Goal: Task Accomplishment & Management: Manage account settings

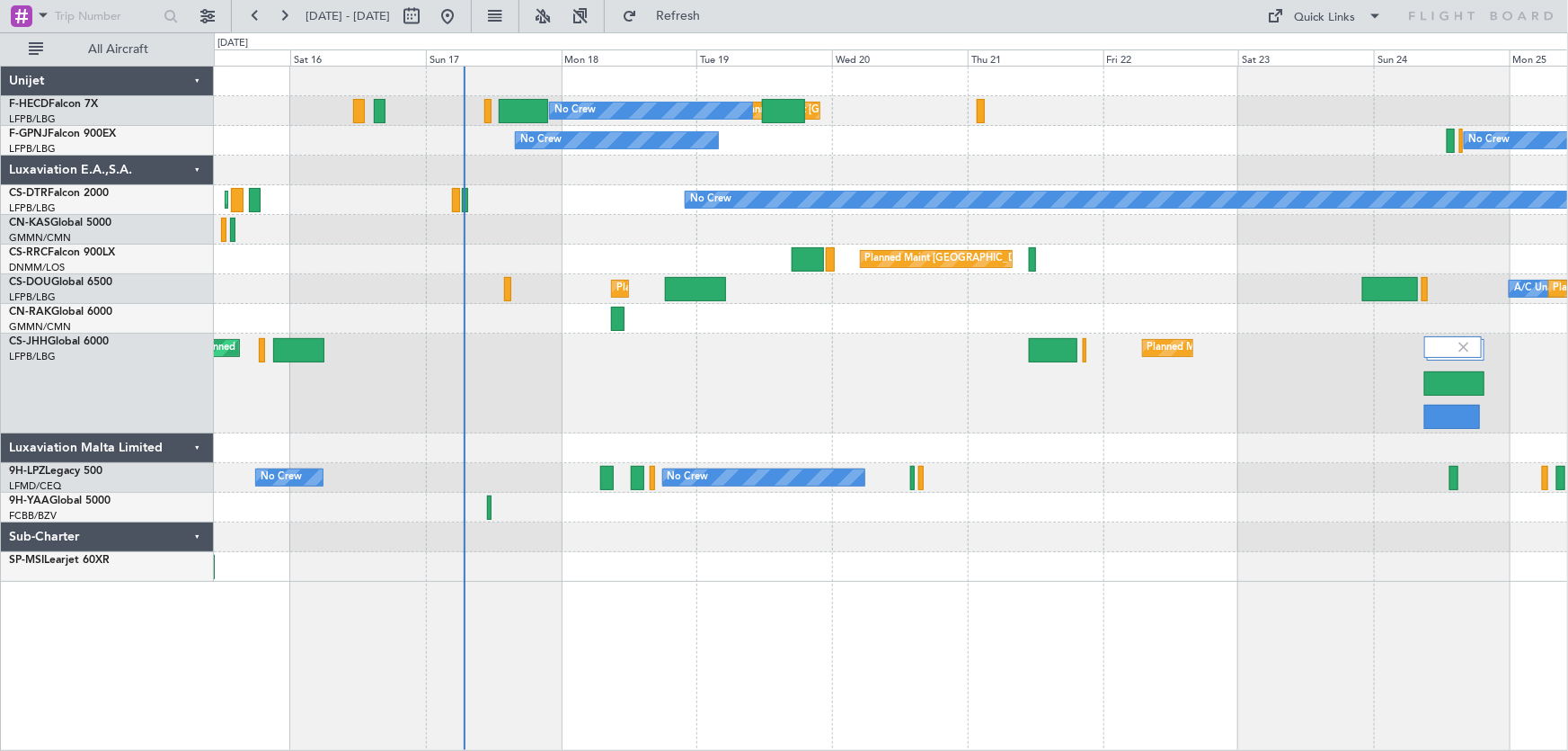
click at [940, 270] on div "Planned Maint [GEOGRAPHIC_DATA] ([GEOGRAPHIC_DATA]) No Crew No Crew No Crew No …" at bounding box center [890, 324] width 1355 height 515
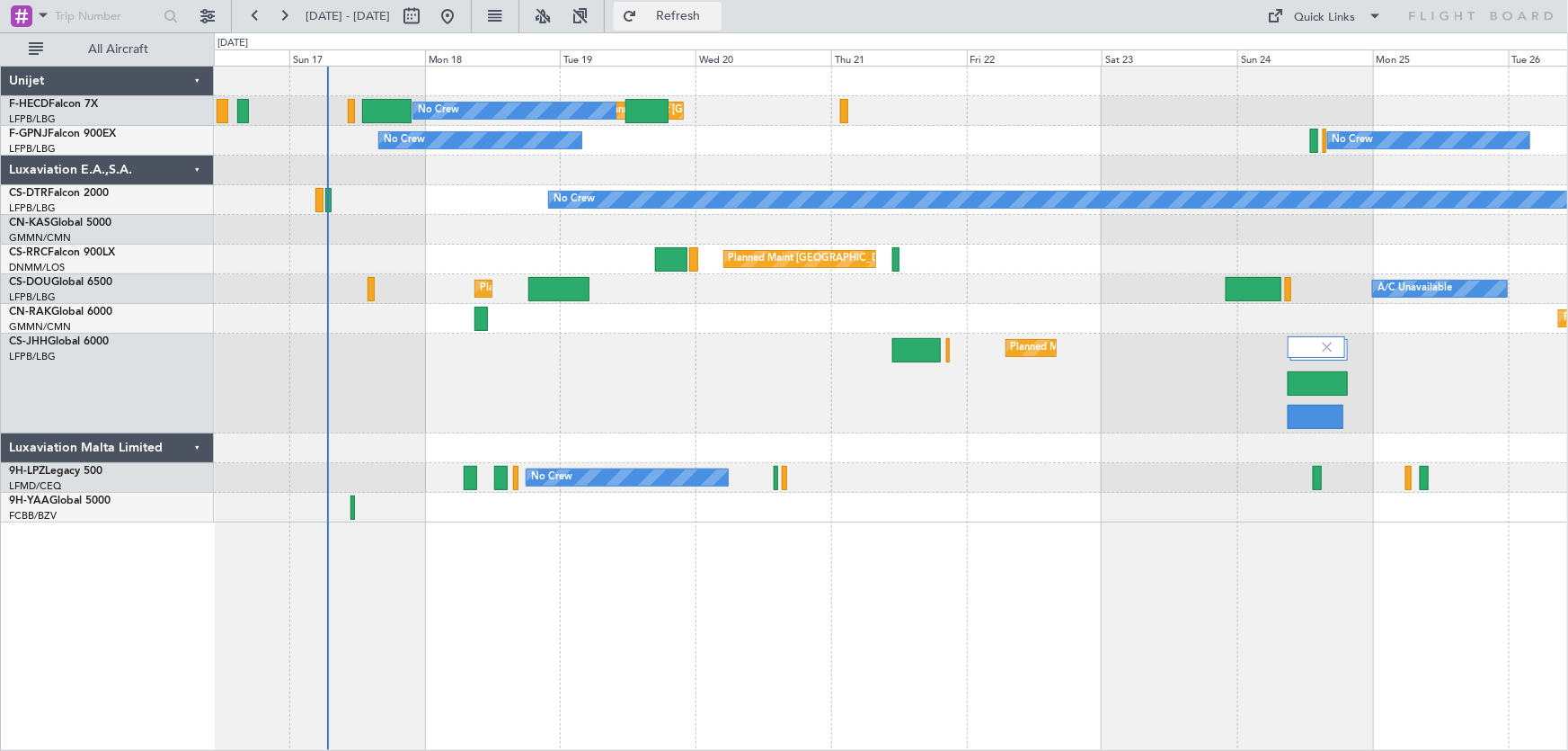
click at [716, 16] on span "Refresh" at bounding box center [678, 16] width 76 height 13
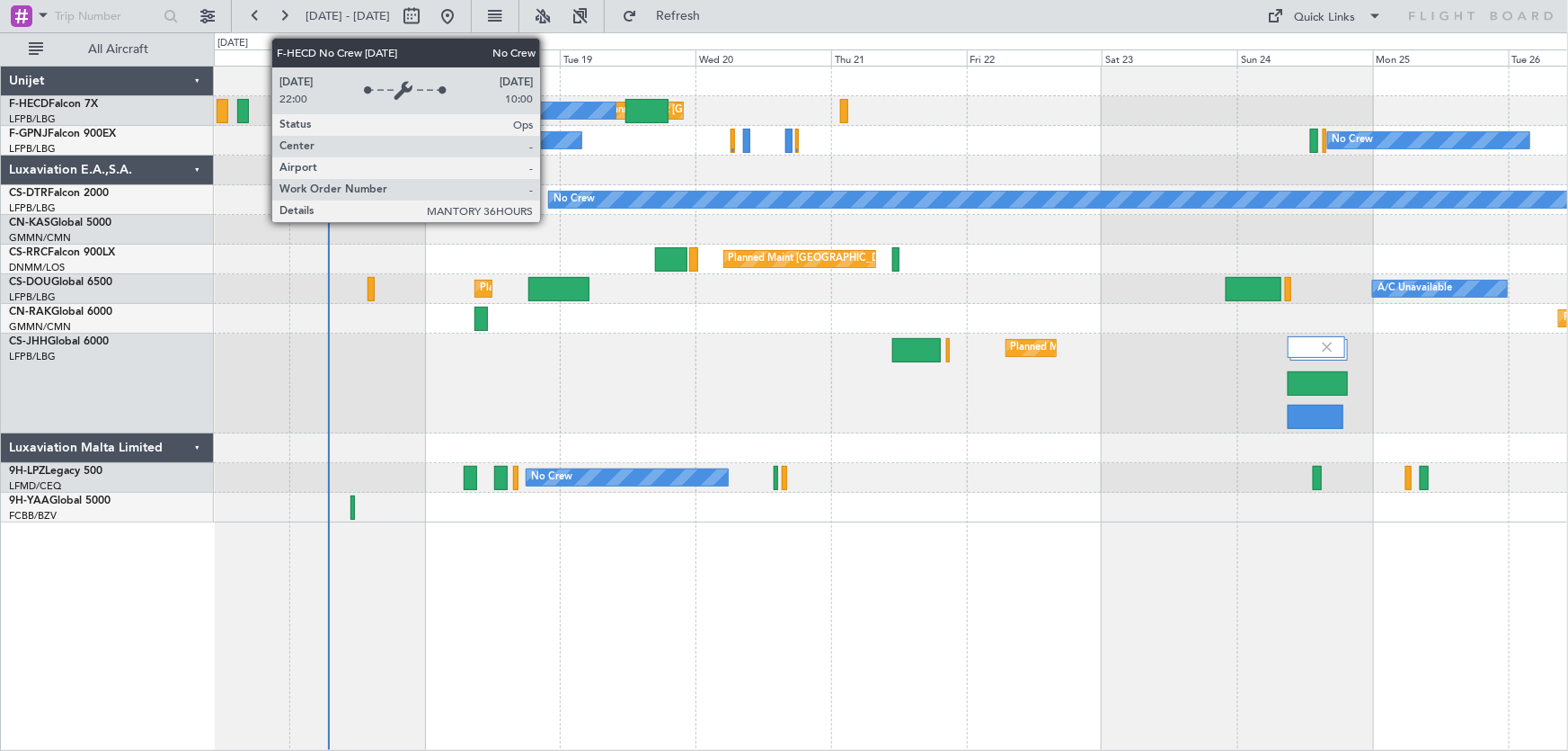
click at [548, 114] on div "No Crew" at bounding box center [514, 110] width 203 height 16
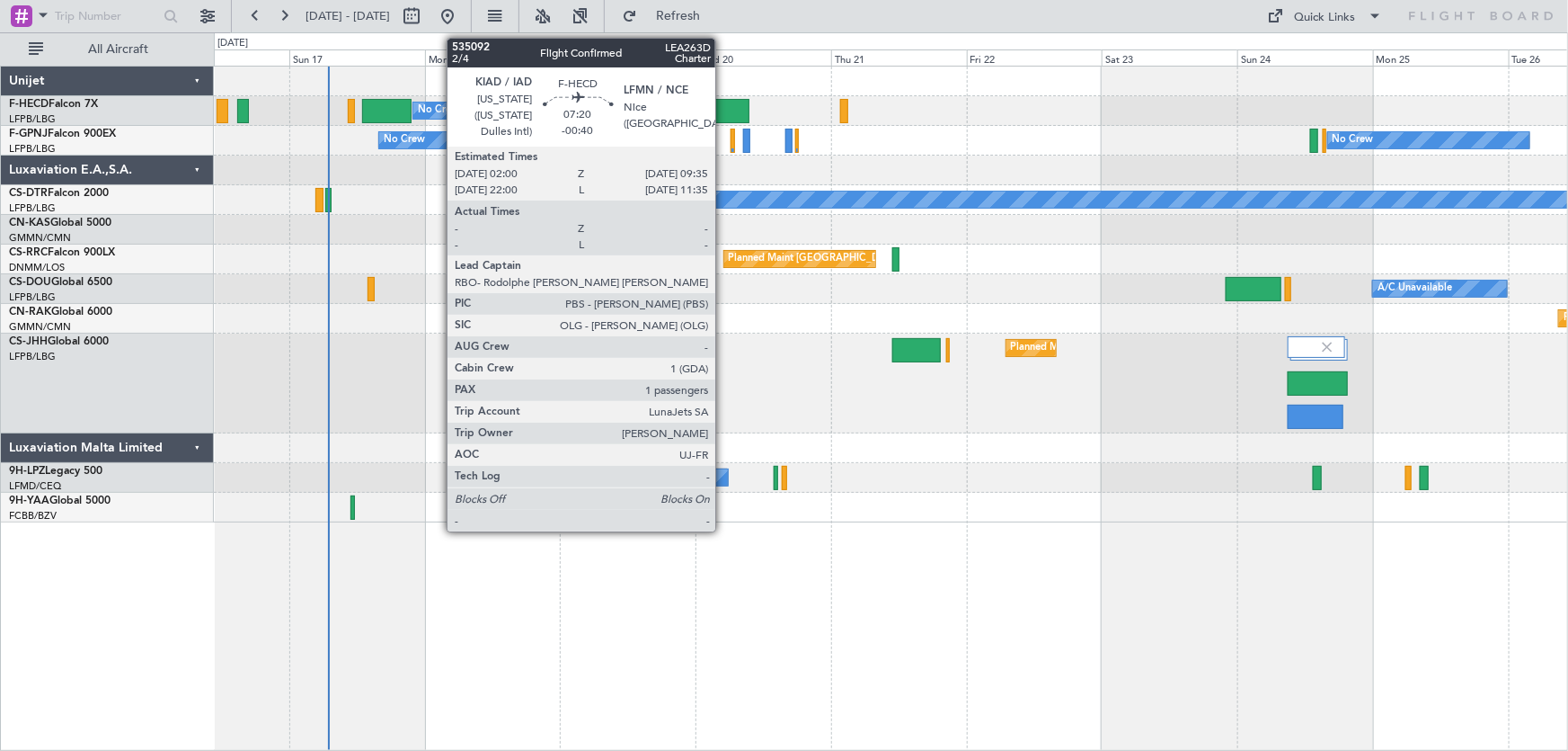
click at [723, 107] on div at bounding box center [728, 110] width 43 height 25
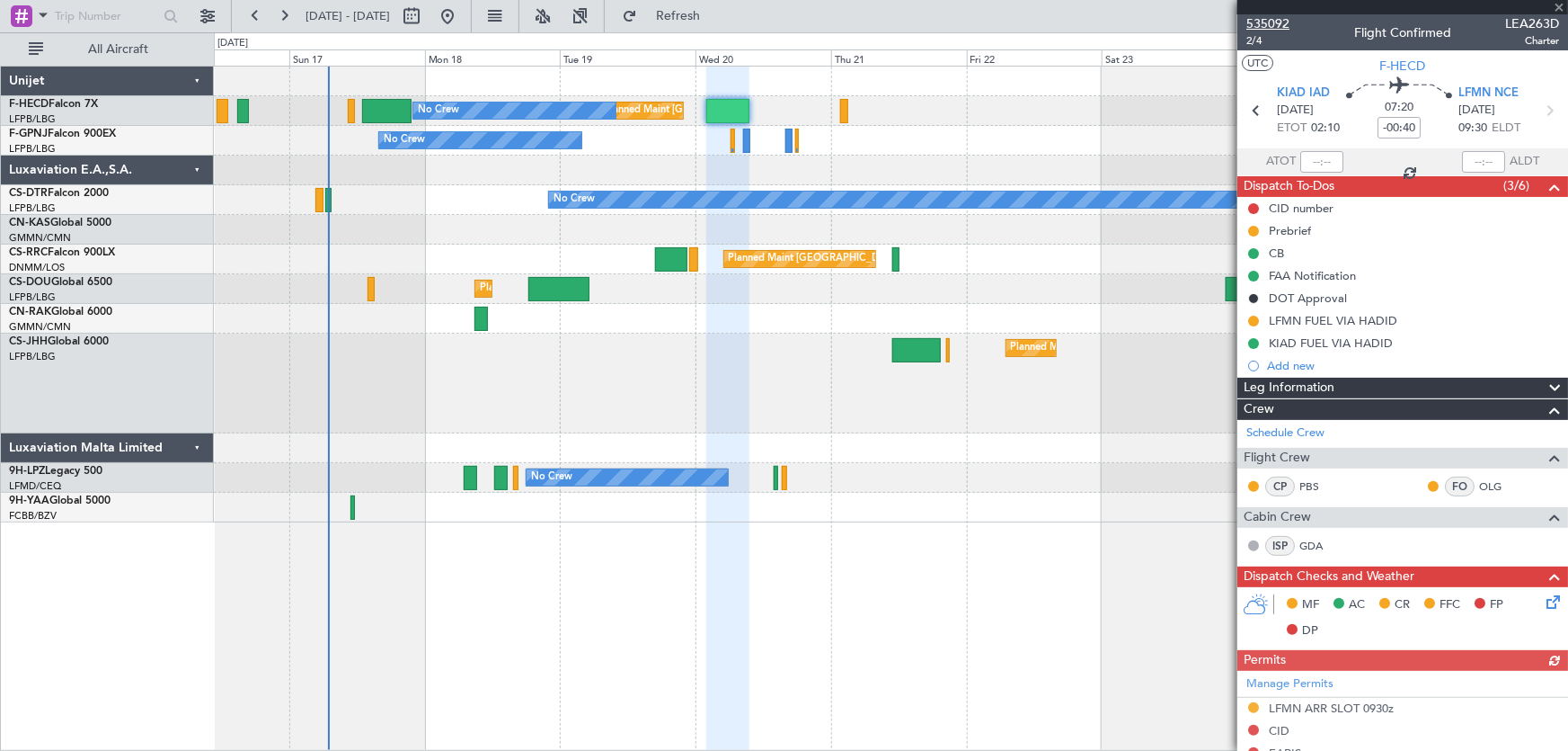
click at [1264, 21] on span "535092" at bounding box center [1268, 24] width 43 height 19
click at [462, 19] on button at bounding box center [447, 16] width 29 height 29
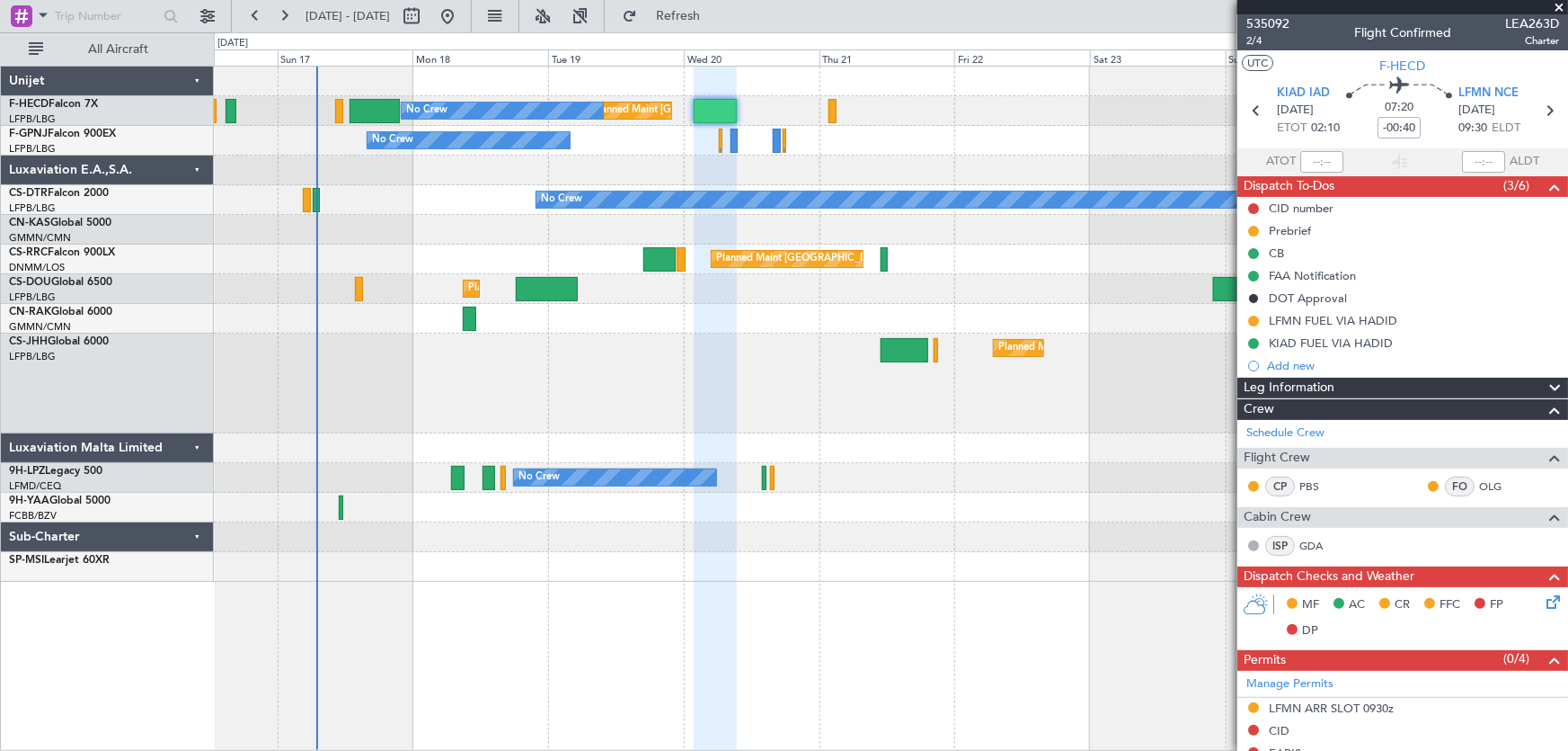
click at [357, 242] on div at bounding box center [890, 229] width 1355 height 30
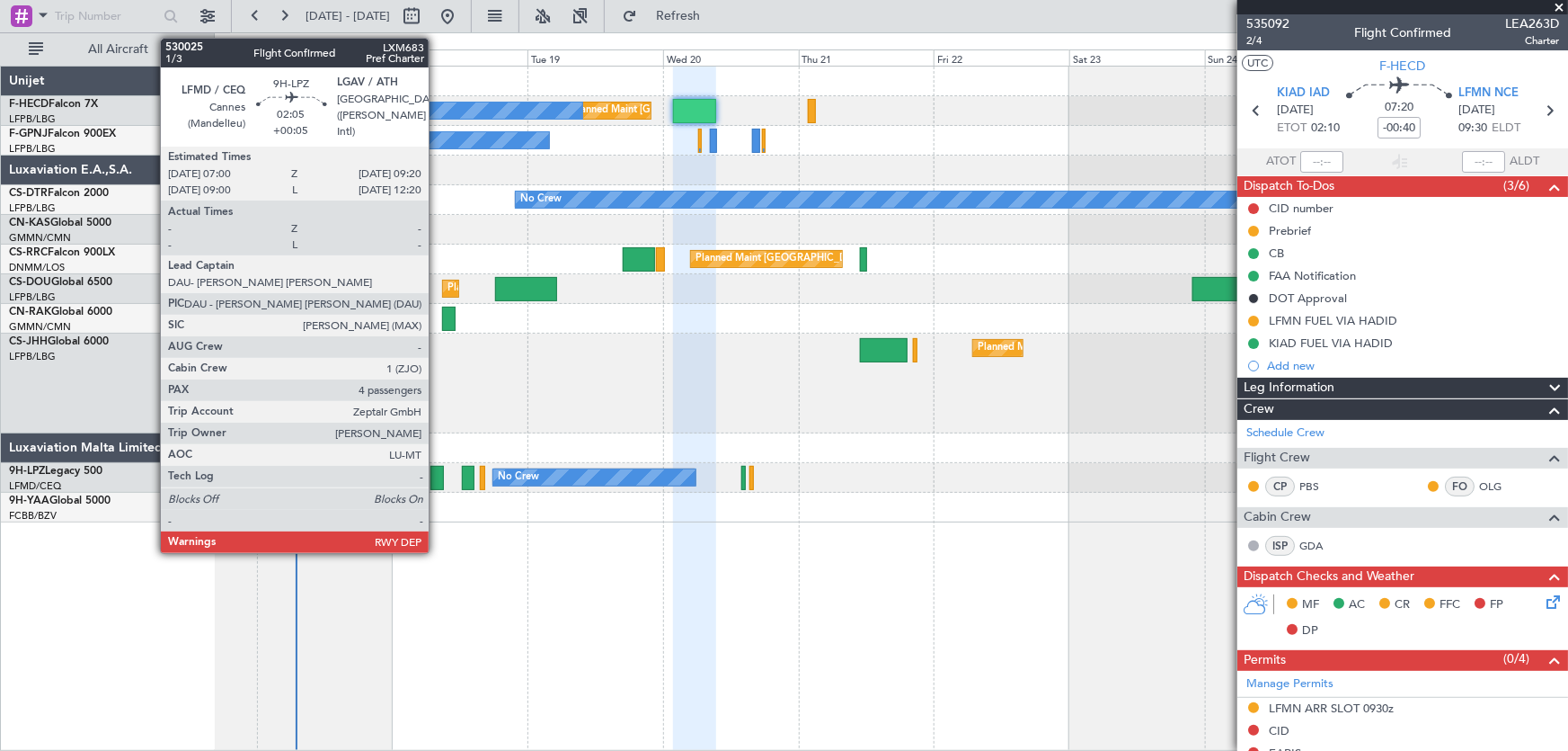
click at [437, 479] on div at bounding box center [438, 477] width 14 height 25
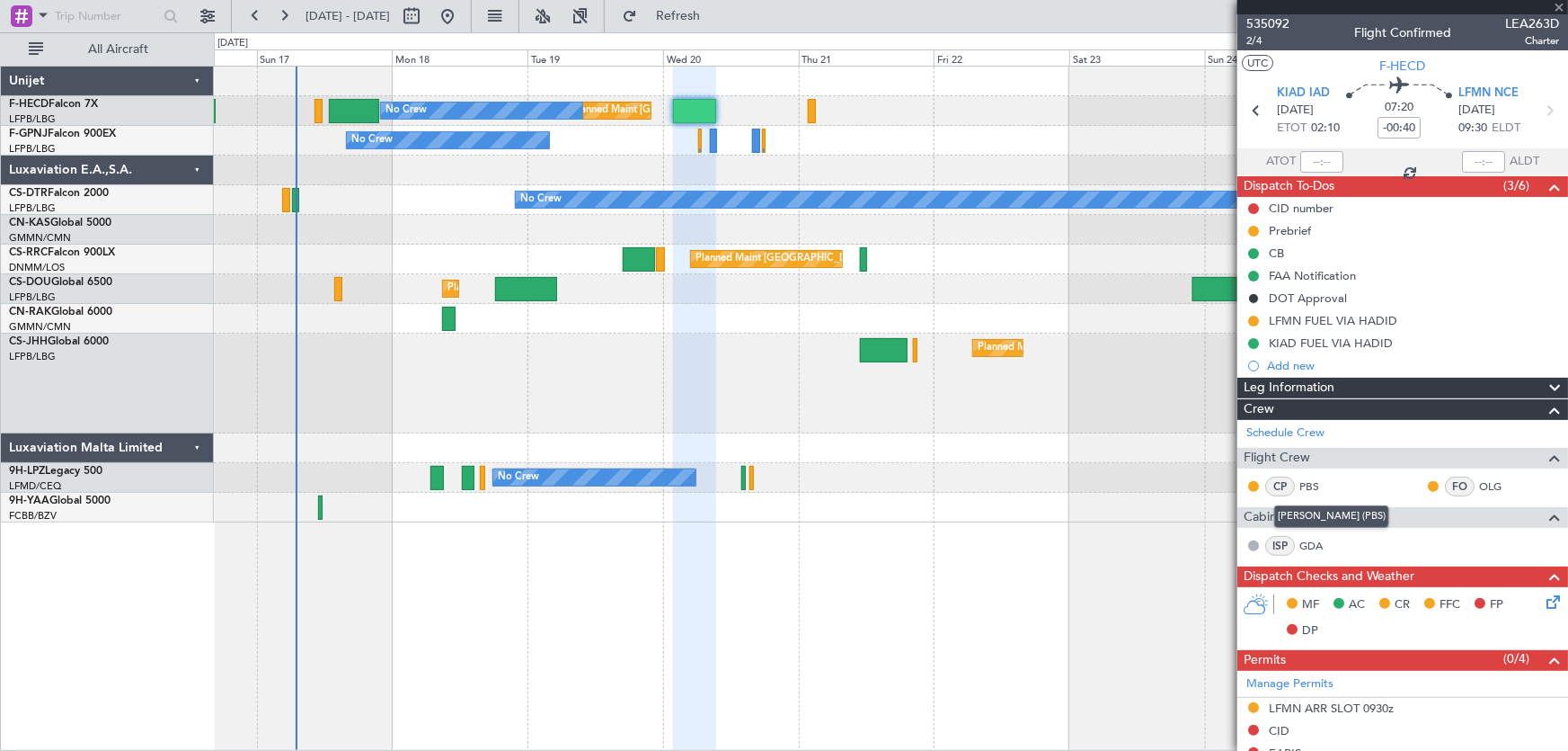
type input "+00:05"
type input "4"
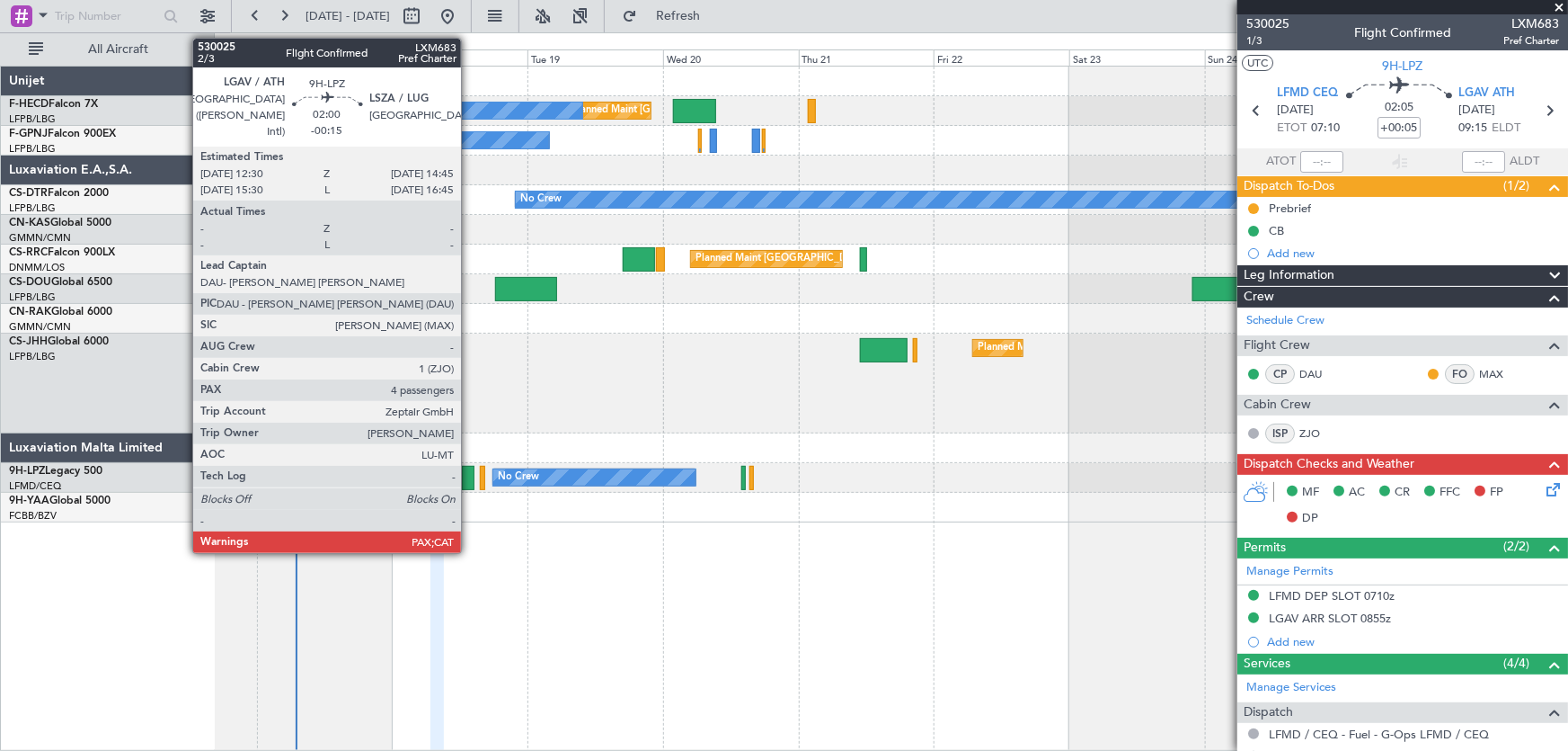
click at [467, 476] on div at bounding box center [469, 477] width 14 height 25
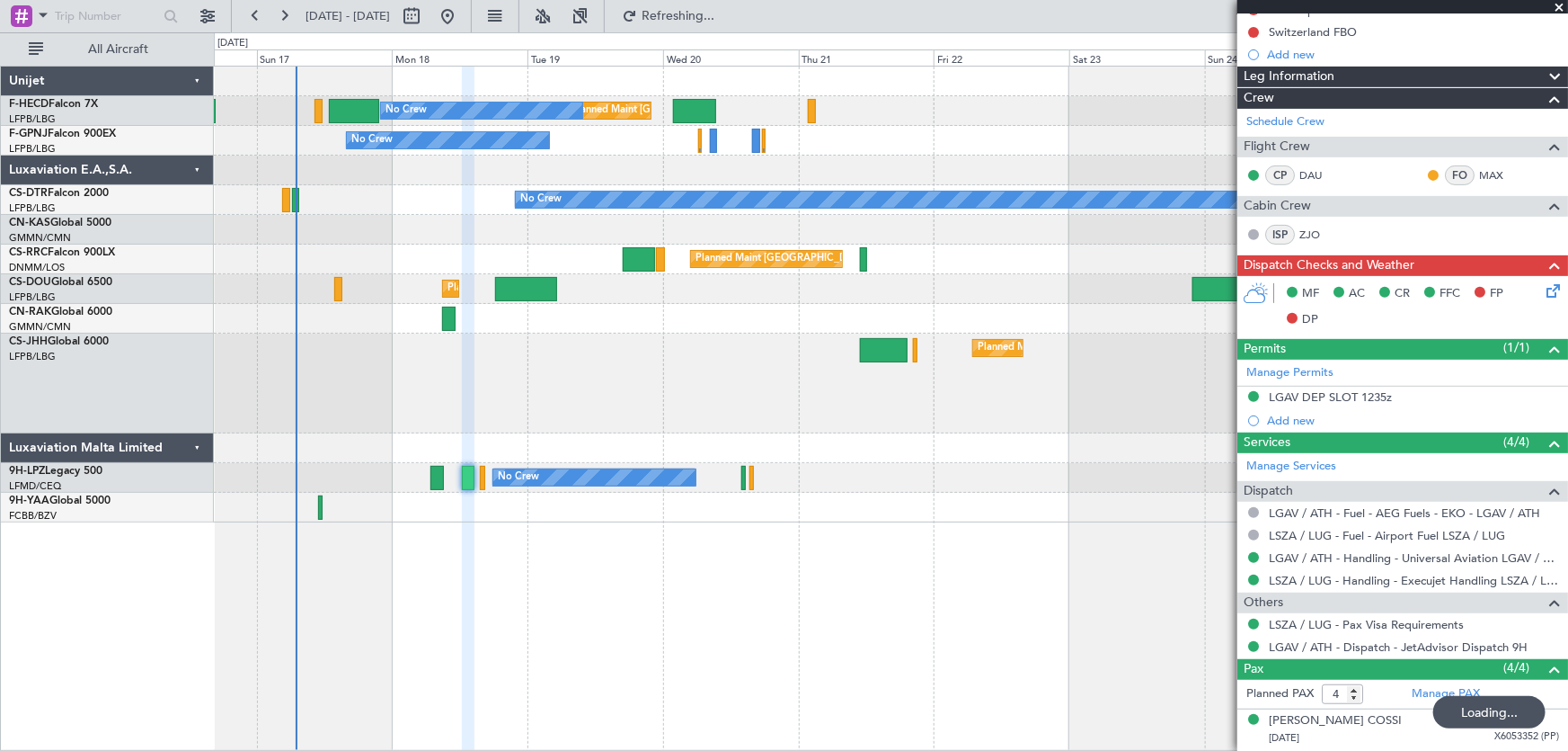
scroll to position [360, 0]
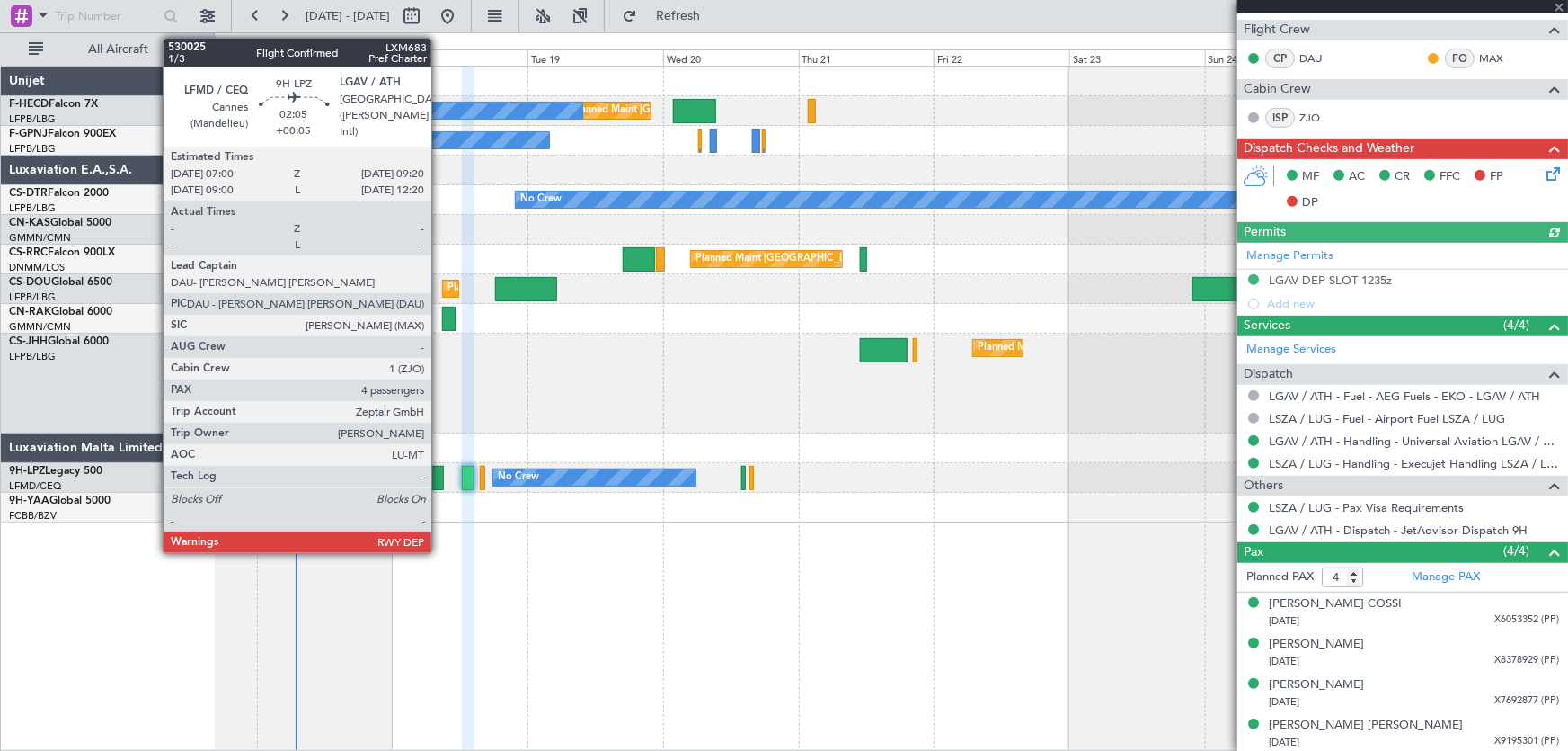
click at [440, 479] on div at bounding box center [438, 477] width 14 height 25
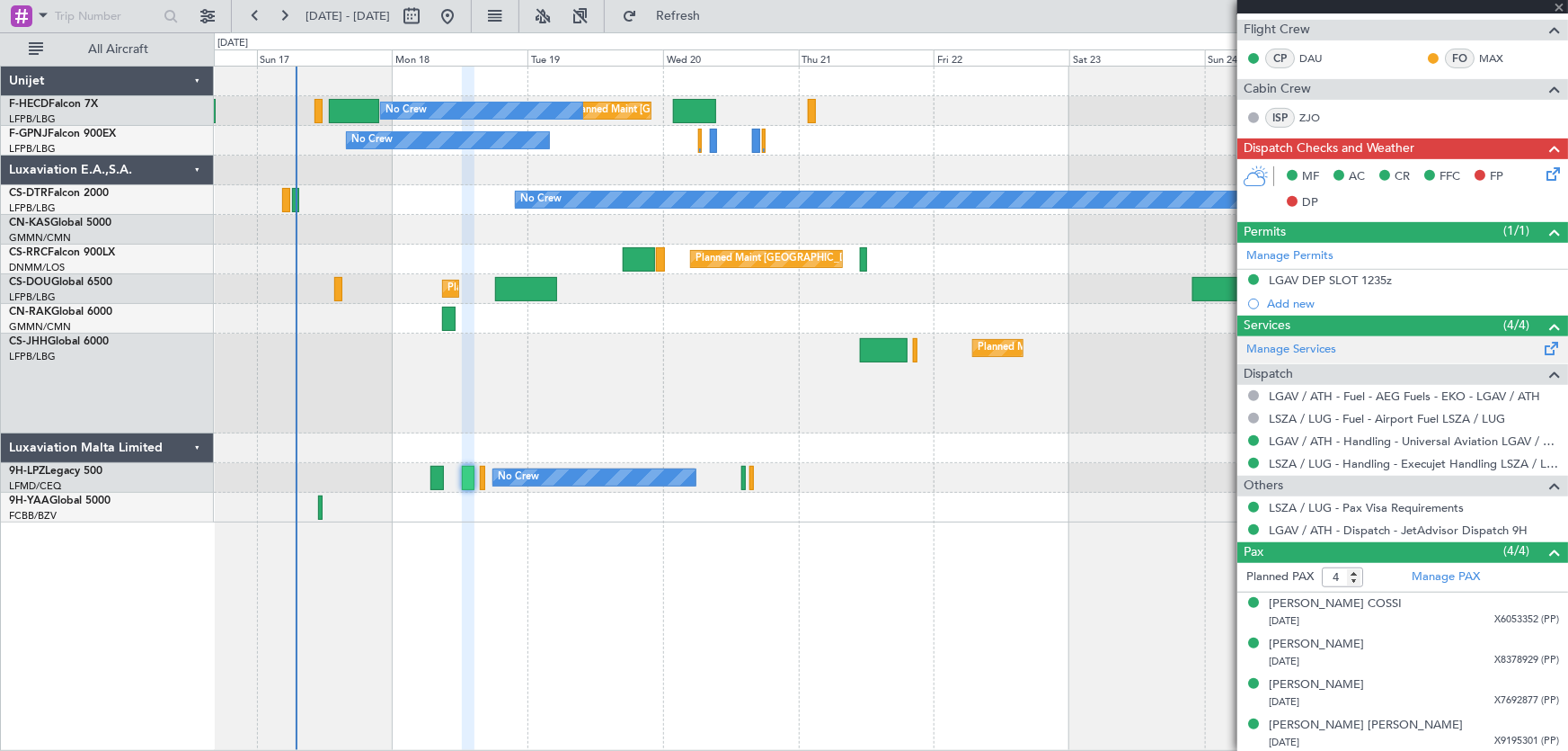
type input "+00:05"
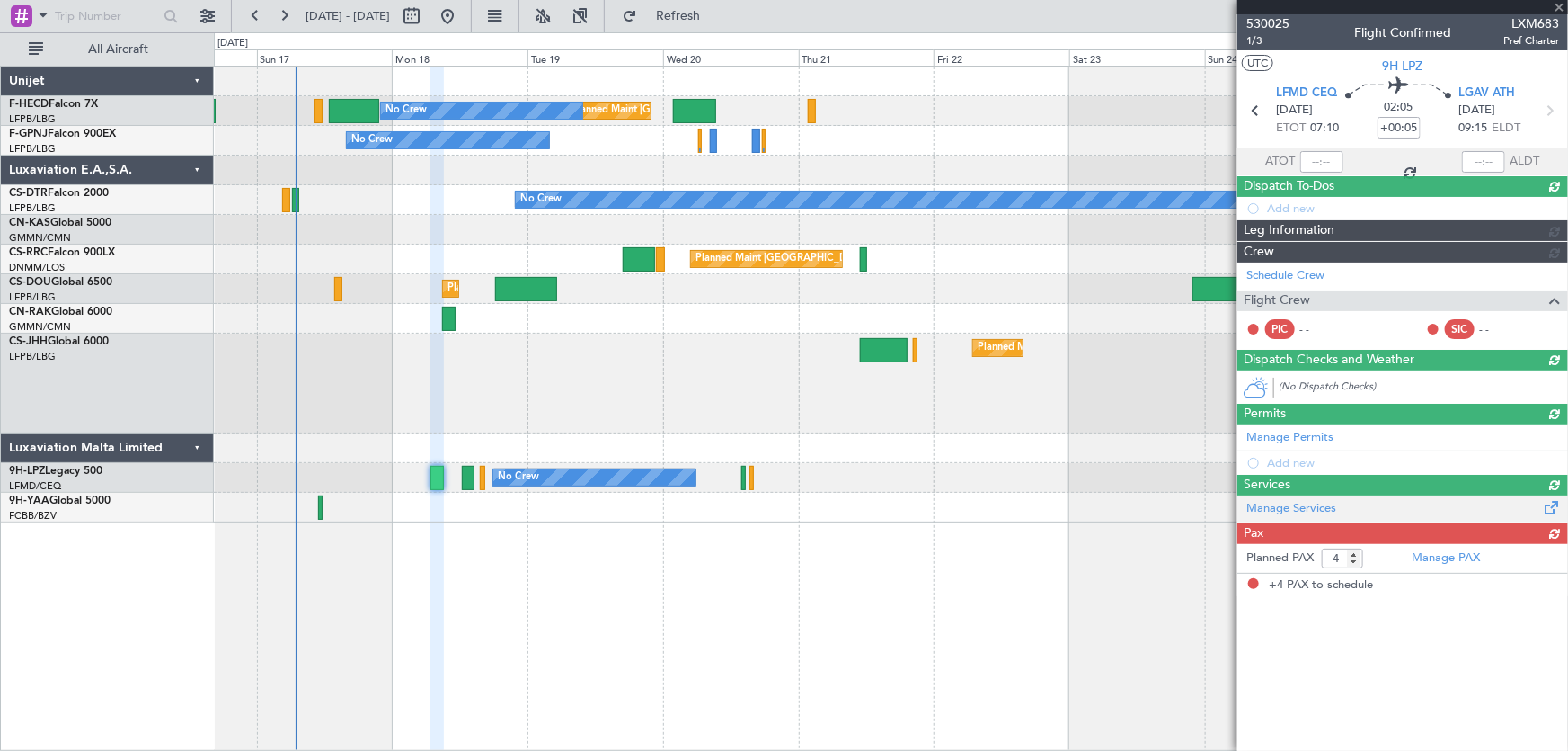
scroll to position [0, 0]
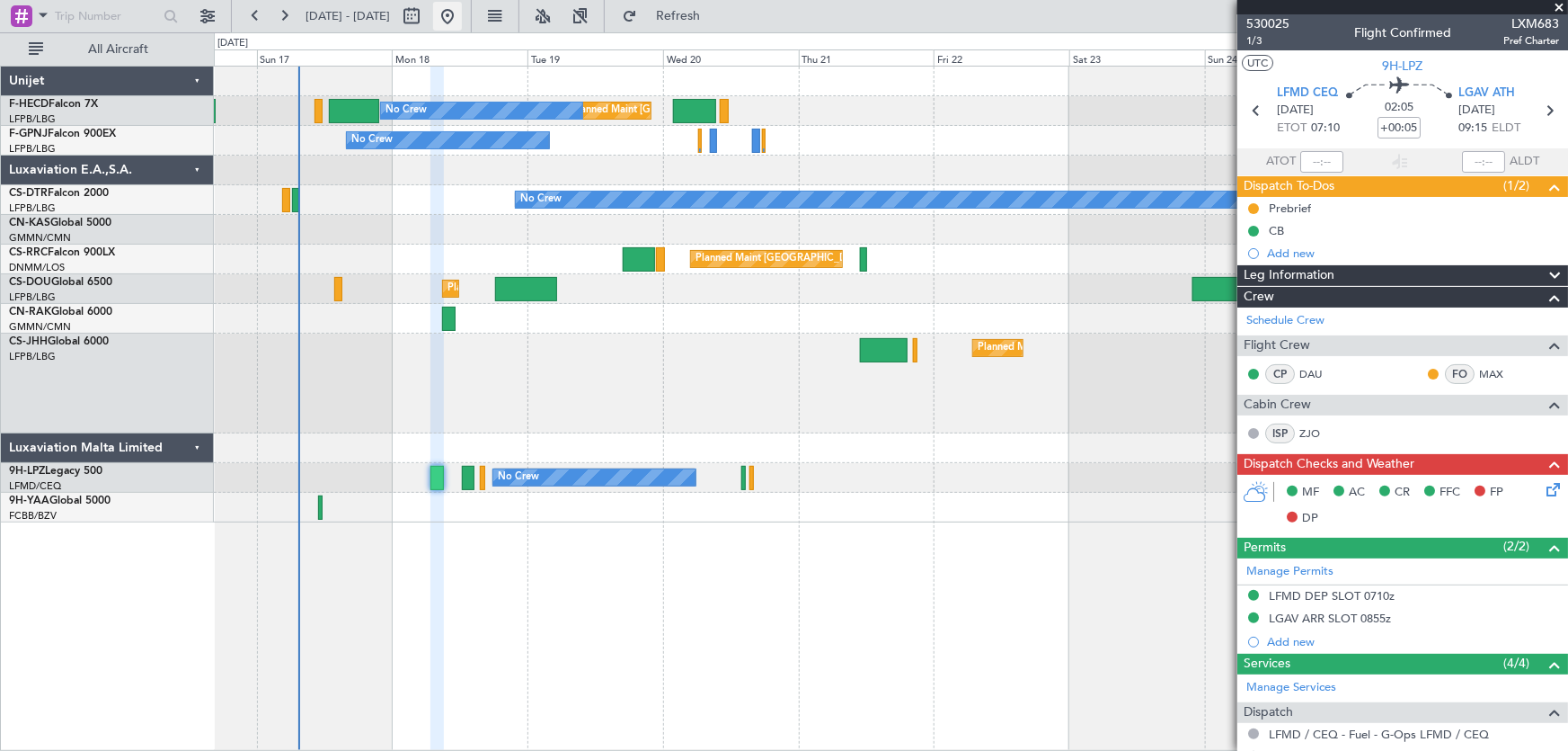
click at [462, 14] on button at bounding box center [447, 16] width 29 height 29
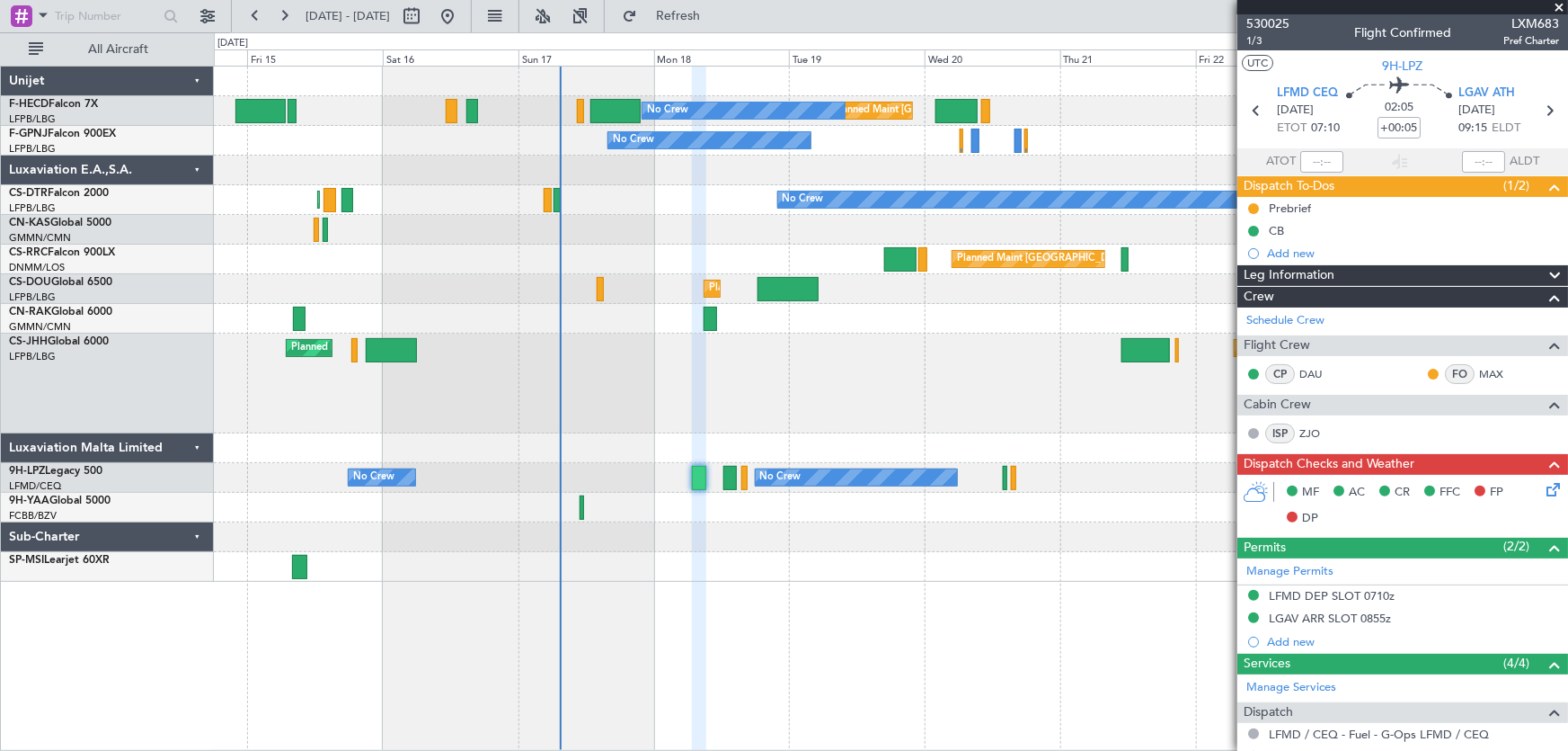
click at [531, 249] on div "Planned Maint Paris (Le Bourget) No Crew No Crew No Crew No Crew Planned Maint …" at bounding box center [890, 324] width 1355 height 515
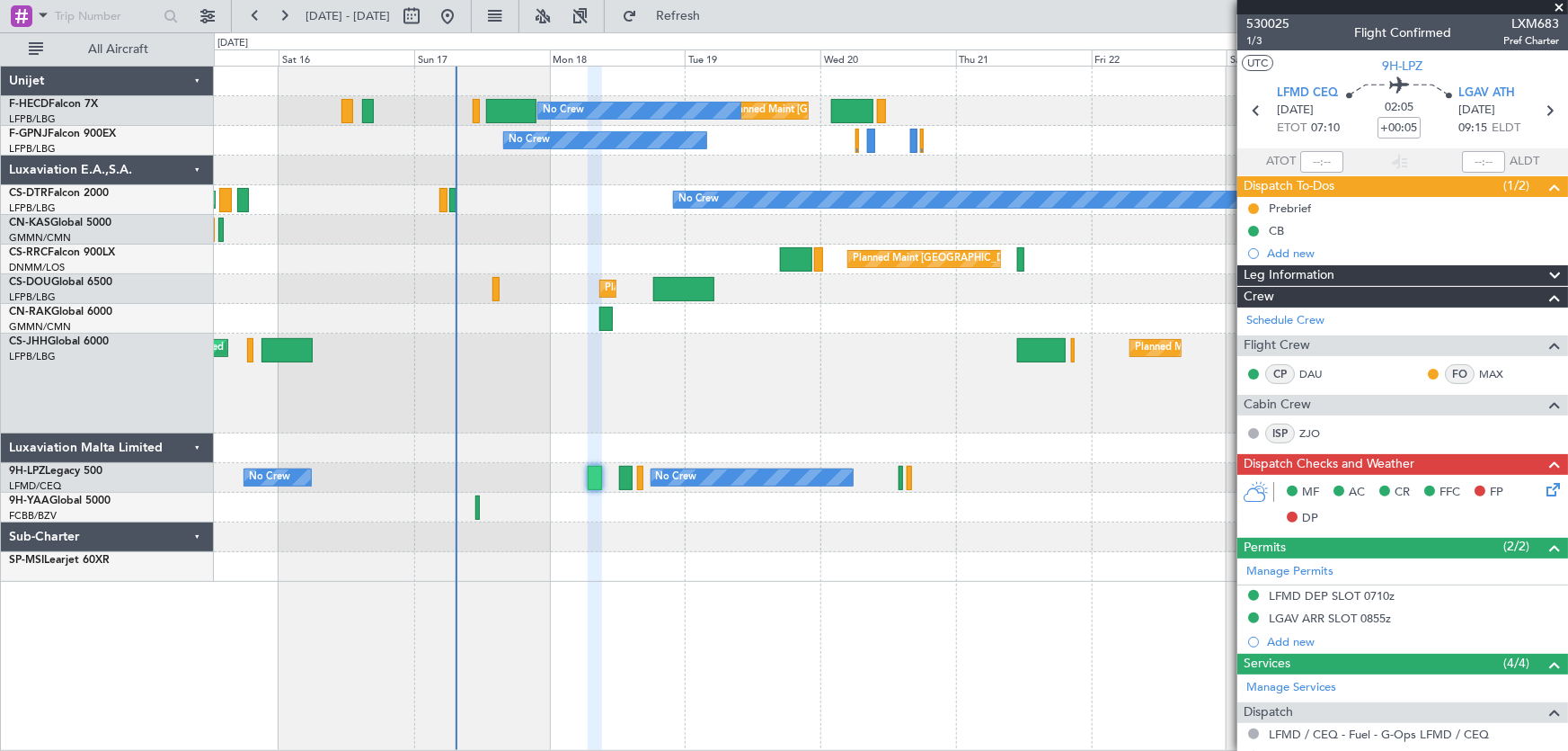
click at [539, 251] on div "Planned Maint Paris (Le Bourget) No Crew No Crew No Crew No Crew Planned Maint …" at bounding box center [890, 324] width 1355 height 515
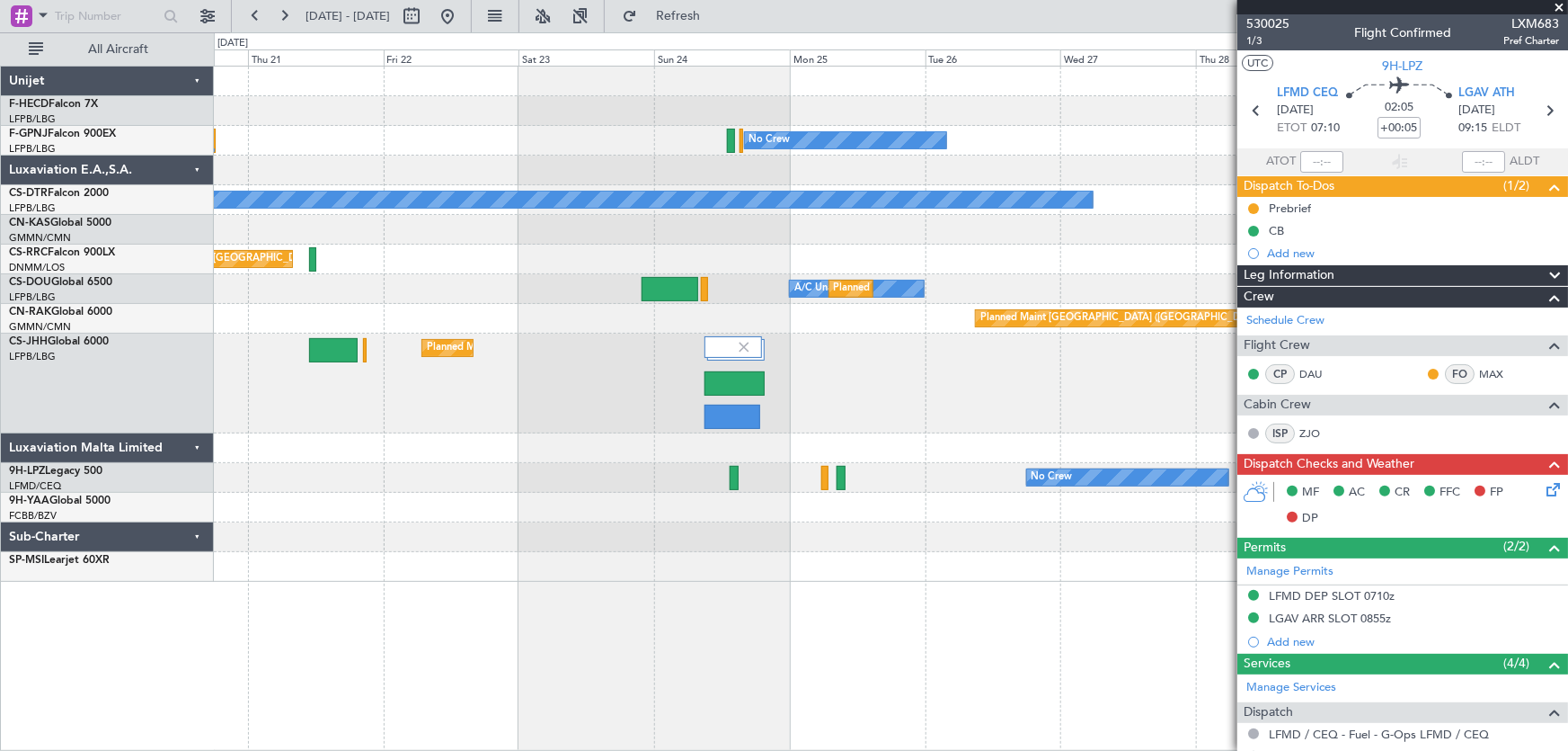
click at [487, 239] on div "Planned Maint Paris (Le Bourget) Planned Maint Paris (Le Bourget) No Crew No Cr…" at bounding box center [890, 324] width 1355 height 515
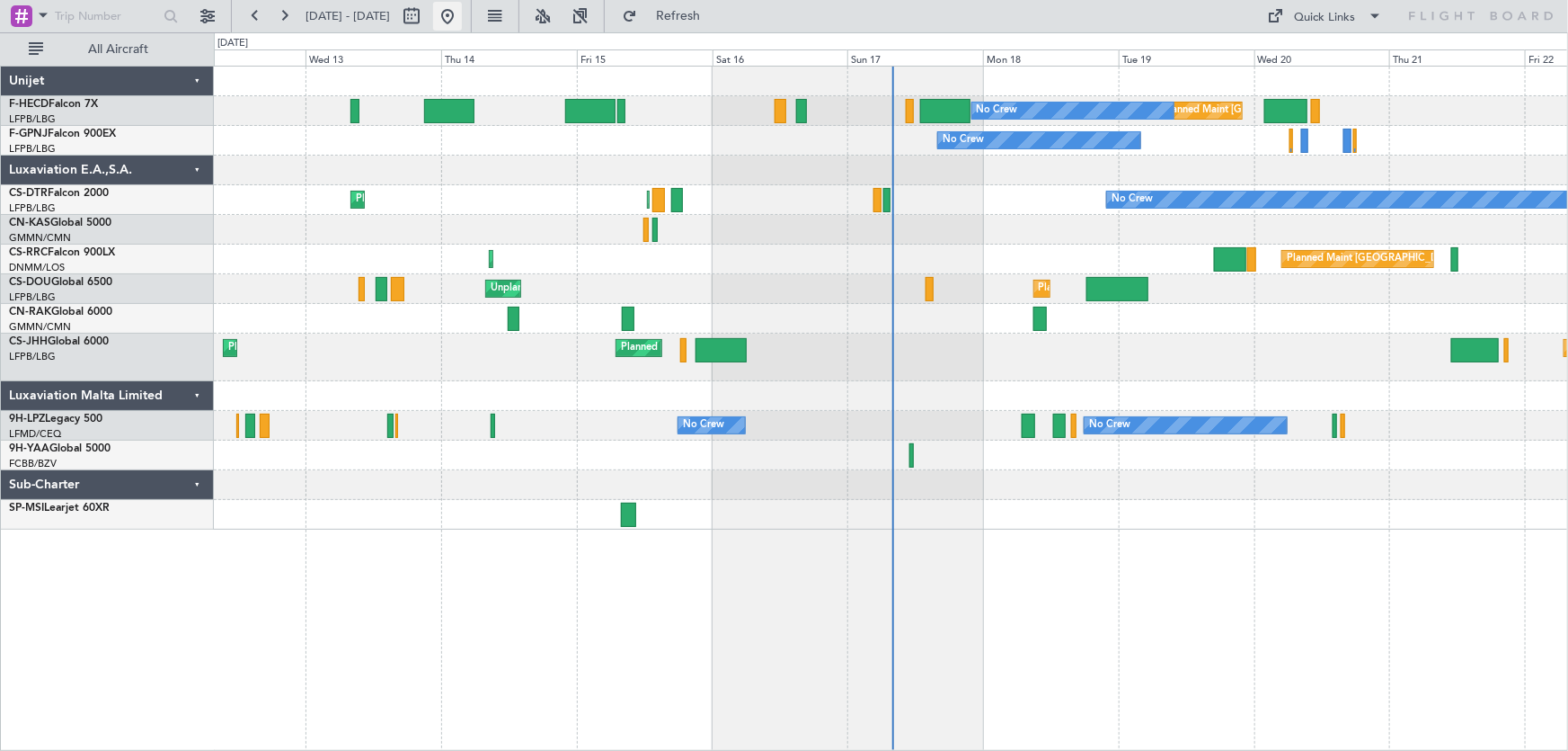
click at [462, 21] on button at bounding box center [447, 16] width 29 height 29
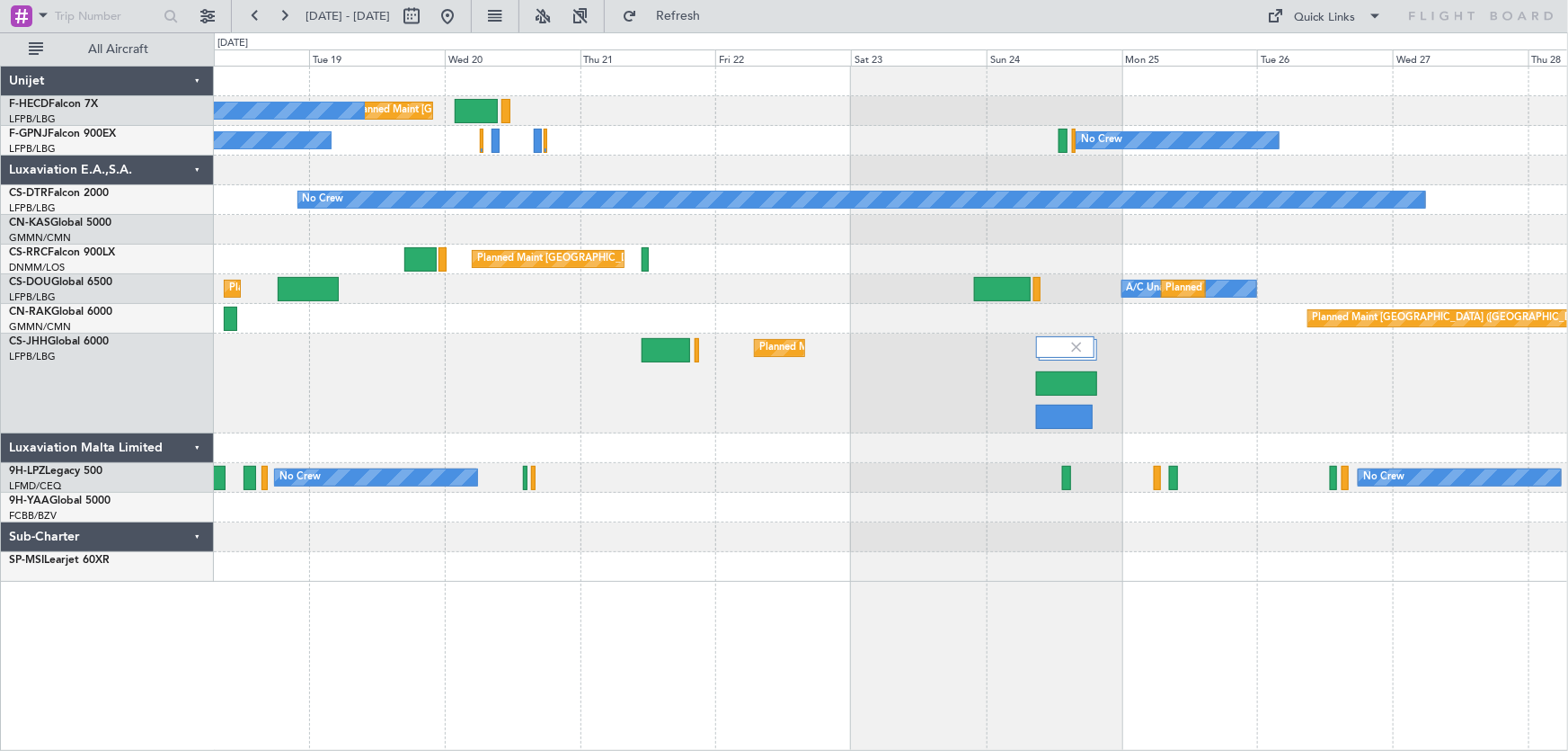
click at [497, 303] on div "Planned Maint Paris (Le Bourget) No Crew No Crew No Crew No Crew Planned Maint …" at bounding box center [890, 324] width 1355 height 515
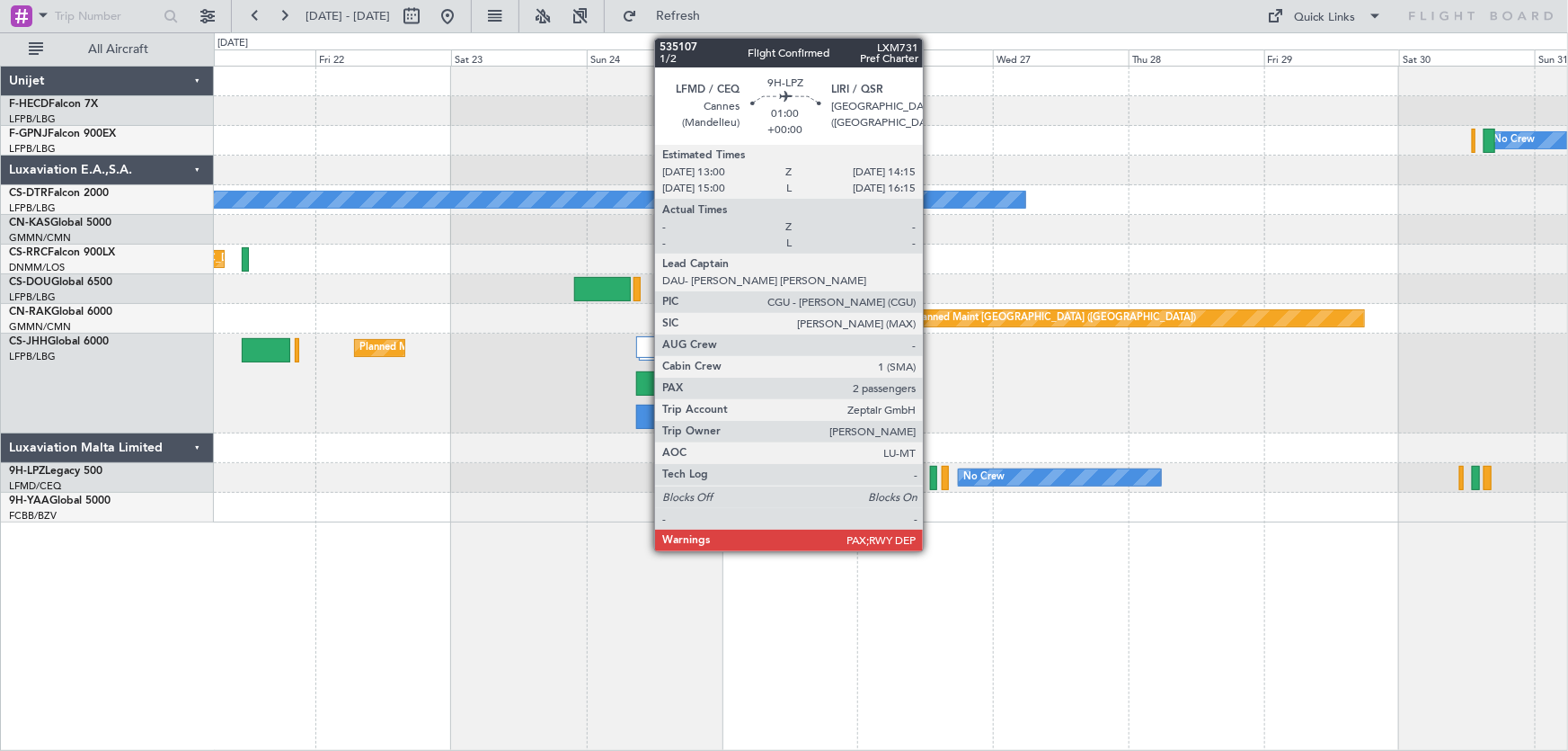
click at [931, 476] on div at bounding box center [934, 477] width 7 height 25
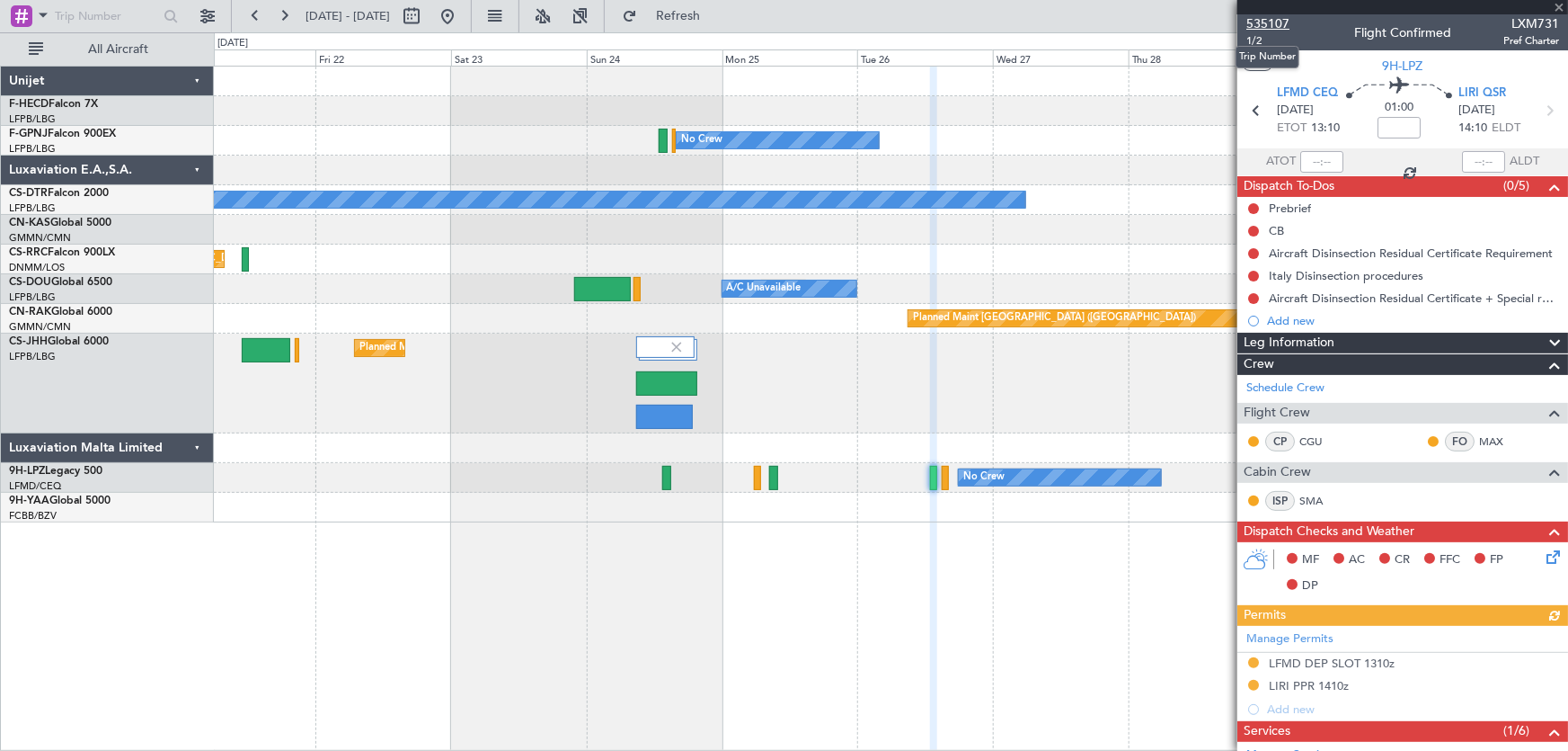
click at [1270, 20] on span "535107" at bounding box center [1268, 24] width 43 height 19
click at [462, 23] on button at bounding box center [447, 16] width 29 height 29
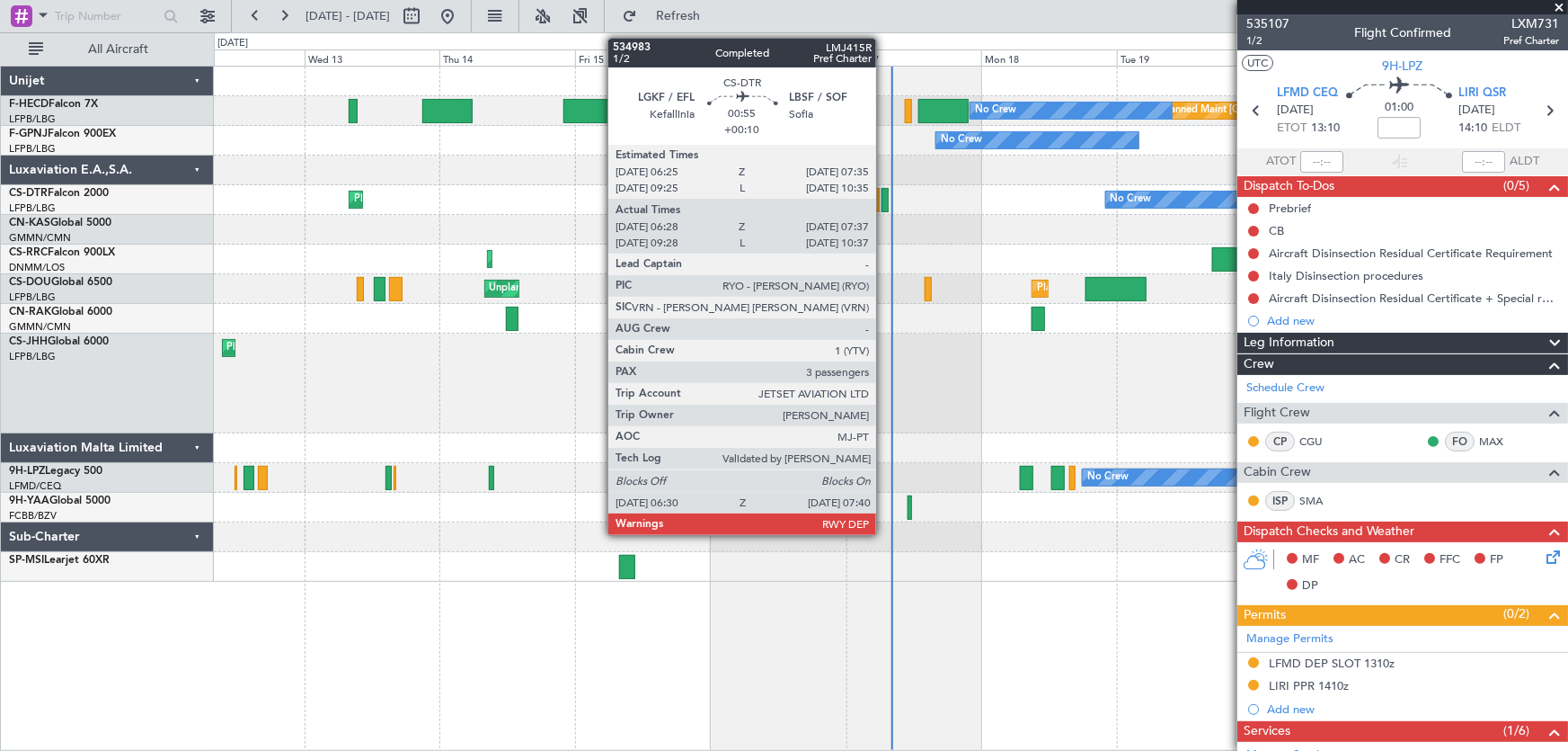
click at [884, 202] on div at bounding box center [884, 200] width 7 height 25
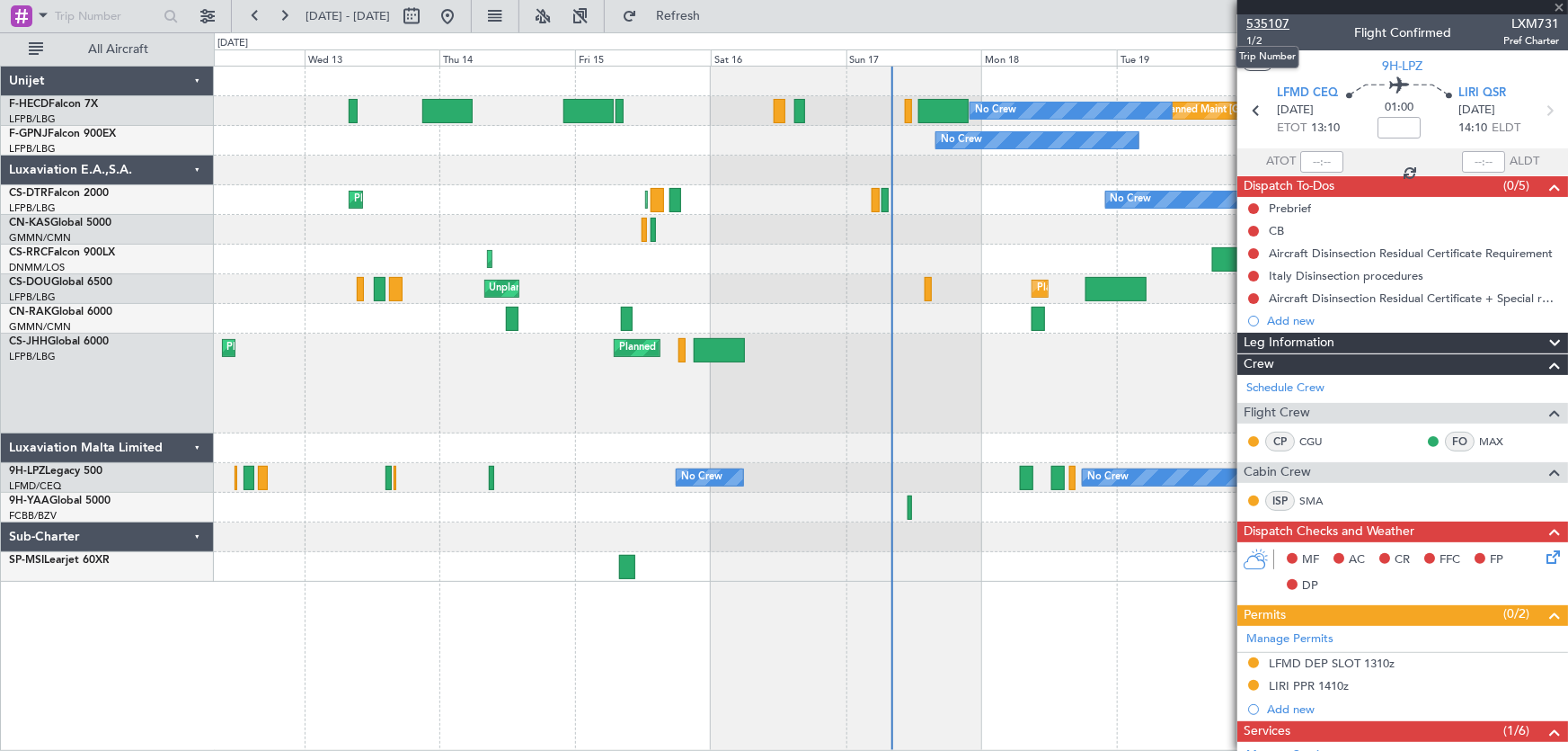
type input "+00:10"
type input "06:38"
type input "07:32"
type input "3"
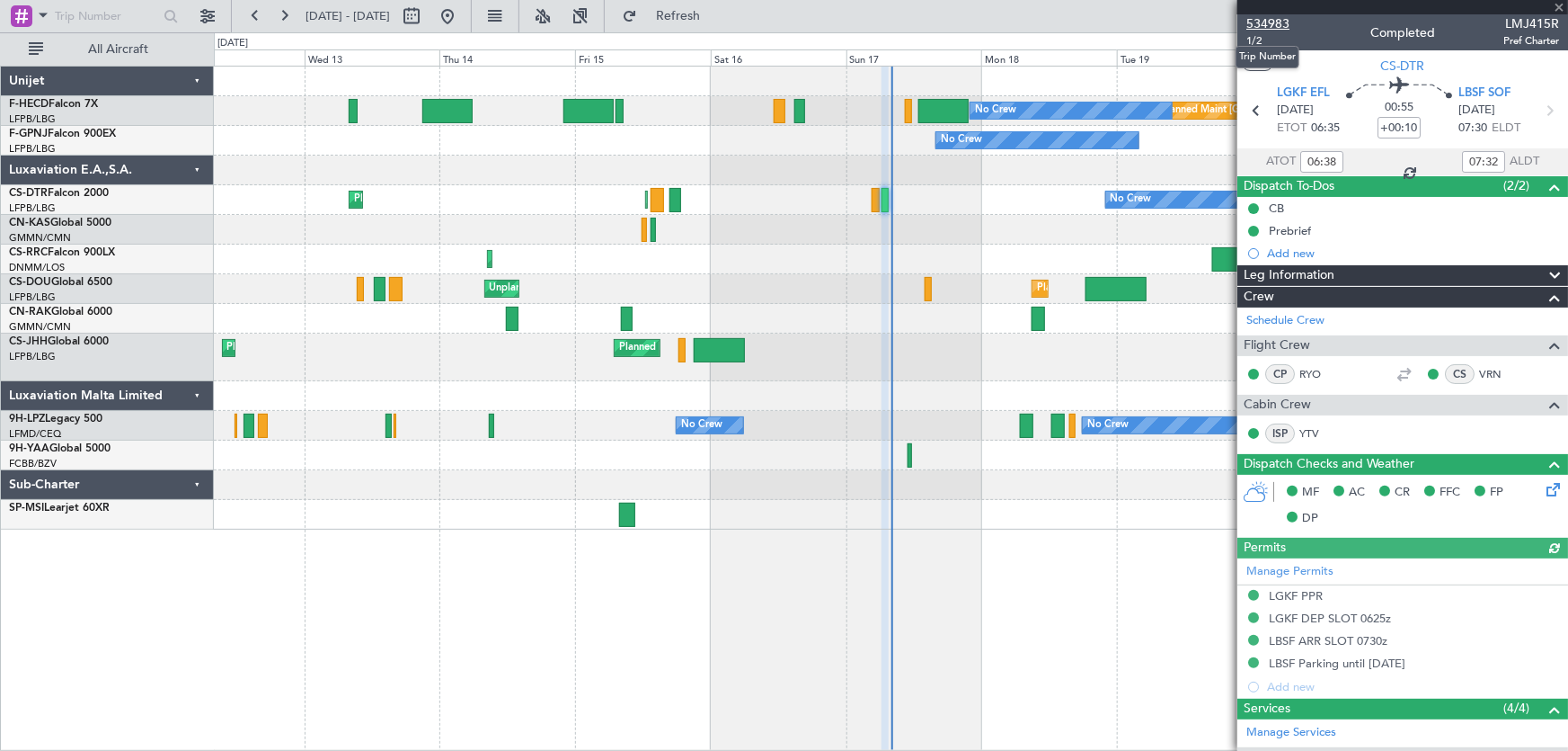
click at [1282, 18] on span "534983" at bounding box center [1268, 24] width 43 height 19
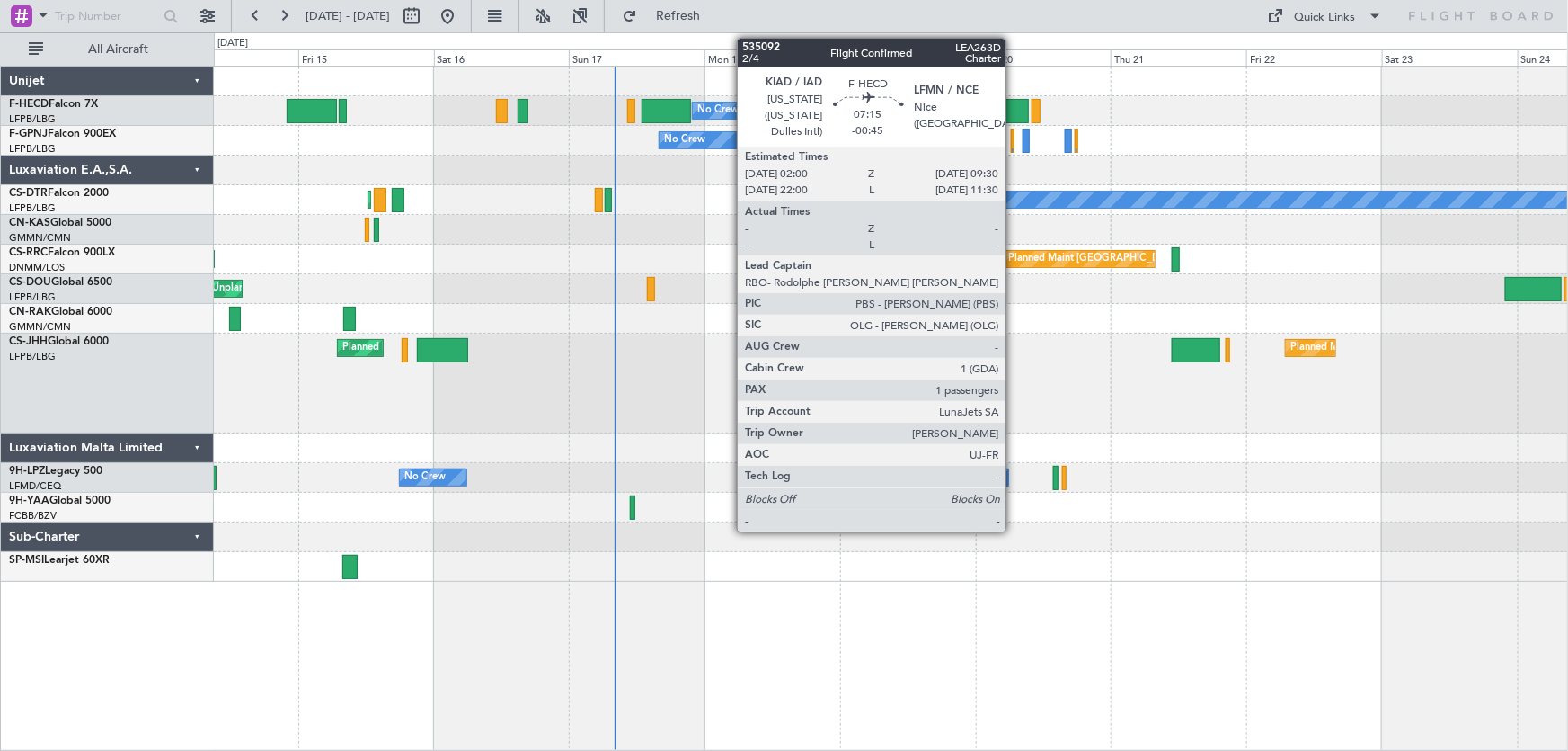
click at [1014, 109] on div at bounding box center [1007, 110] width 43 height 25
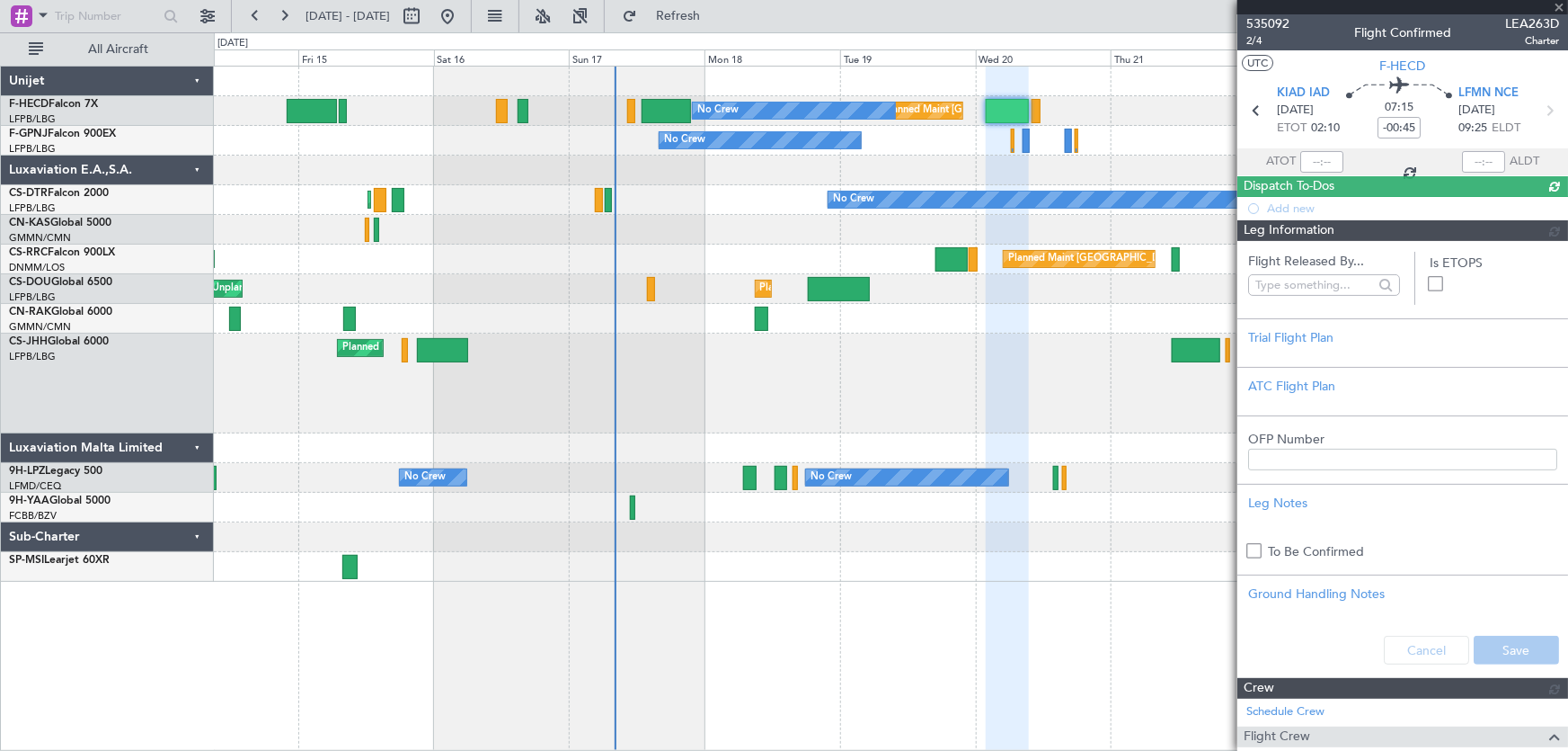
click at [1263, 19] on span "535092" at bounding box center [1268, 24] width 43 height 19
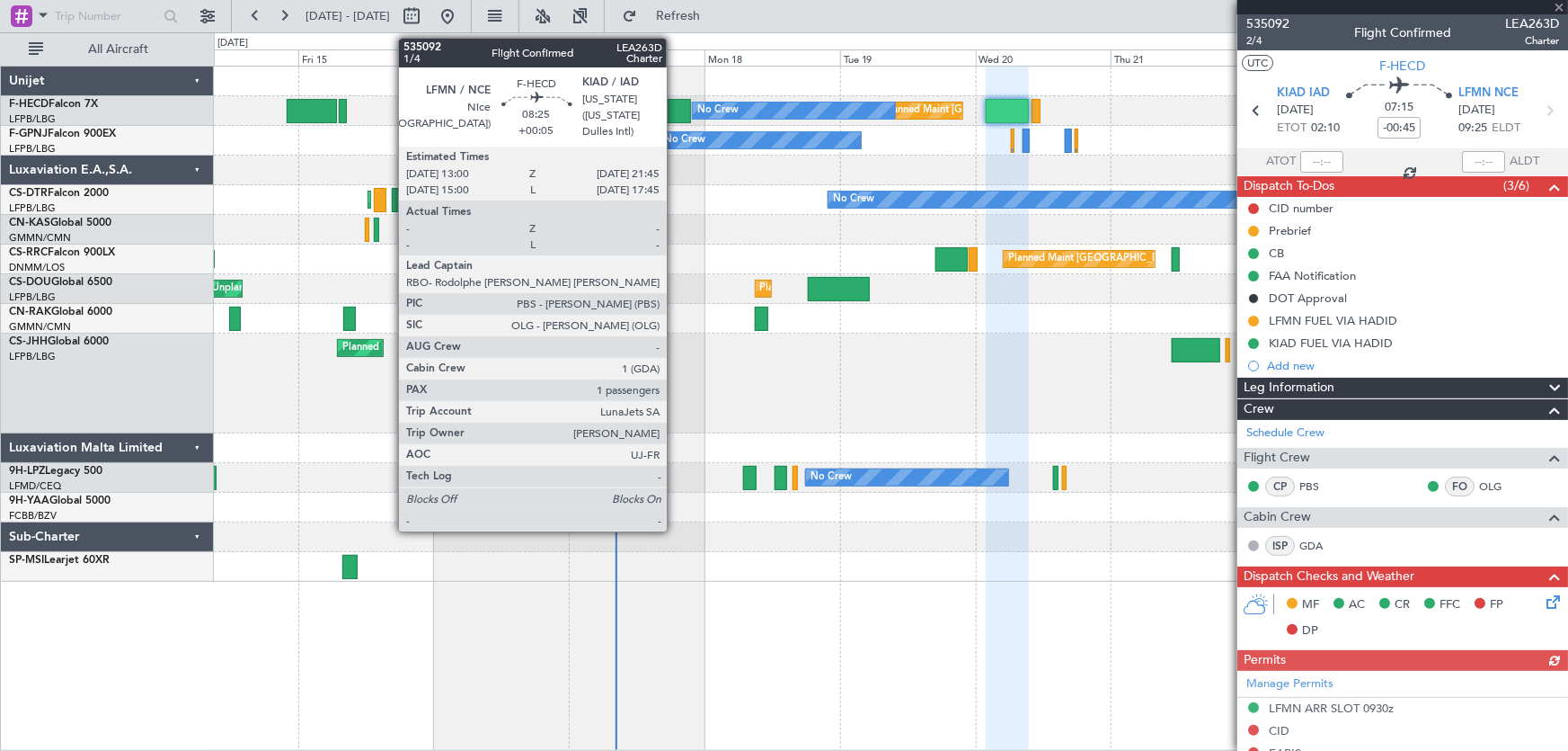
click at [674, 101] on div at bounding box center [666, 110] width 49 height 25
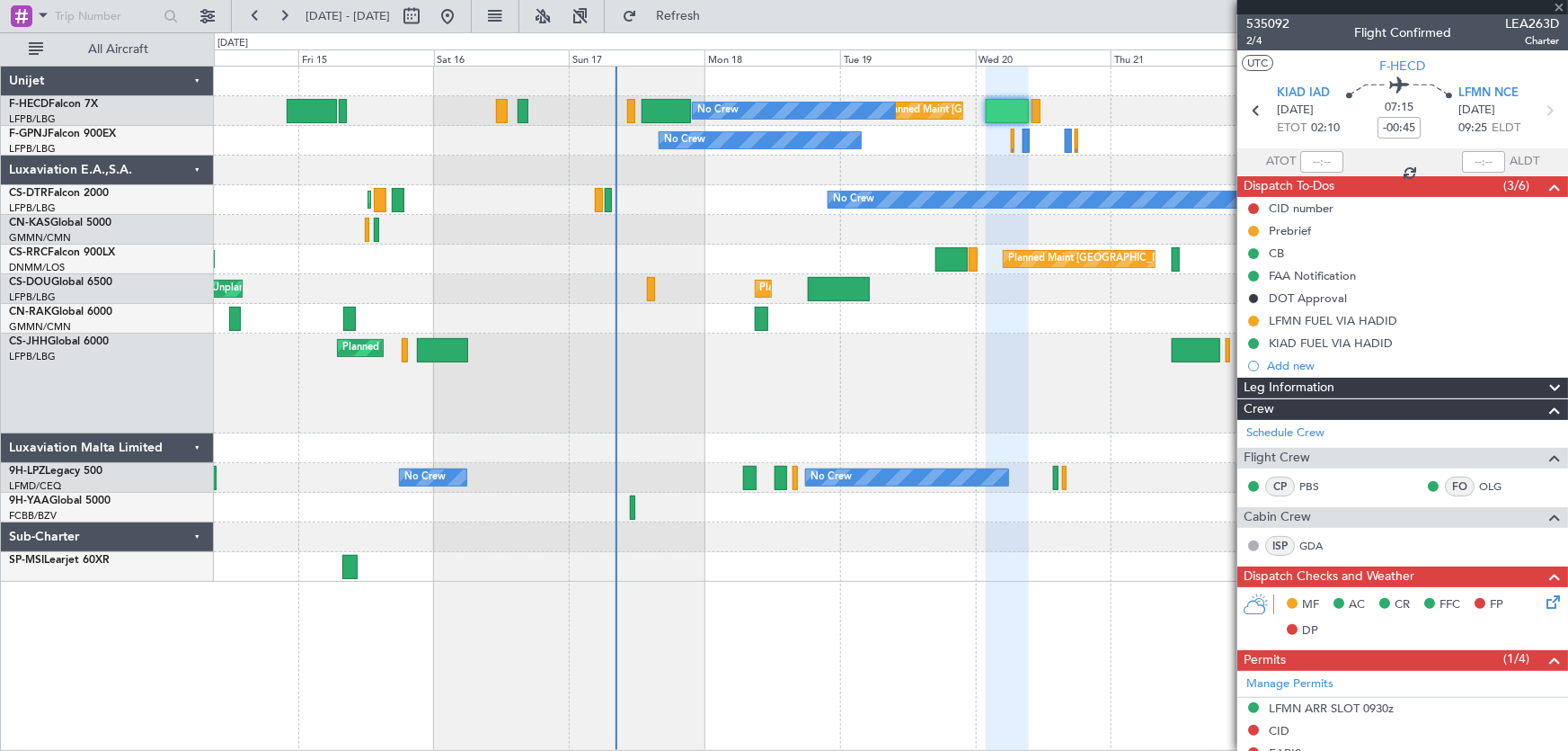
type input "+00:05"
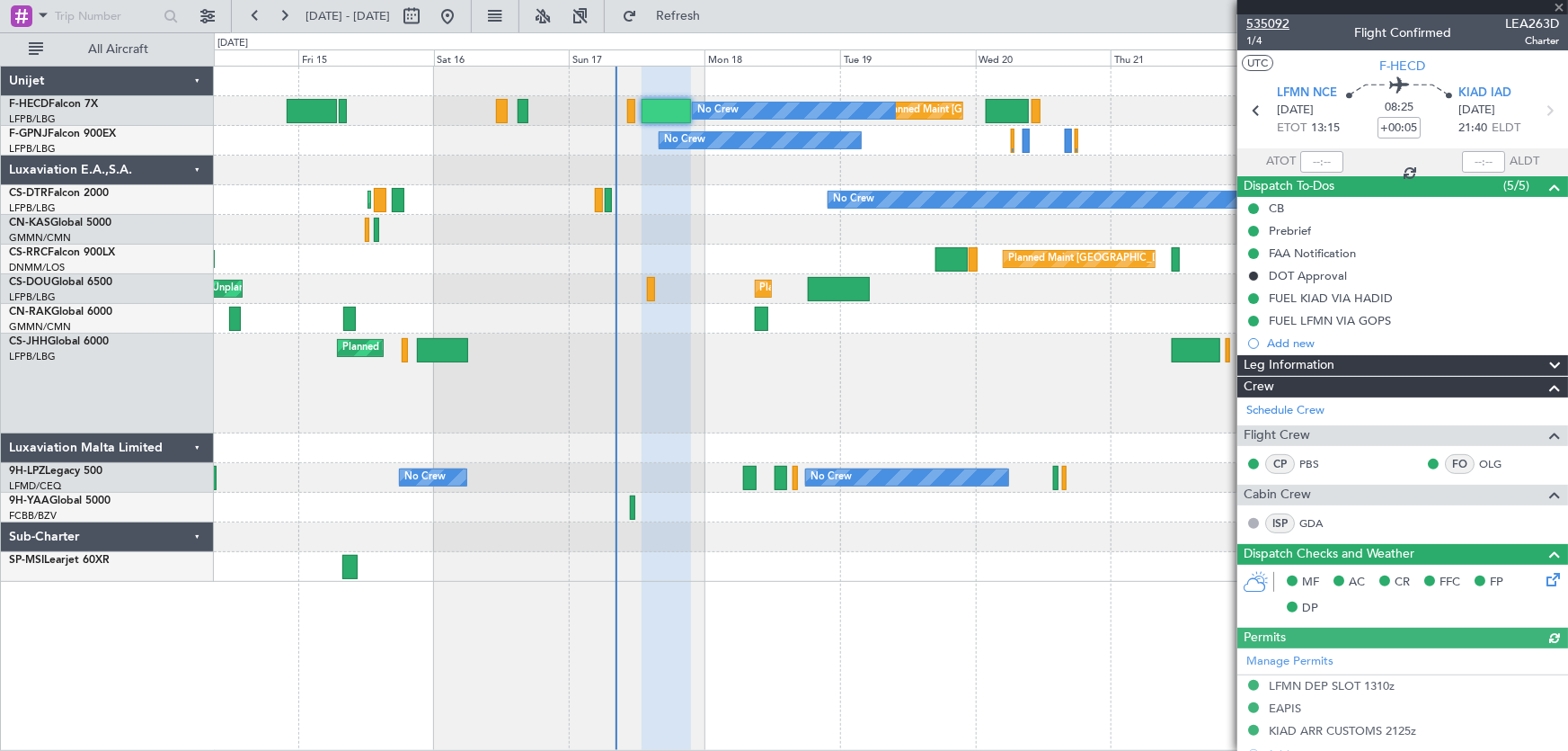
click at [1272, 25] on span "535092" at bounding box center [1268, 24] width 43 height 19
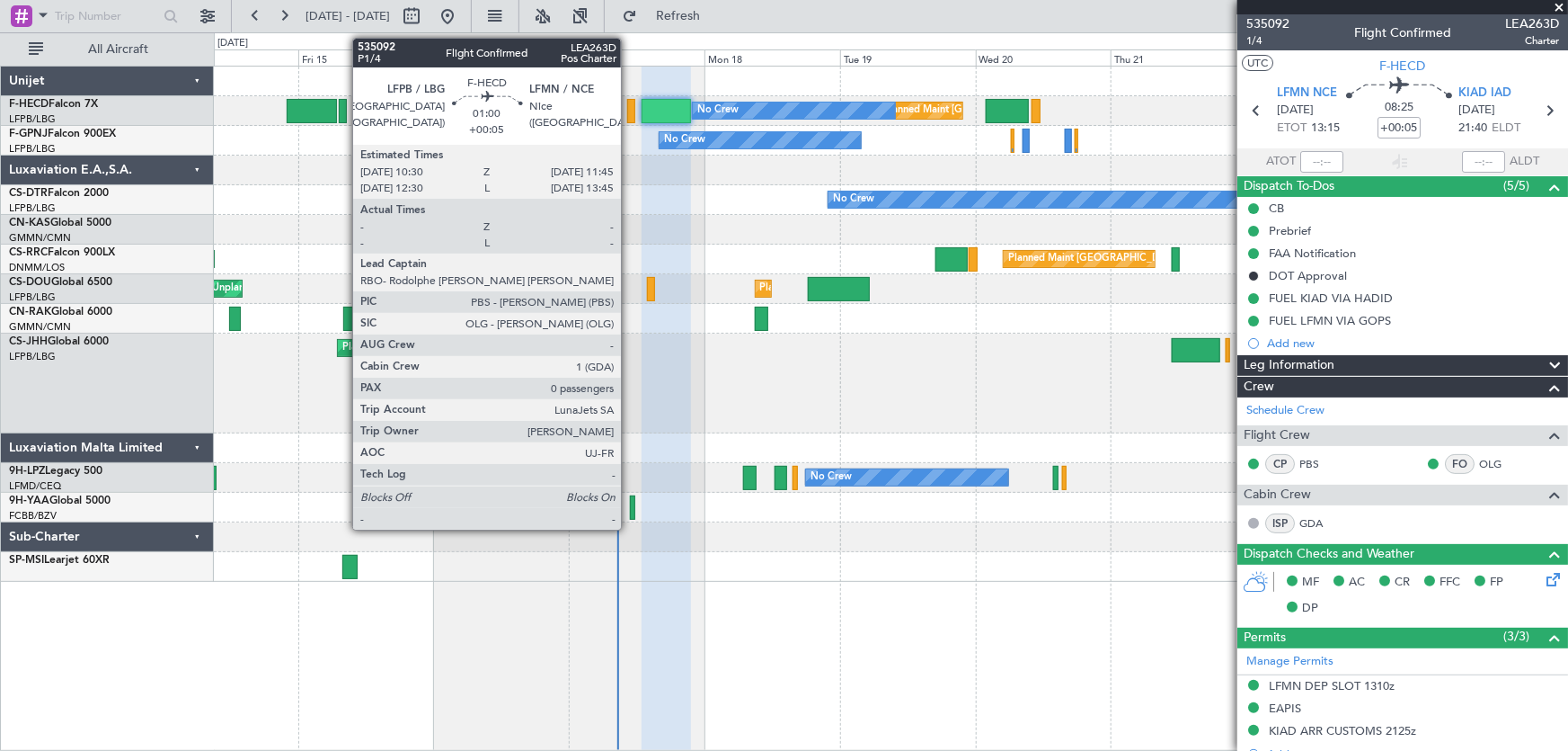
click at [629, 111] on div at bounding box center [631, 110] width 7 height 25
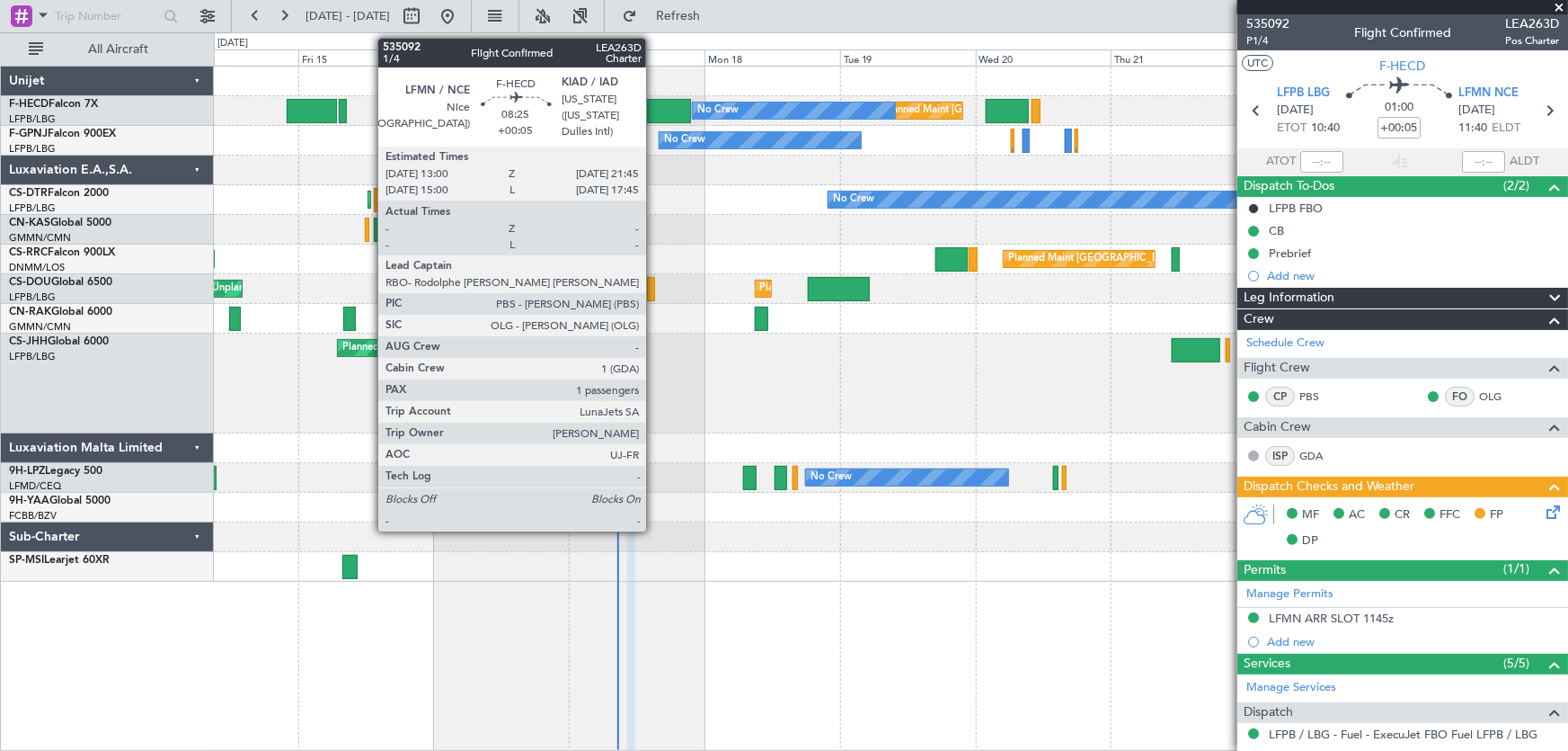
click at [654, 102] on div at bounding box center [666, 110] width 49 height 25
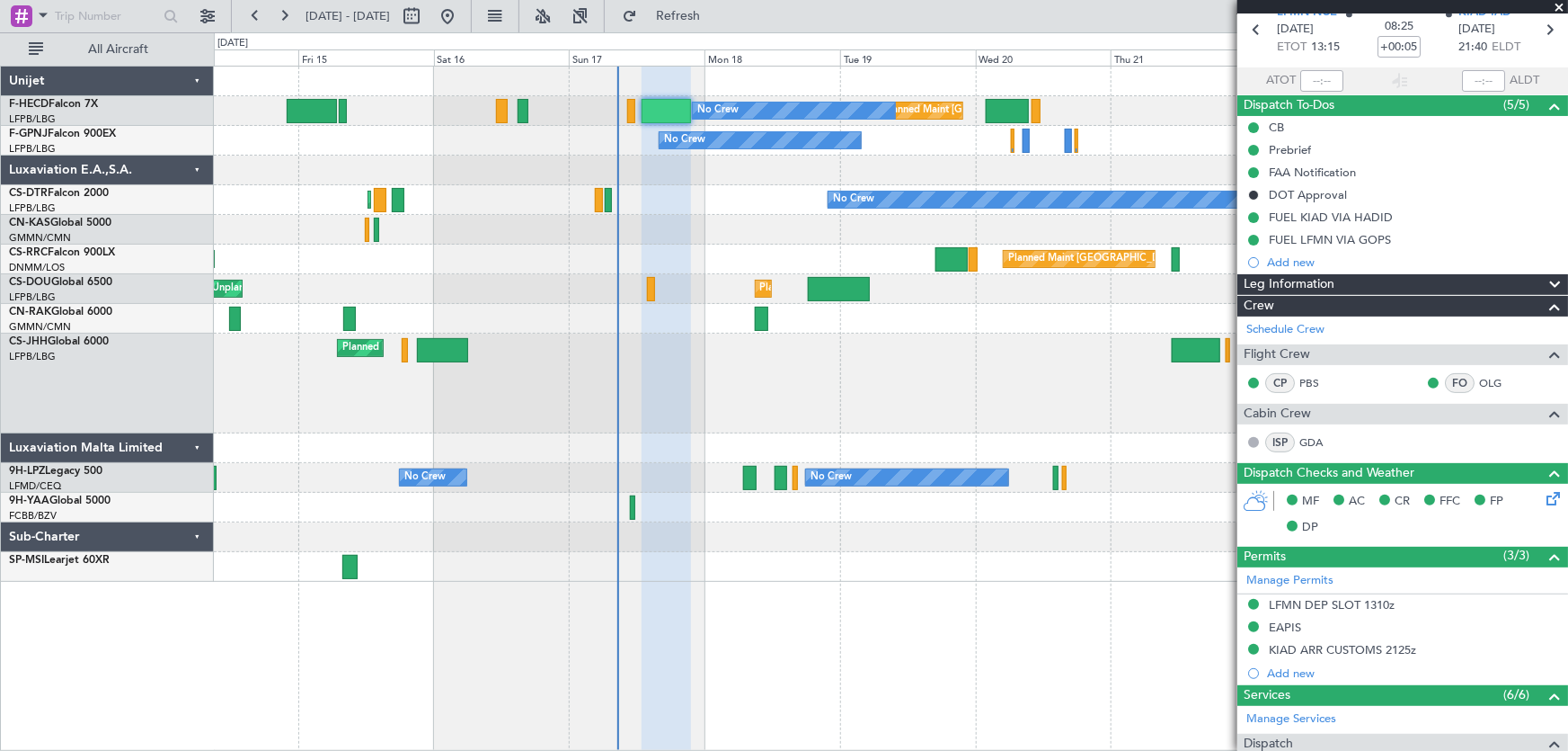
scroll to position [244, 0]
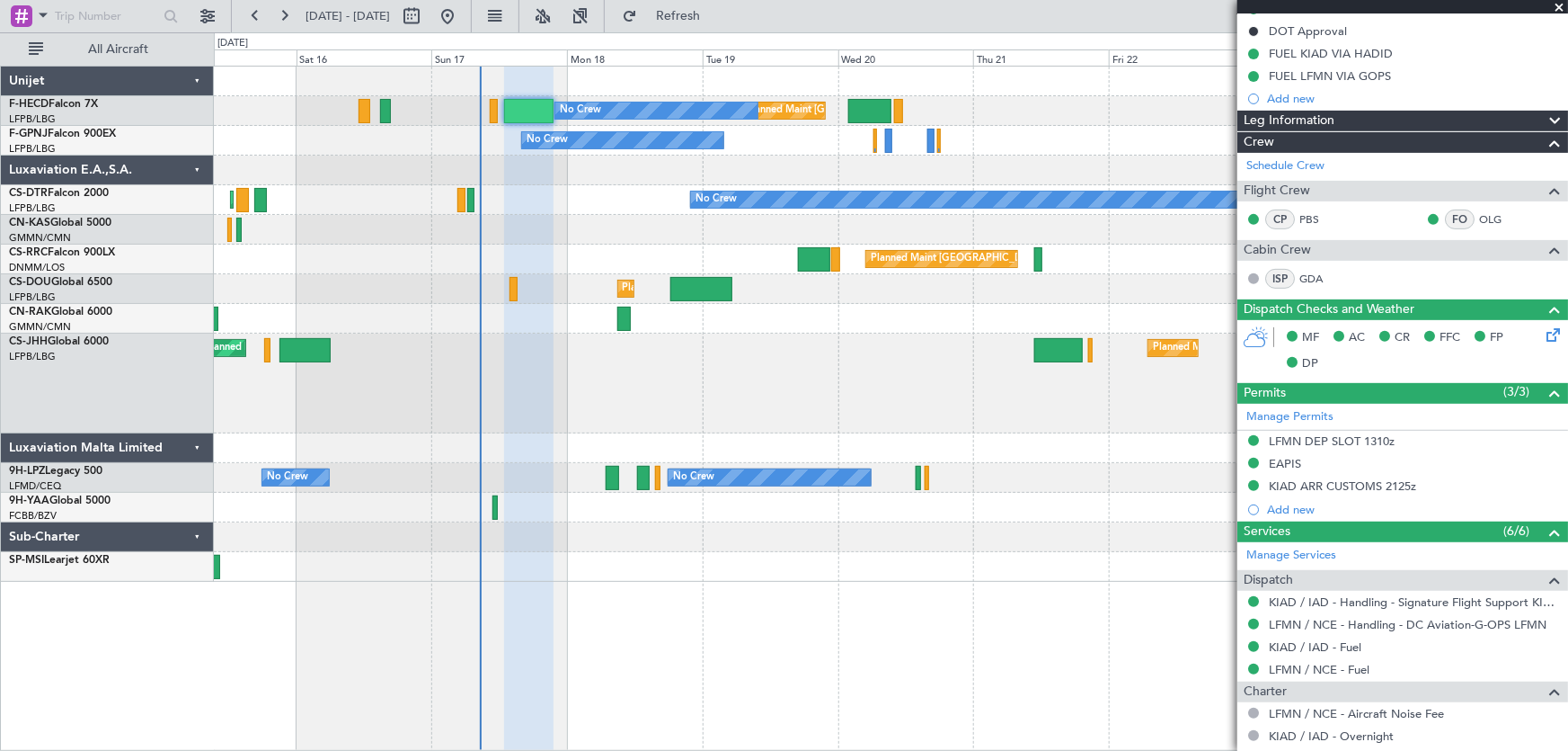
click at [453, 230] on div at bounding box center [890, 229] width 1355 height 30
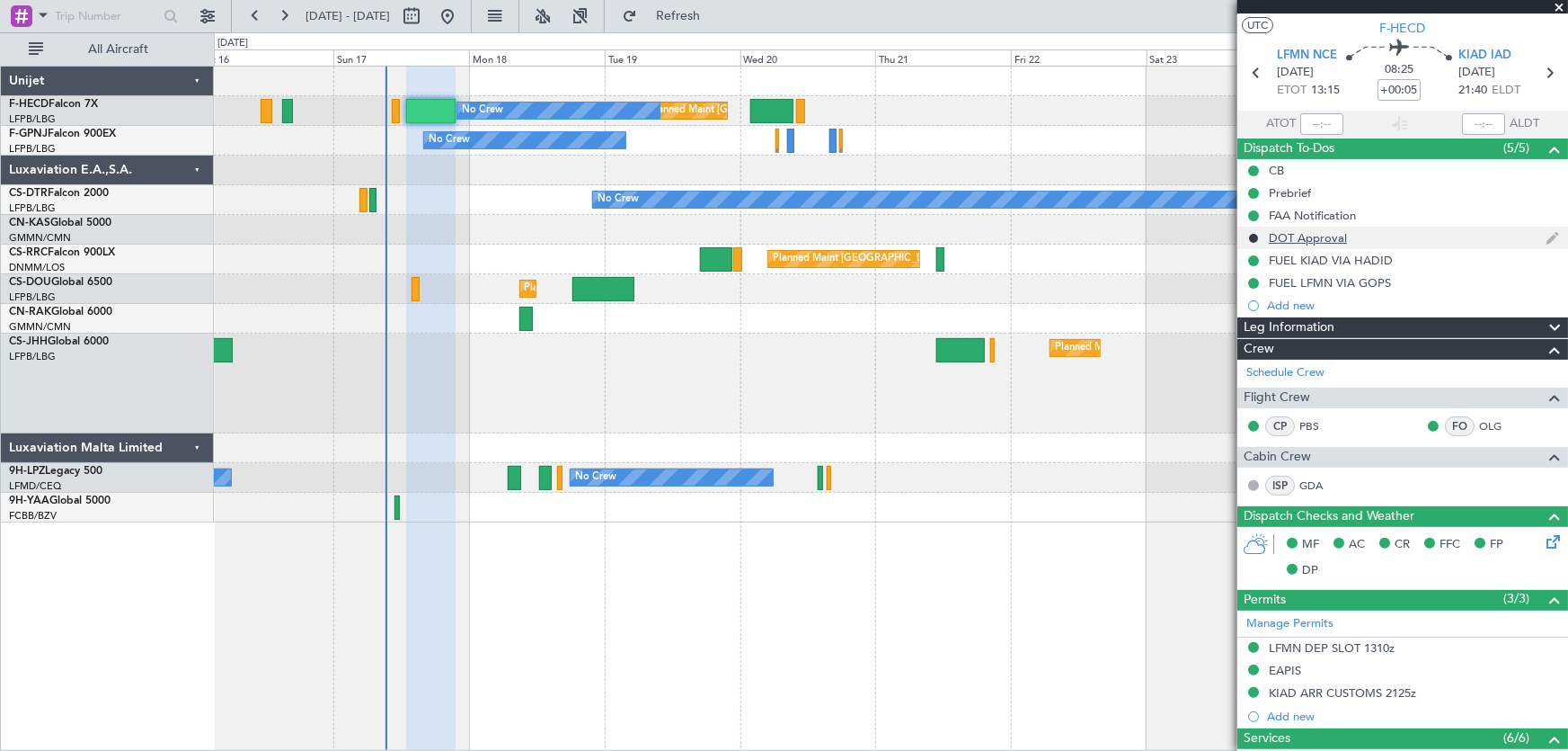
scroll to position [0, 0]
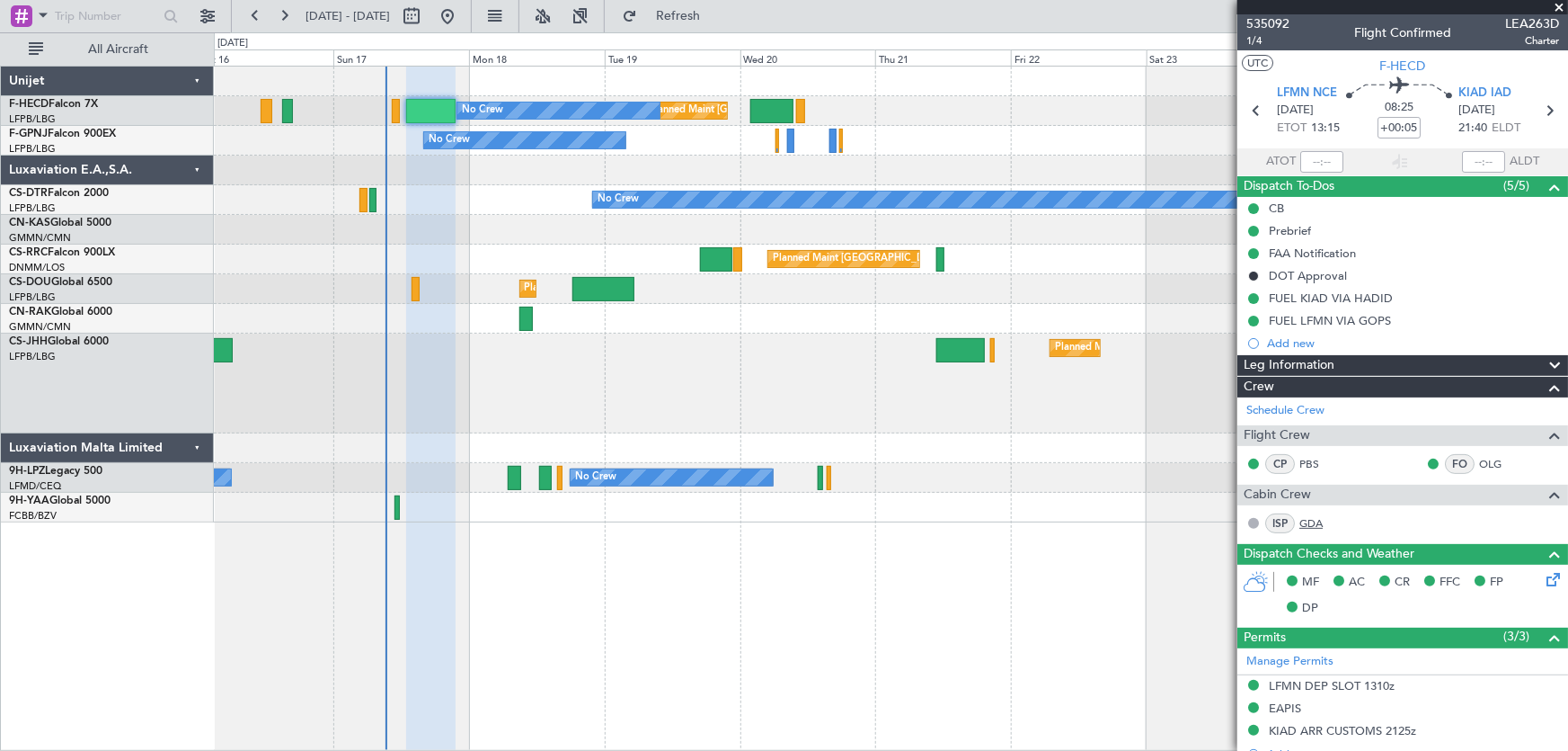
click at [1306, 515] on link "GDA" at bounding box center [1319, 523] width 40 height 16
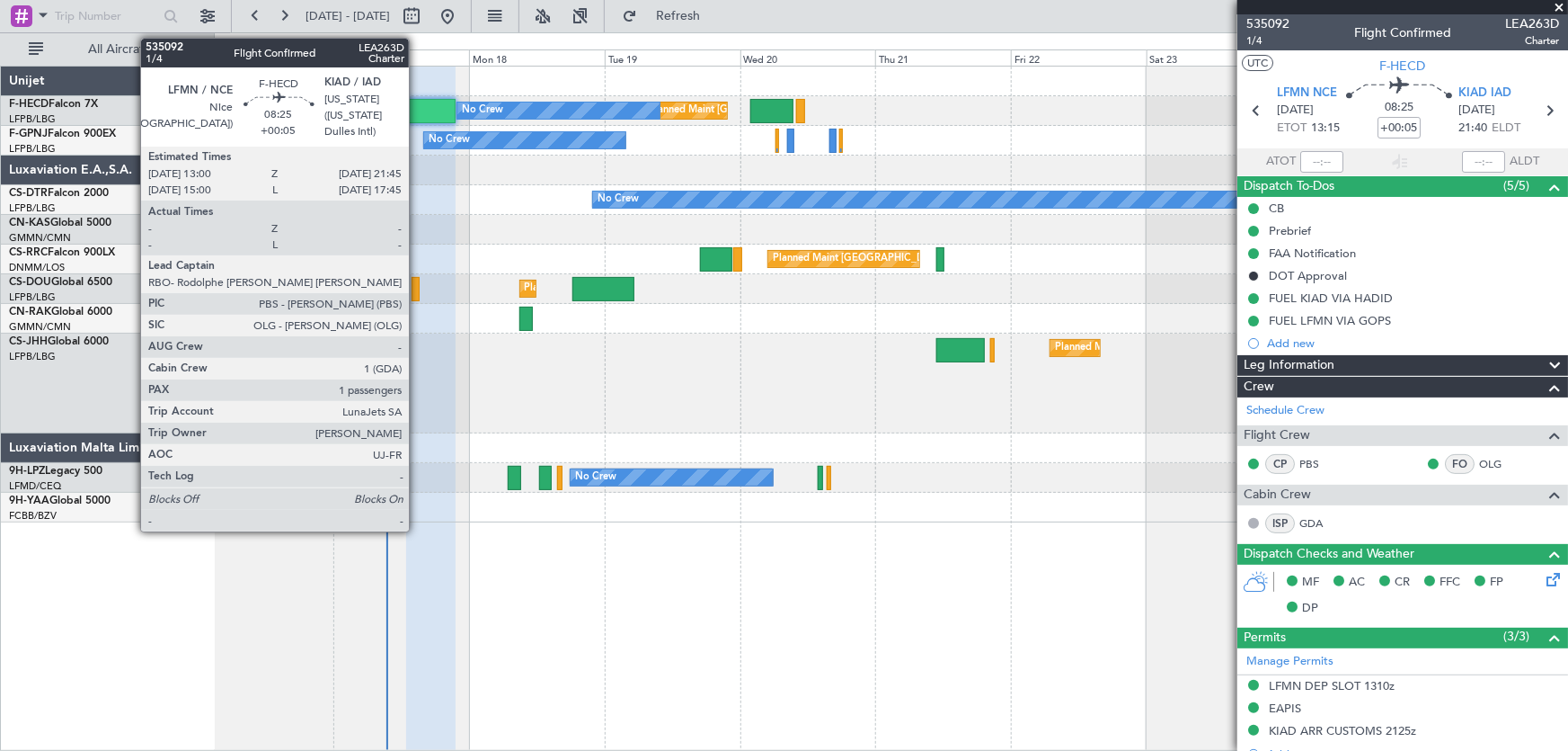
click at [417, 107] on div at bounding box center [431, 110] width 49 height 25
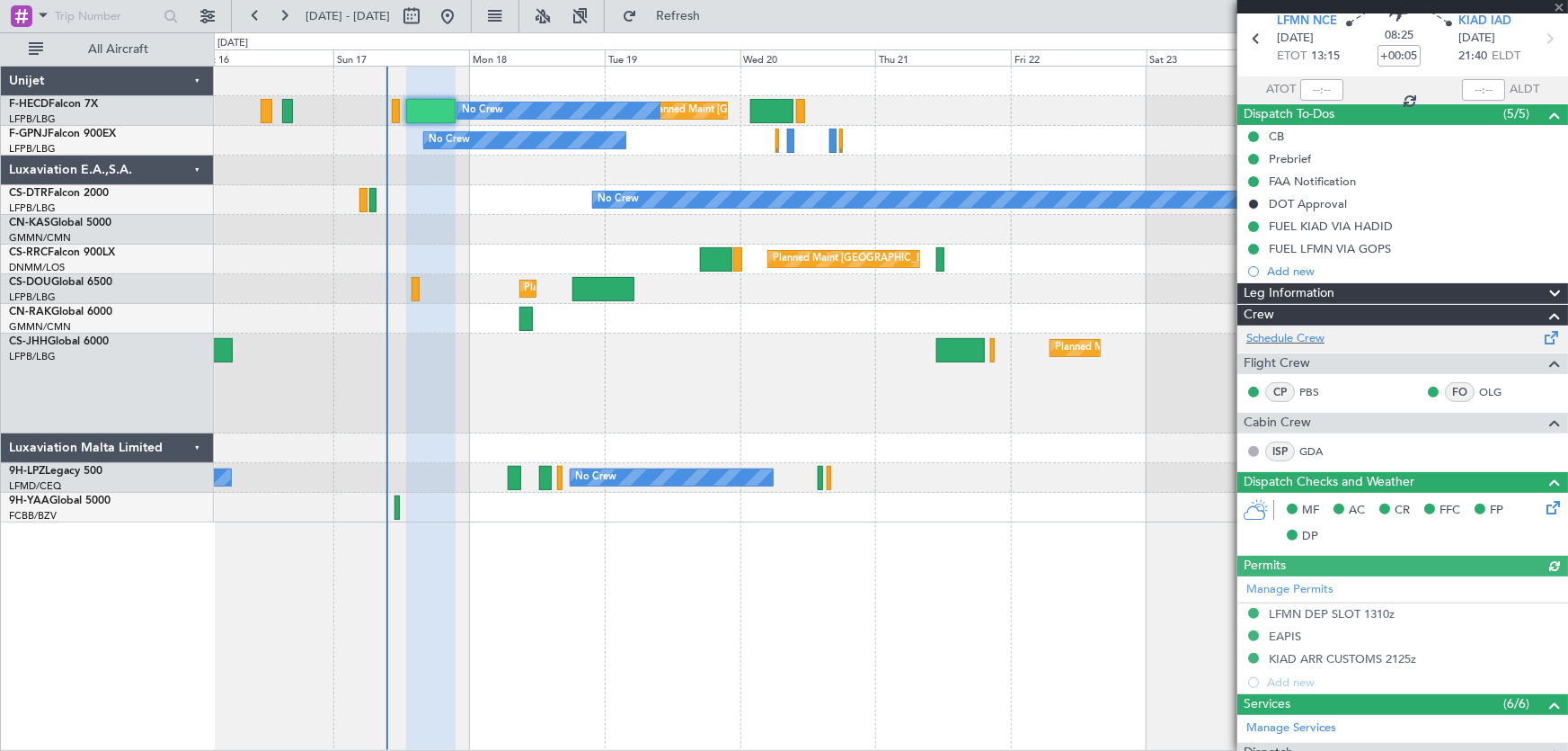
scroll to position [81, 0]
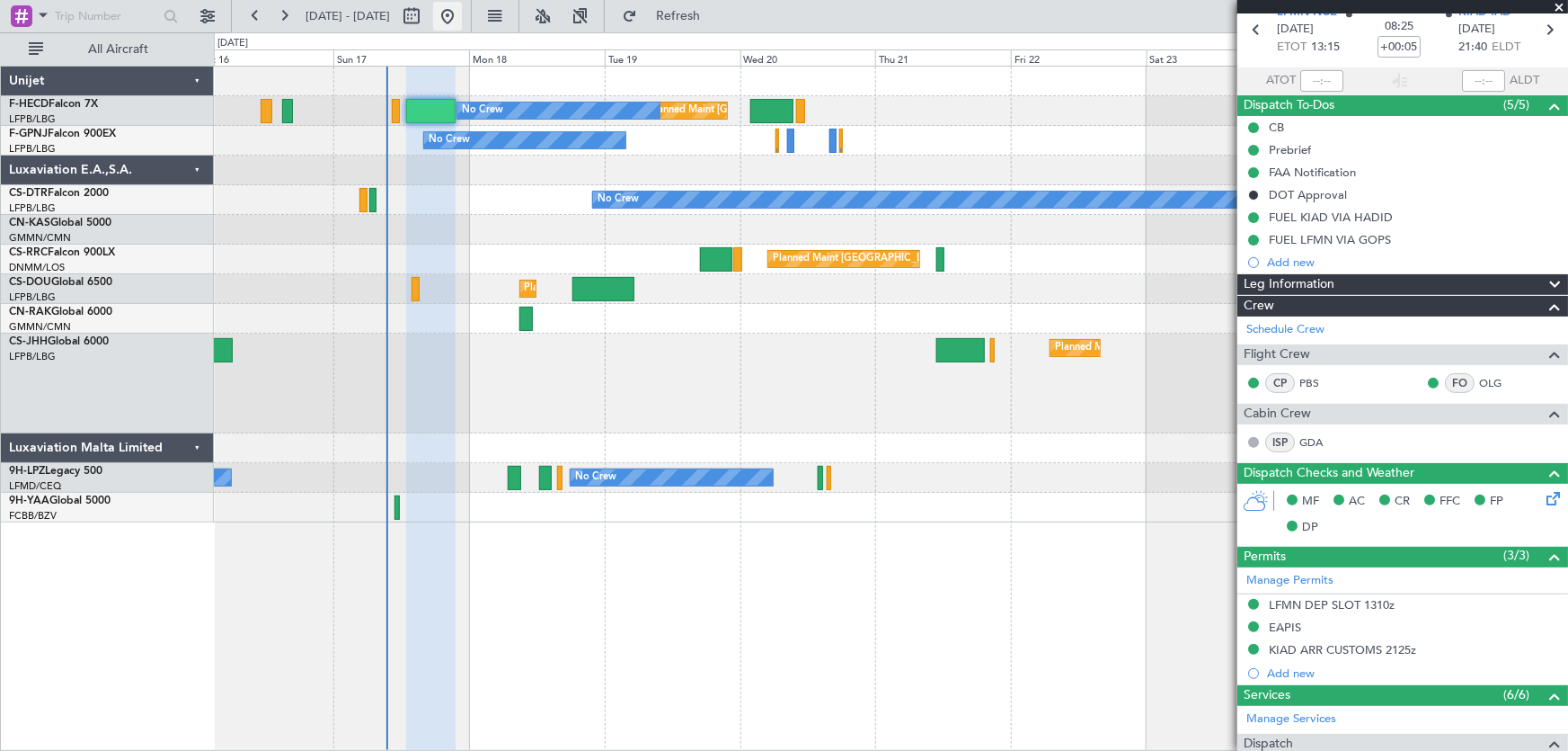
click at [462, 22] on button at bounding box center [447, 16] width 29 height 29
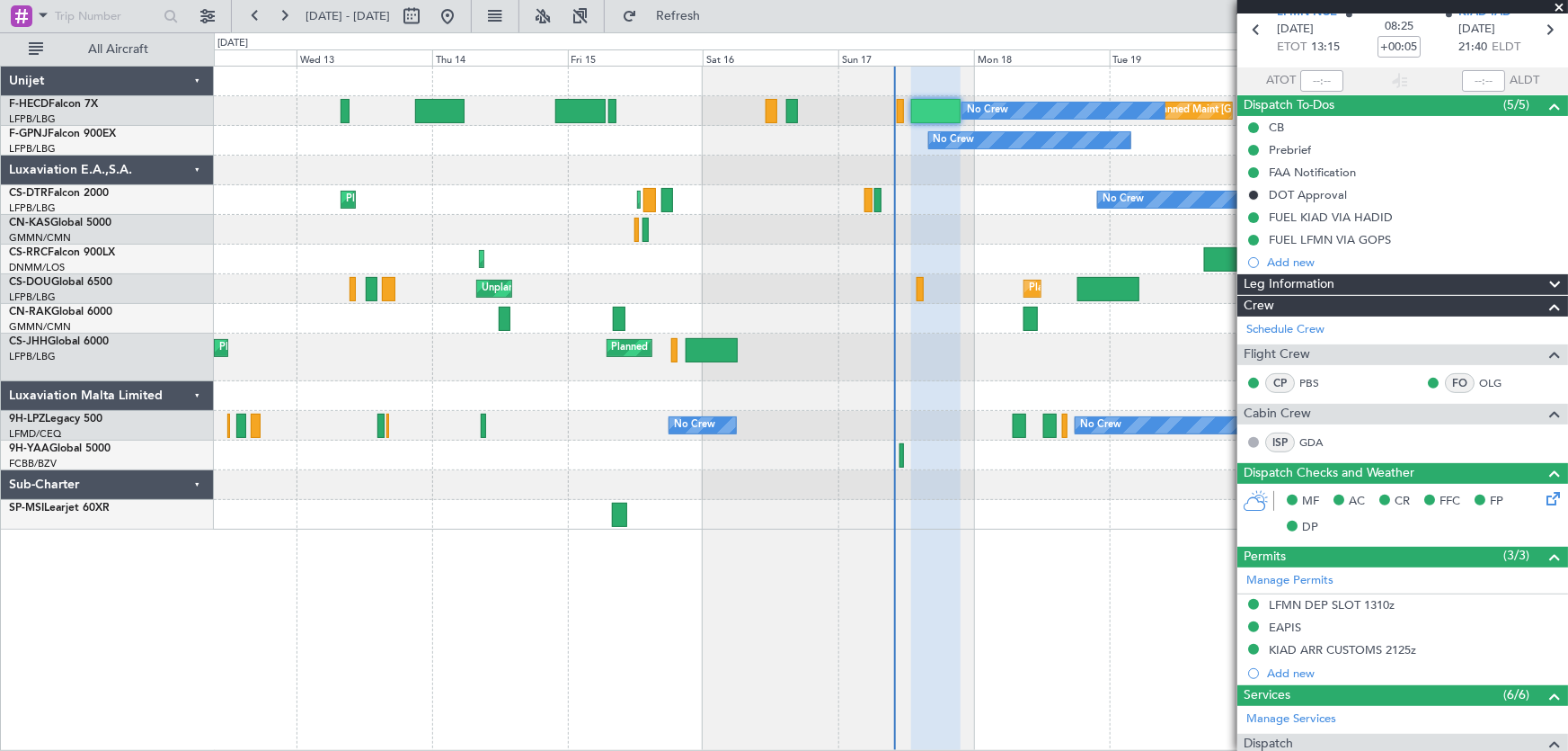
scroll to position [0, 0]
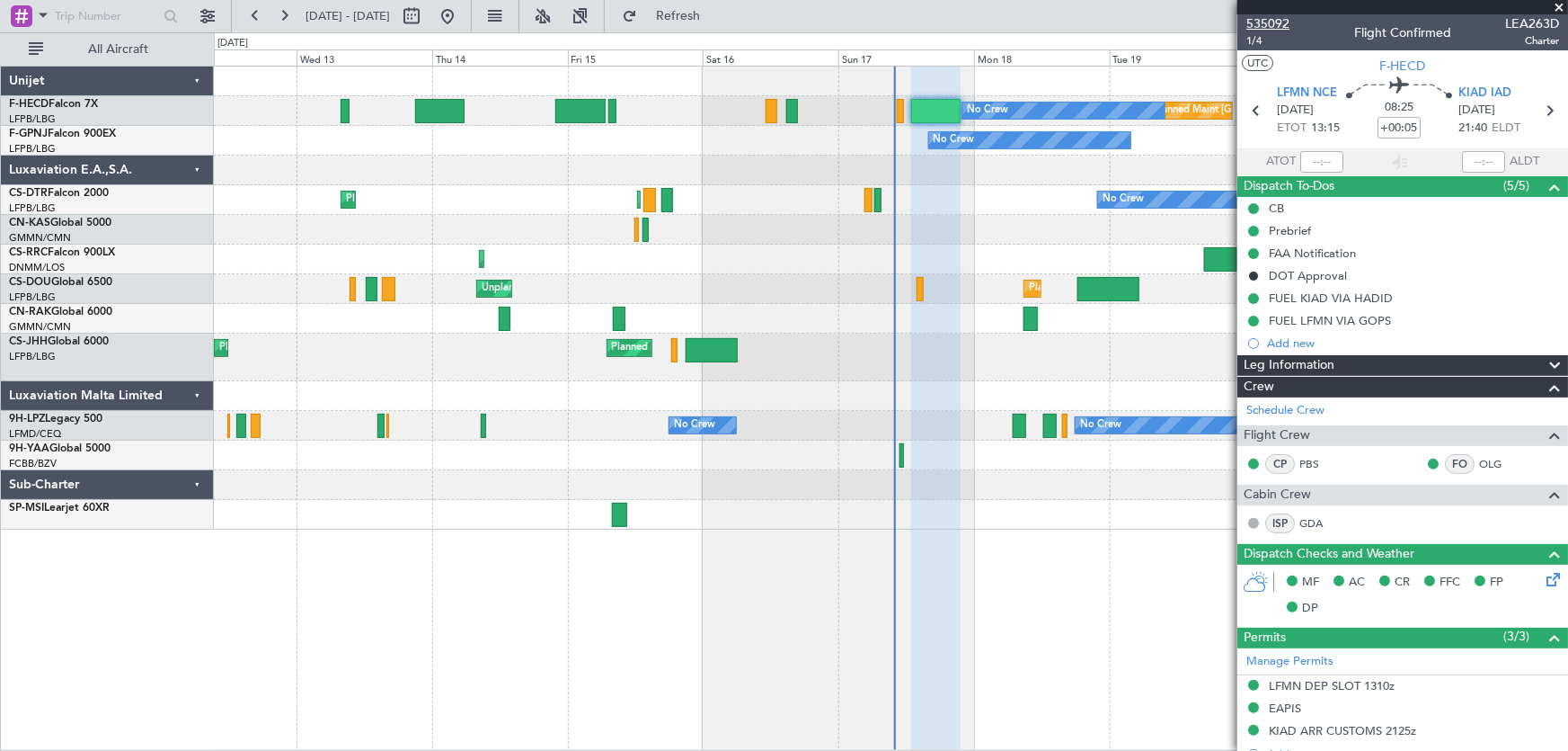
click at [1274, 24] on span "535092" at bounding box center [1268, 24] width 43 height 19
click at [1282, 21] on span "535092" at bounding box center [1268, 24] width 43 height 19
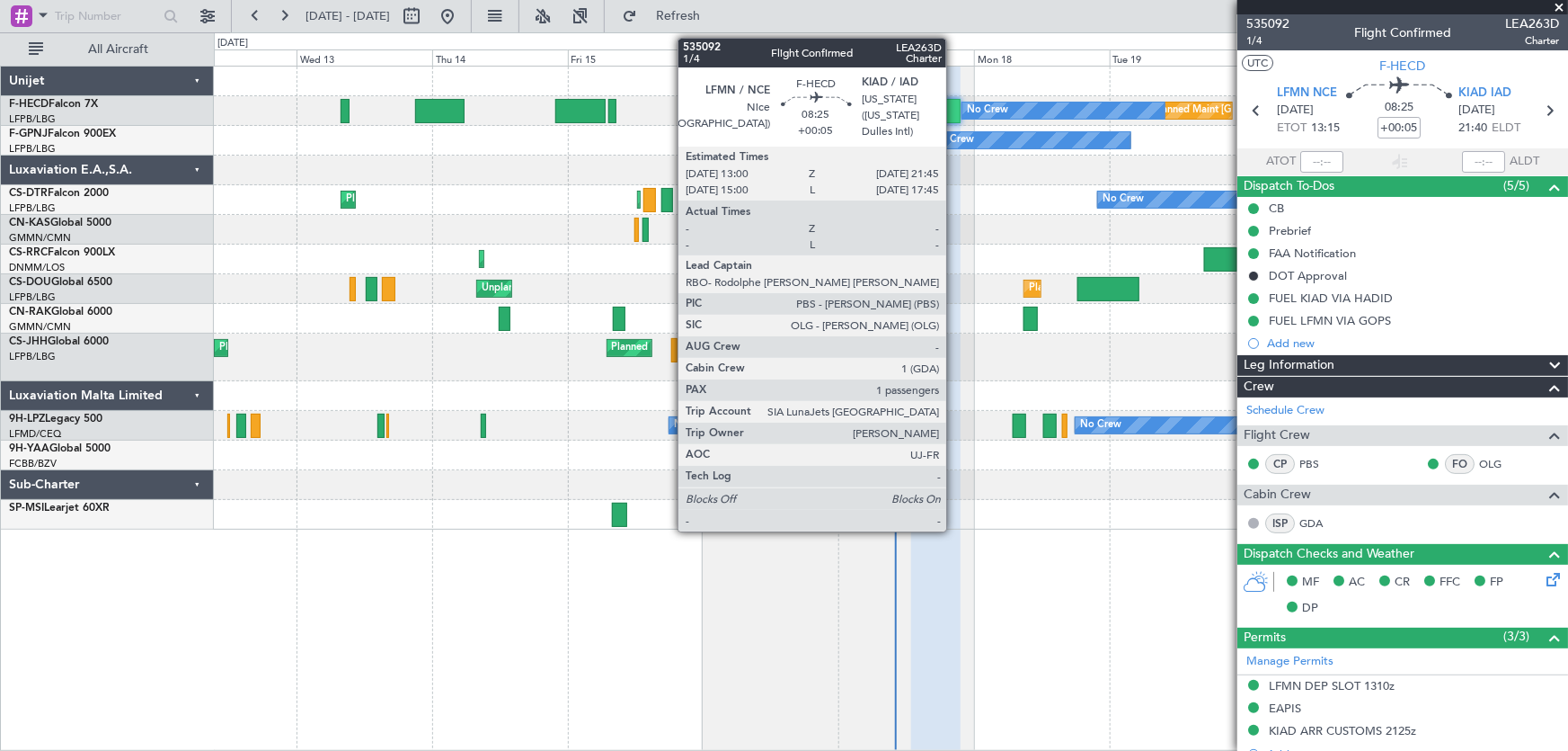
click at [954, 108] on div at bounding box center [935, 110] width 49 height 25
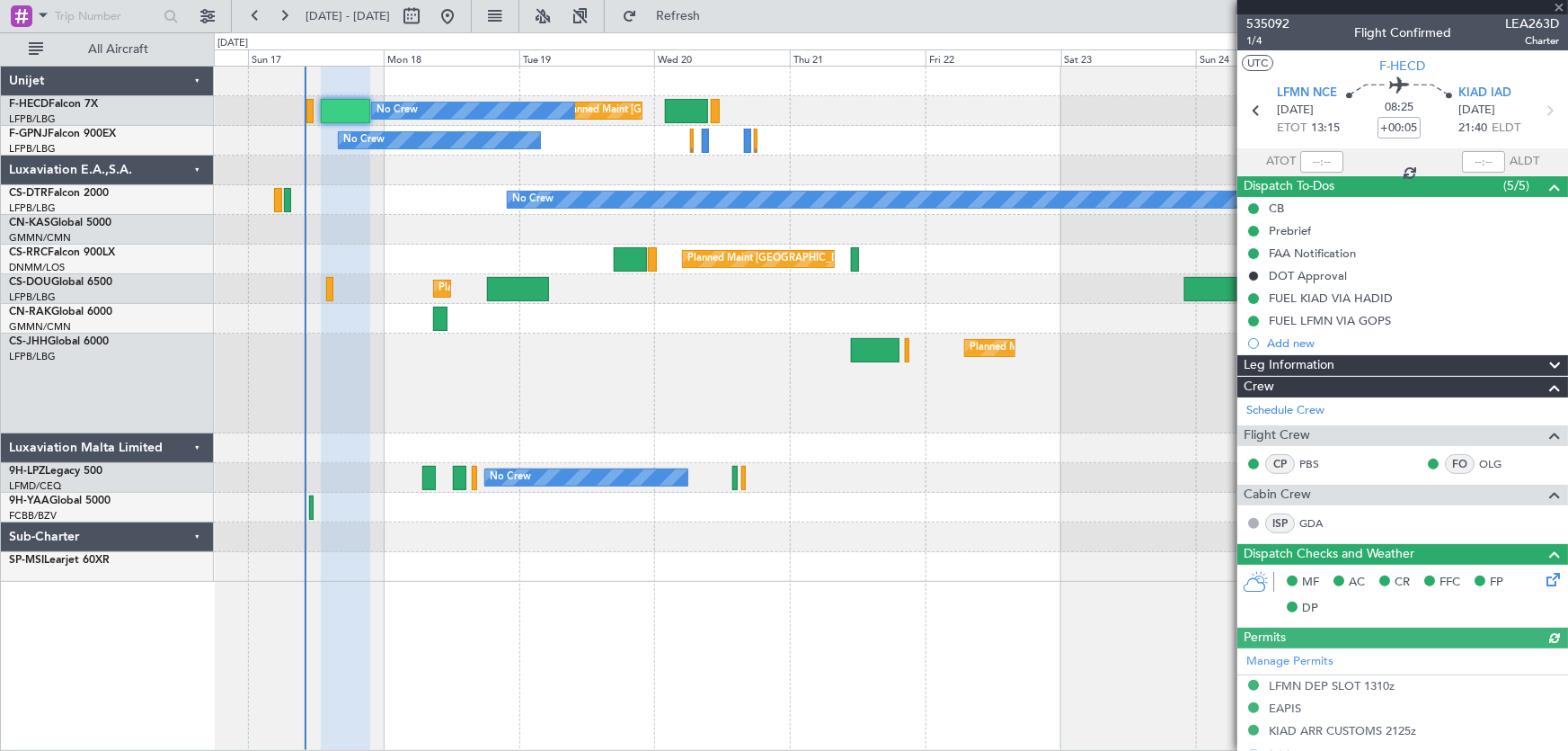
click at [716, 397] on div "Planned Maint London (Luton) Planned Maint Paris (Le Bourget)" at bounding box center [890, 383] width 1355 height 99
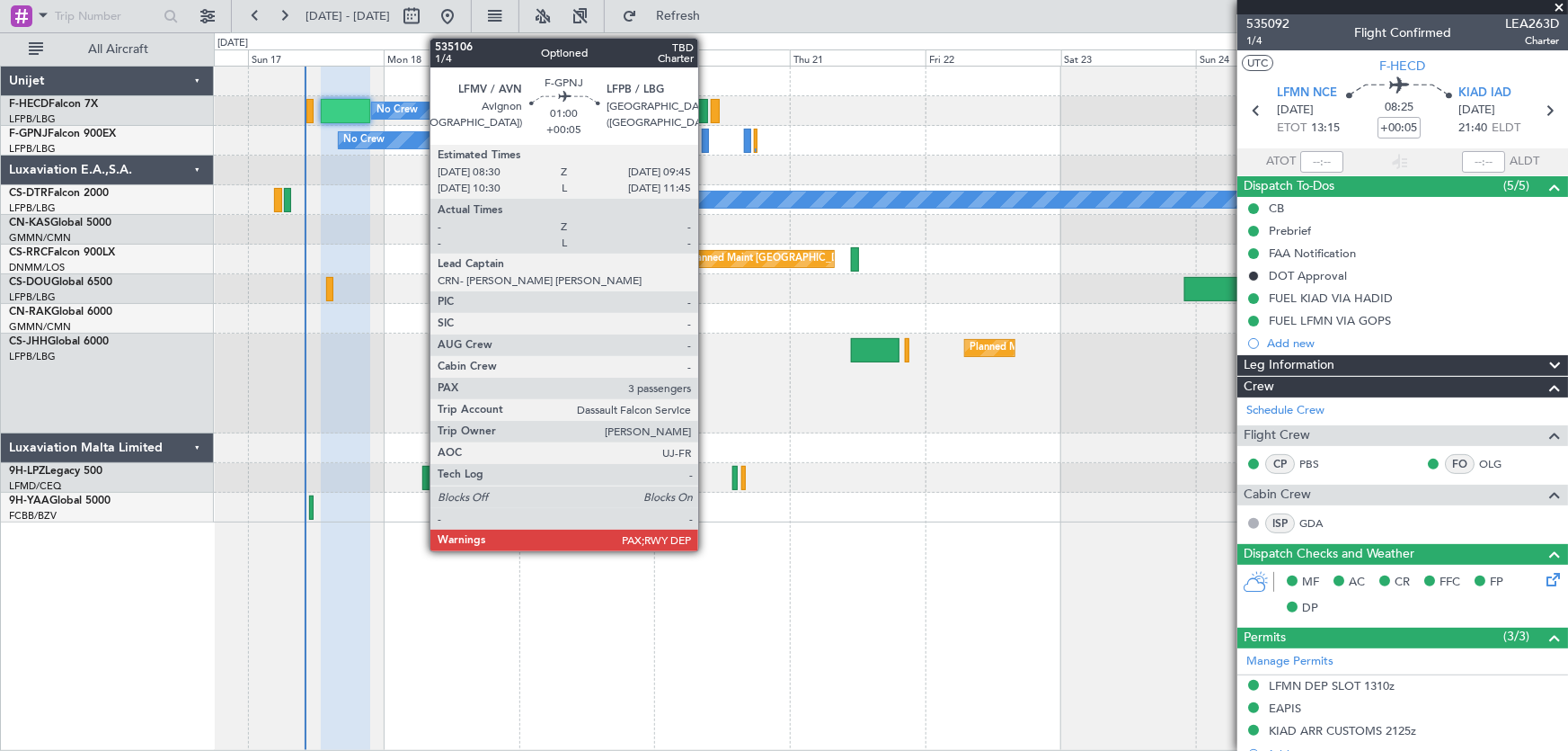
click at [706, 142] on div at bounding box center [704, 141] width 7 height 25
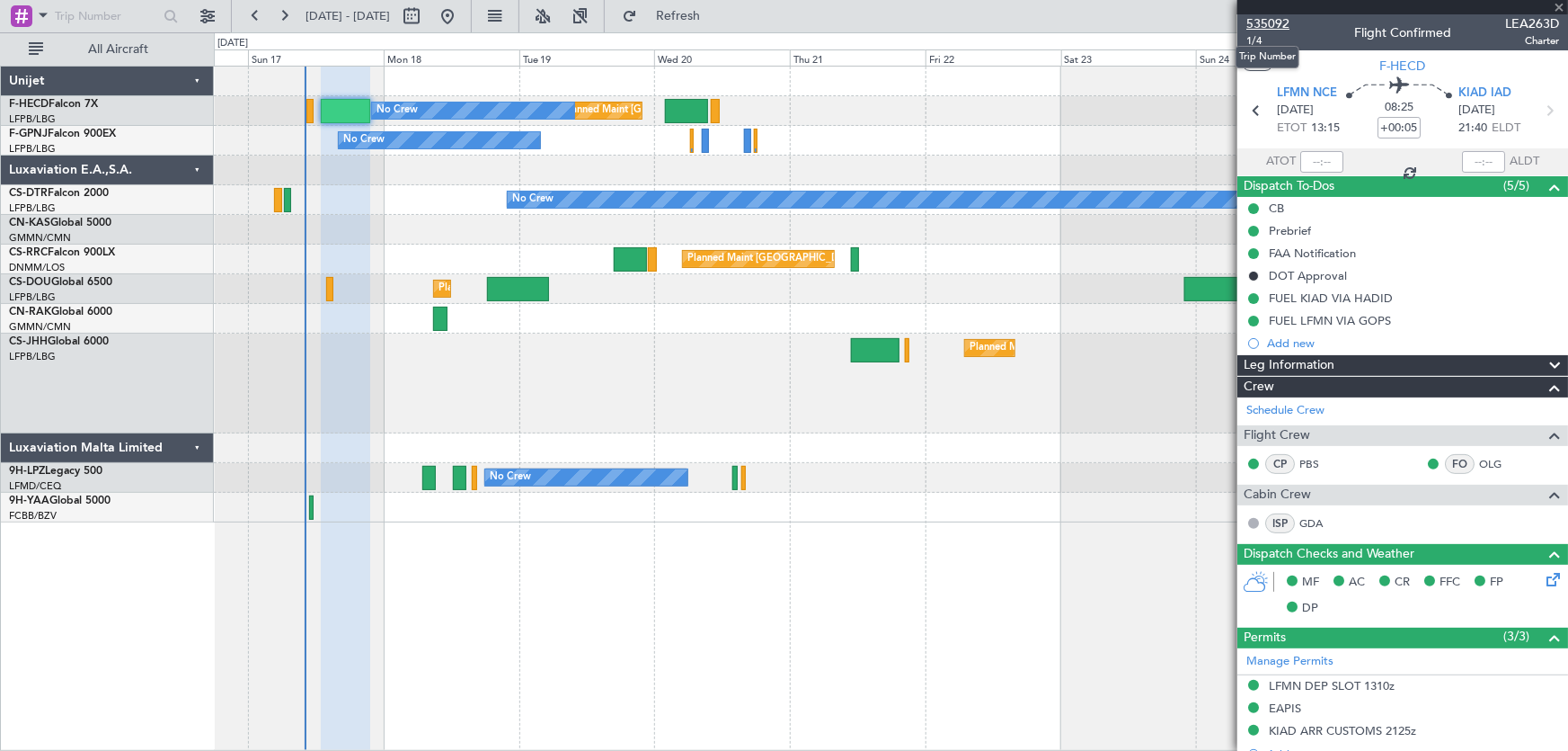
click at [1276, 25] on span "535092" at bounding box center [1268, 24] width 43 height 19
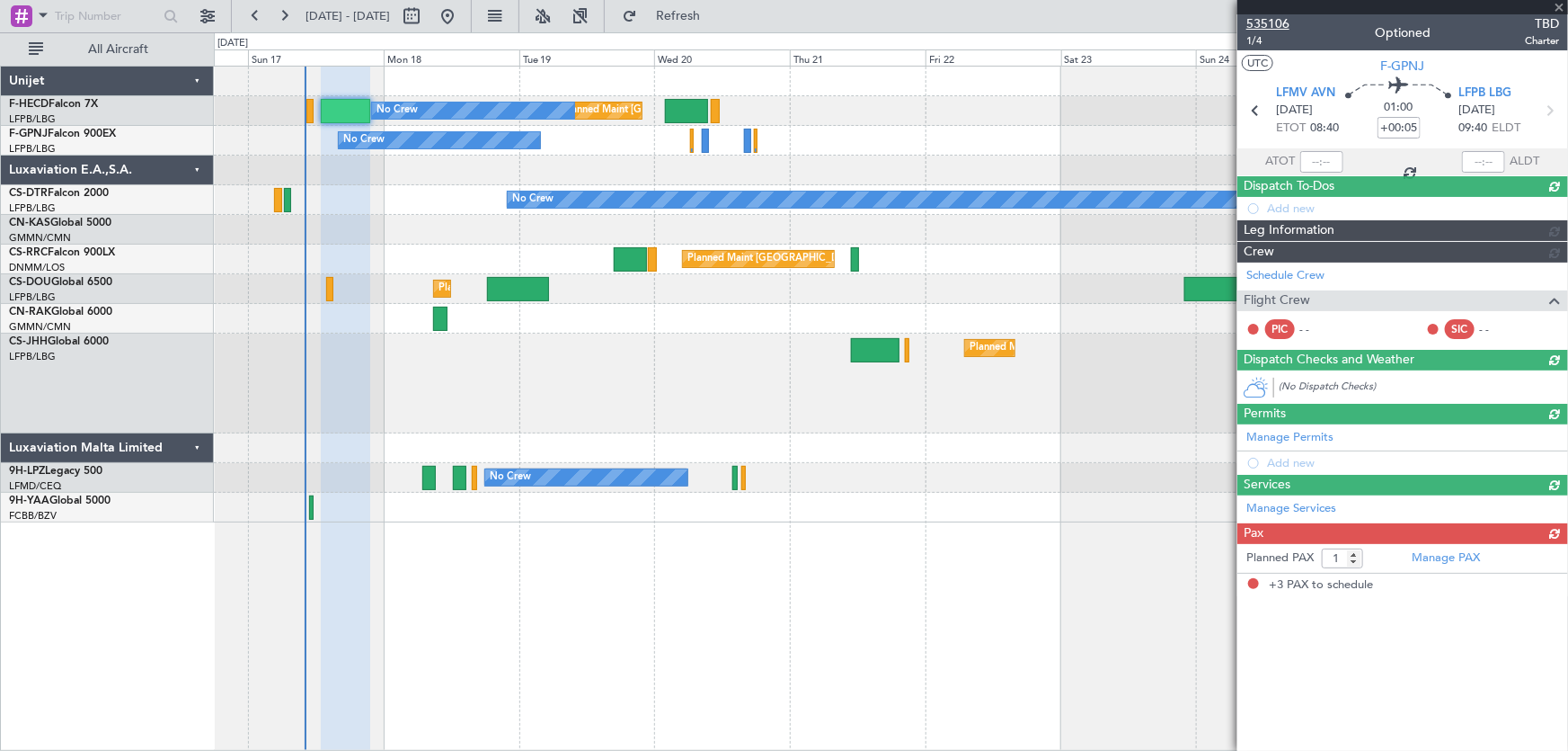
type input "3"
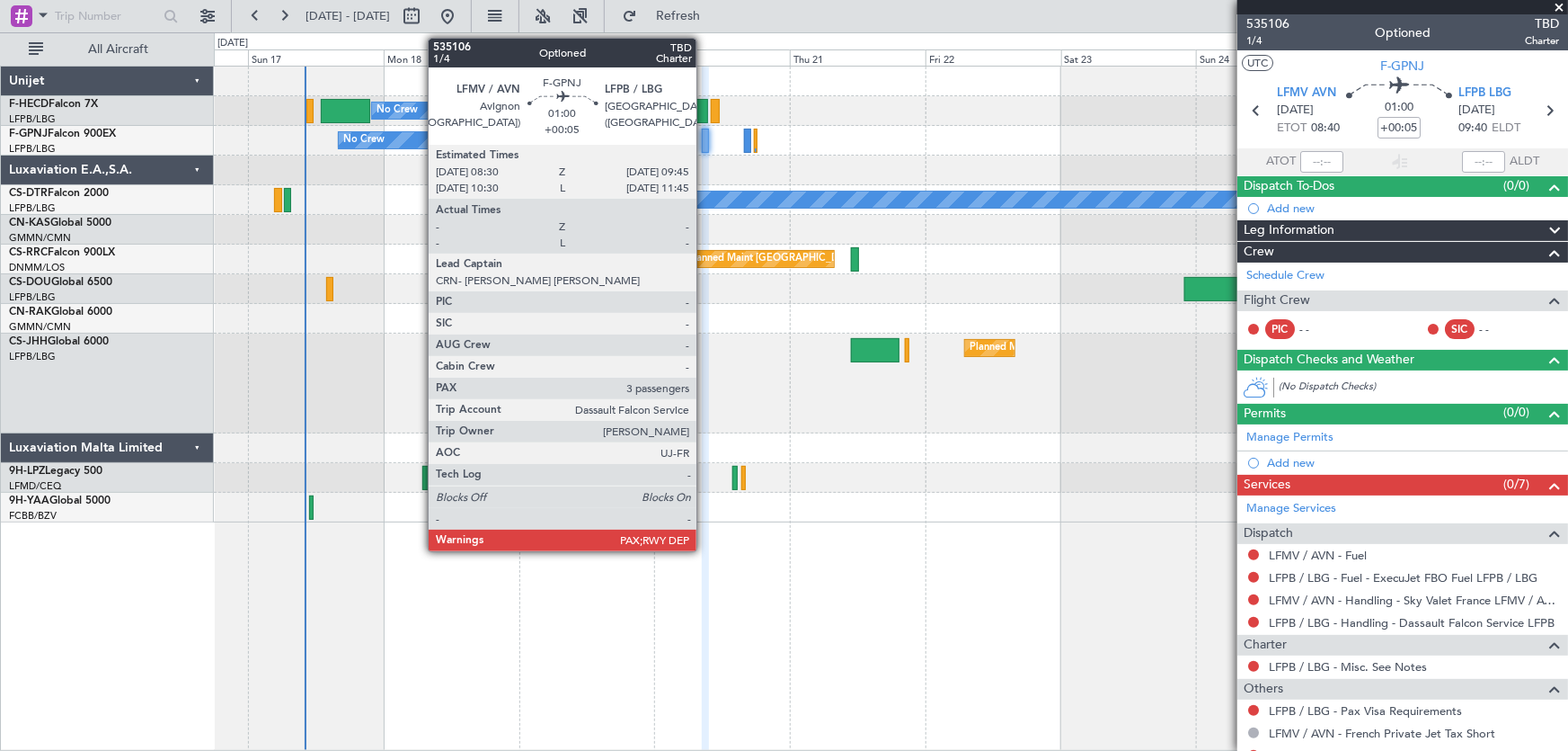
click at [704, 149] on div at bounding box center [704, 141] width 7 height 25
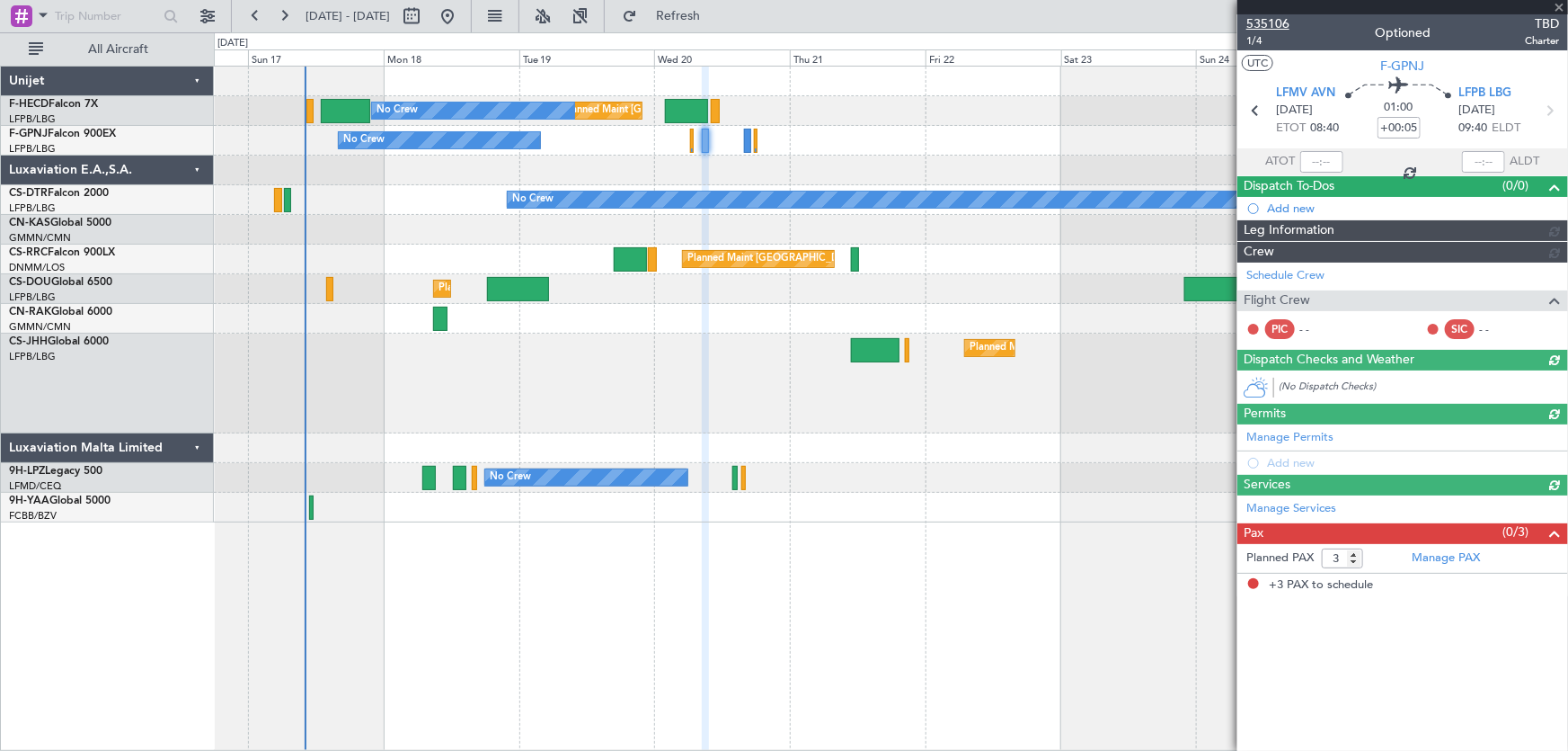
click at [1276, 29] on span "535106" at bounding box center [1268, 24] width 43 height 19
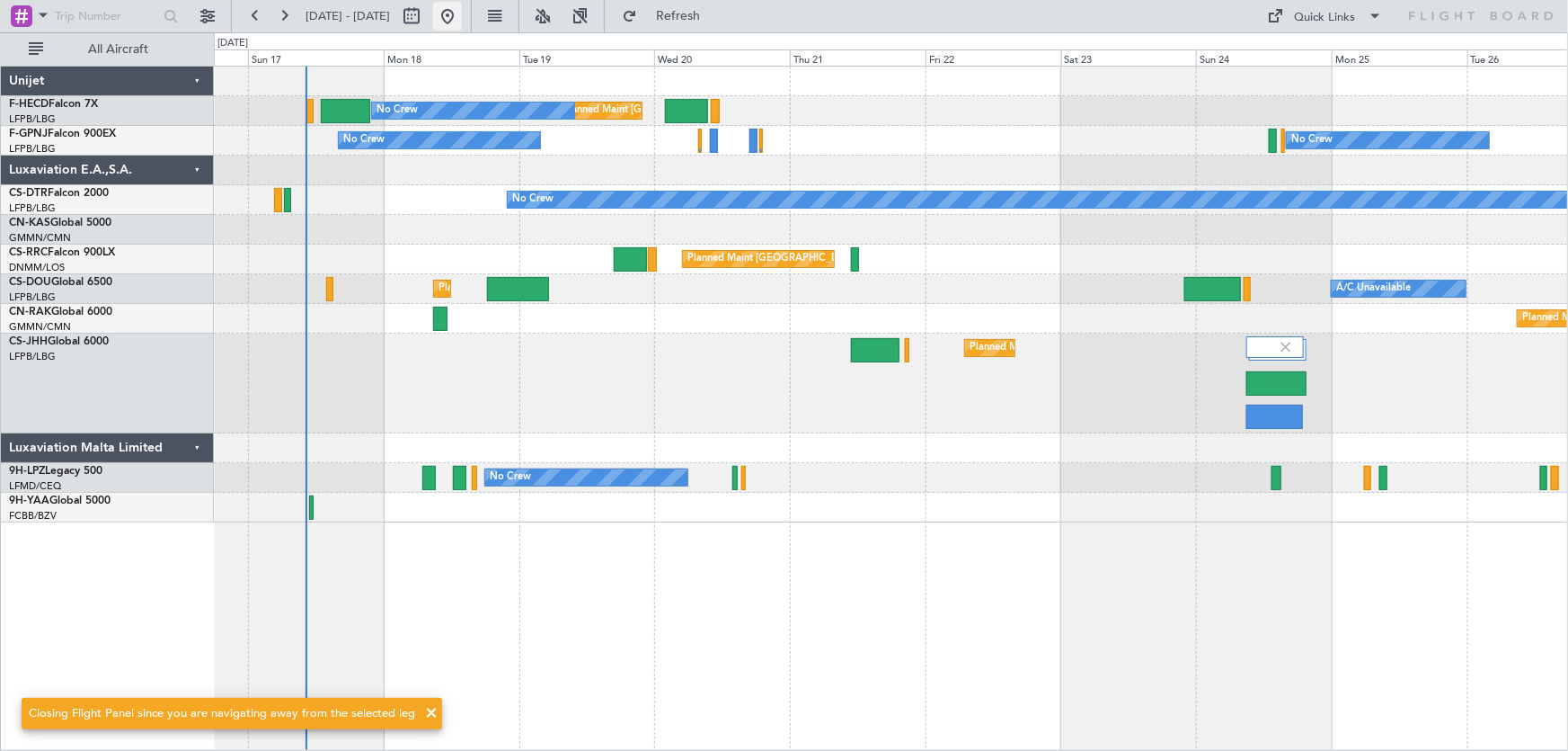
click at [462, 19] on button at bounding box center [447, 16] width 29 height 29
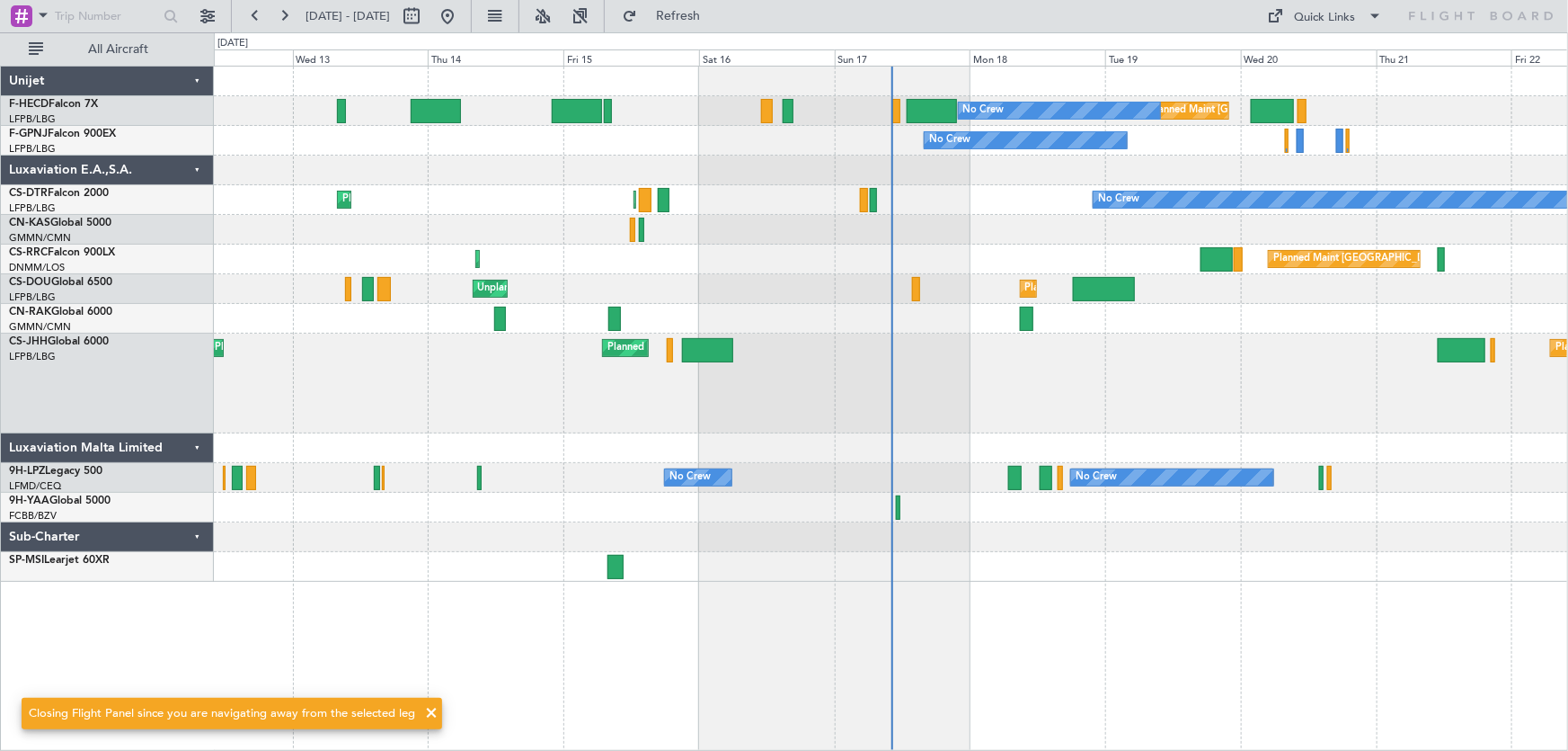
click at [831, 230] on div "Planned Maint Paris (Le Bourget) No Crew No Crew No Crew No Crew No Crew Planne…" at bounding box center [890, 324] width 1355 height 515
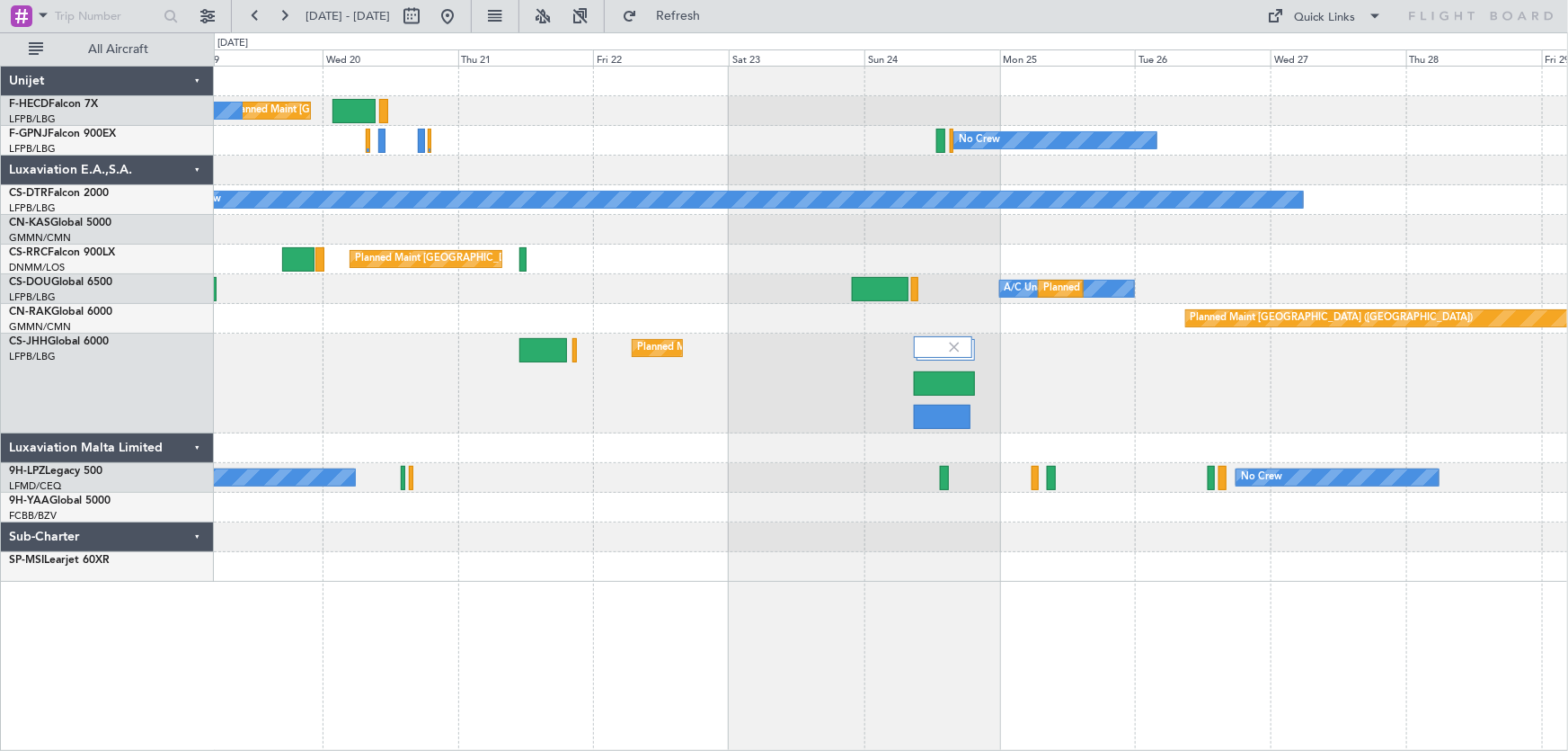
click at [408, 211] on div "Planned Maint Paris (Le Bourget) No Crew No Crew No Crew No Crew No Crew Planne…" at bounding box center [890, 324] width 1355 height 515
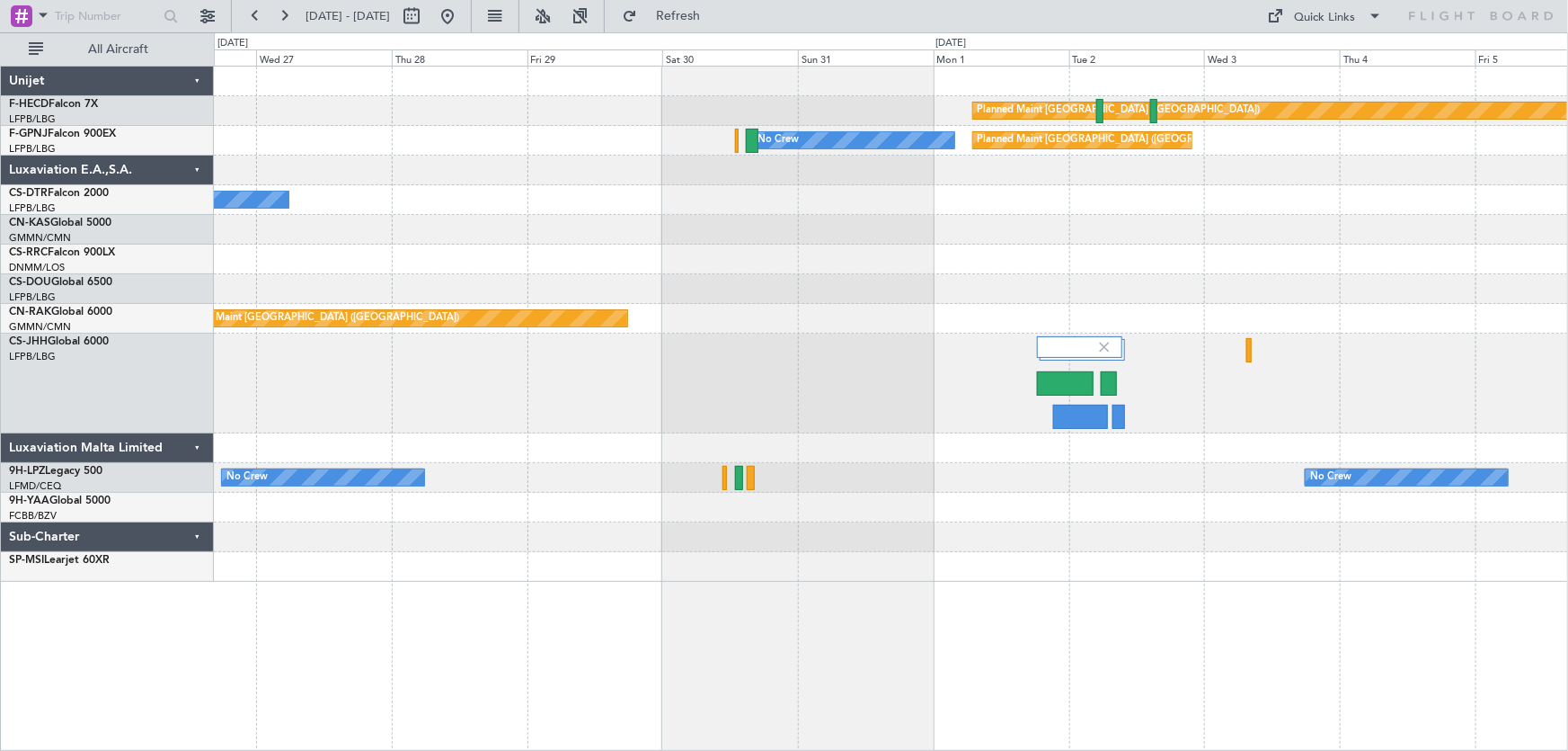
click at [633, 230] on div "Planned Maint Paris (Le Bourget) No Crew Planned Maint Paris (Le Bourget) No Cr…" at bounding box center [890, 324] width 1355 height 515
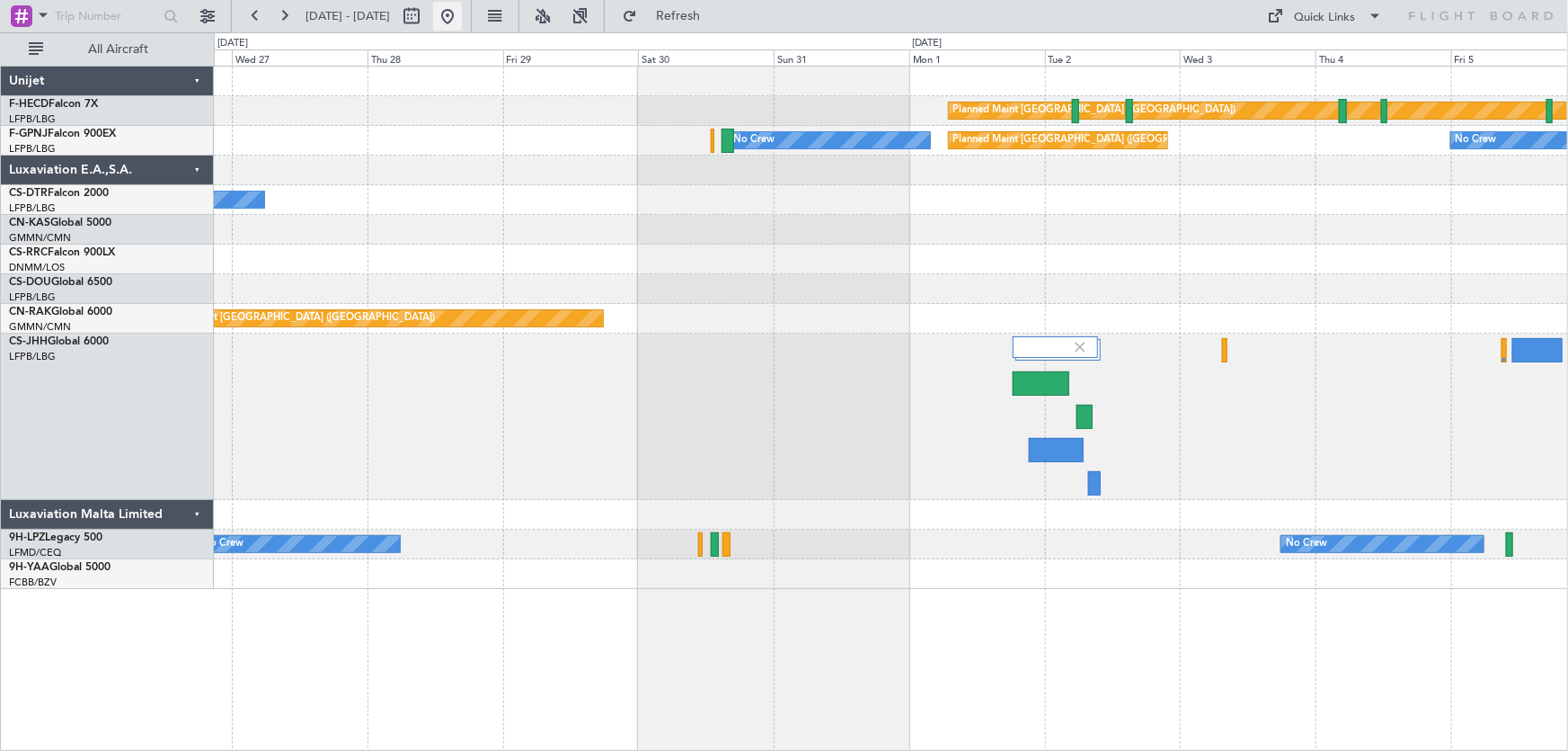
click at [462, 20] on button at bounding box center [447, 16] width 29 height 29
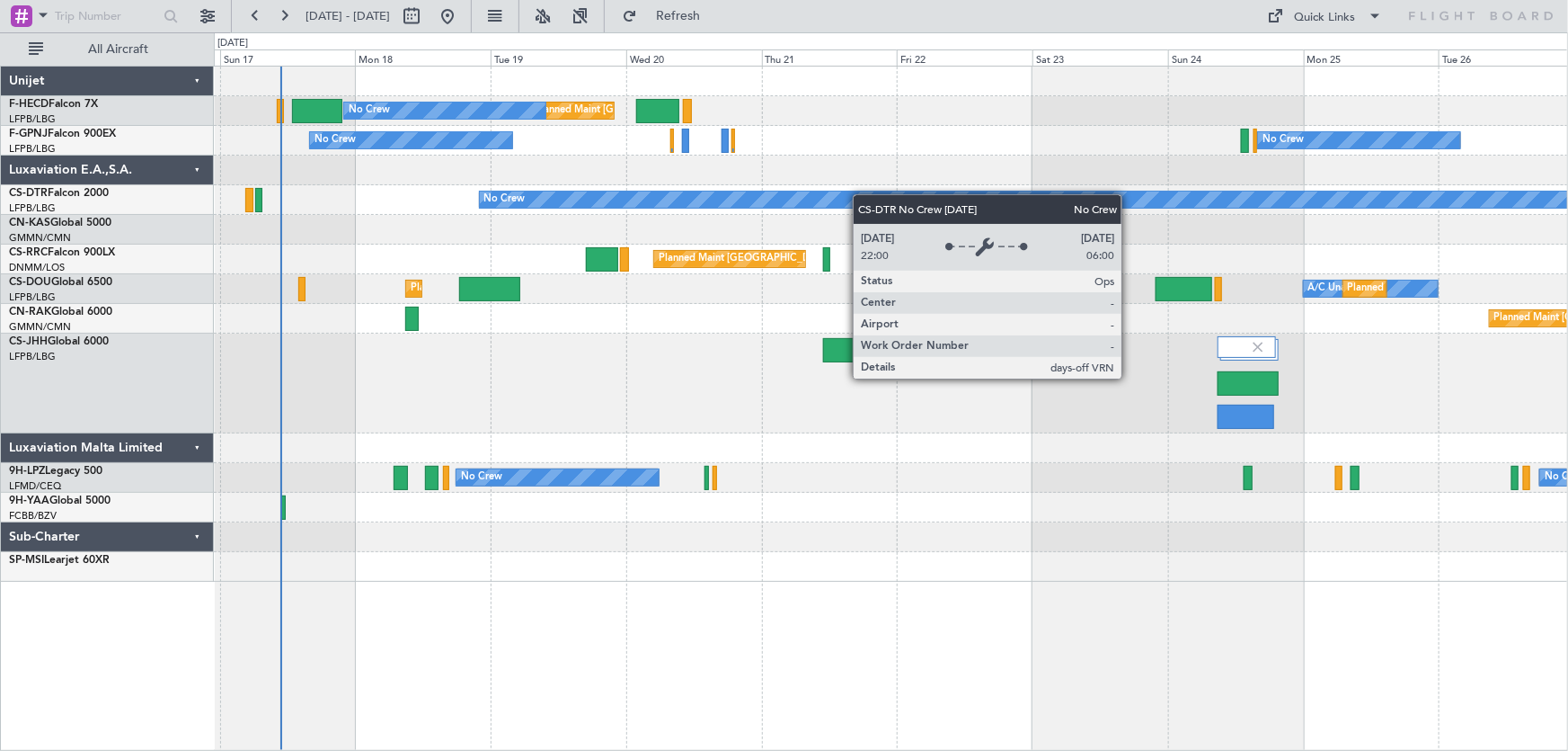
click at [732, 214] on div "Planned Maint Paris (Le Bourget) No Crew No Crew No Crew No Crew Planned Maint …" at bounding box center [890, 324] width 1355 height 515
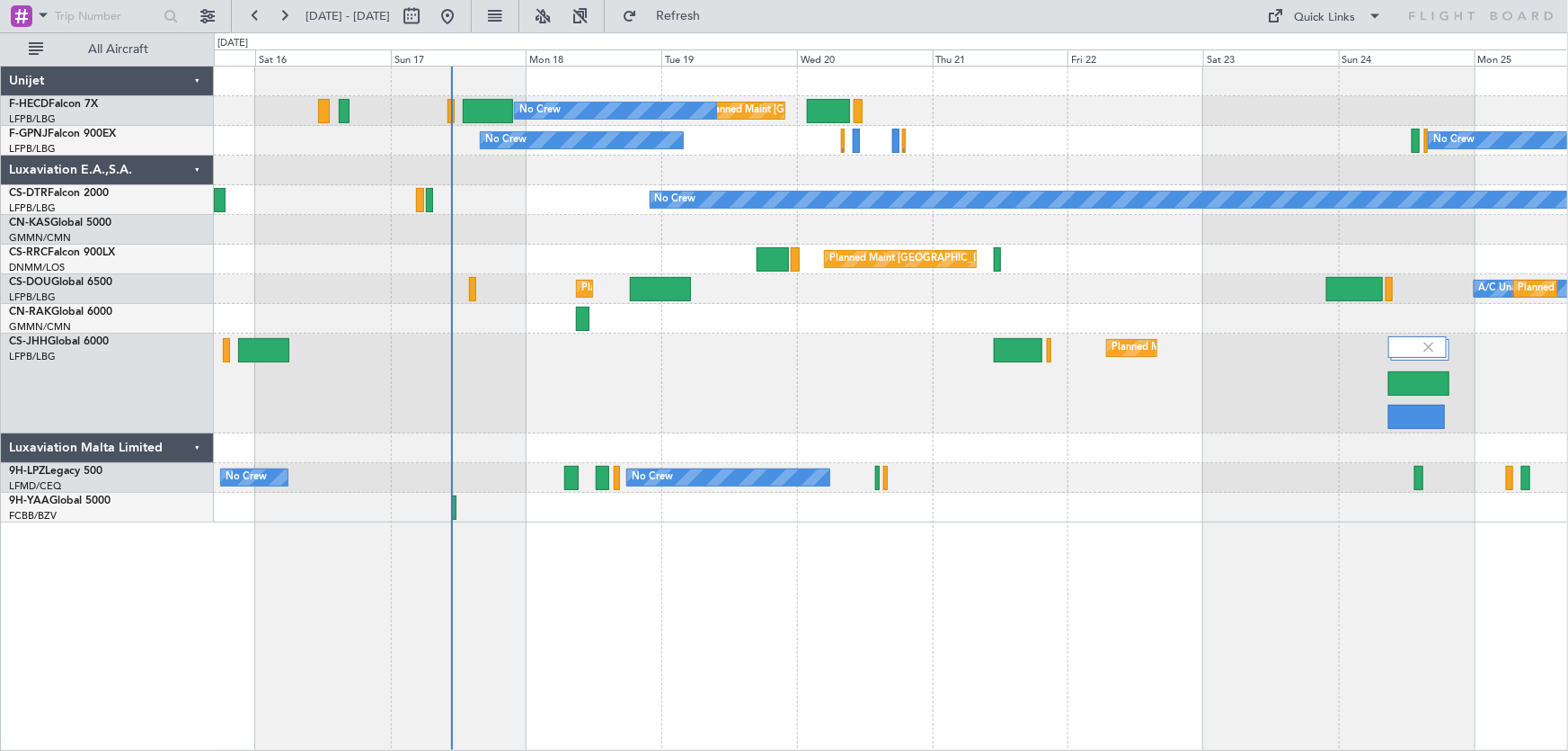
click at [778, 181] on div at bounding box center [890, 170] width 1355 height 30
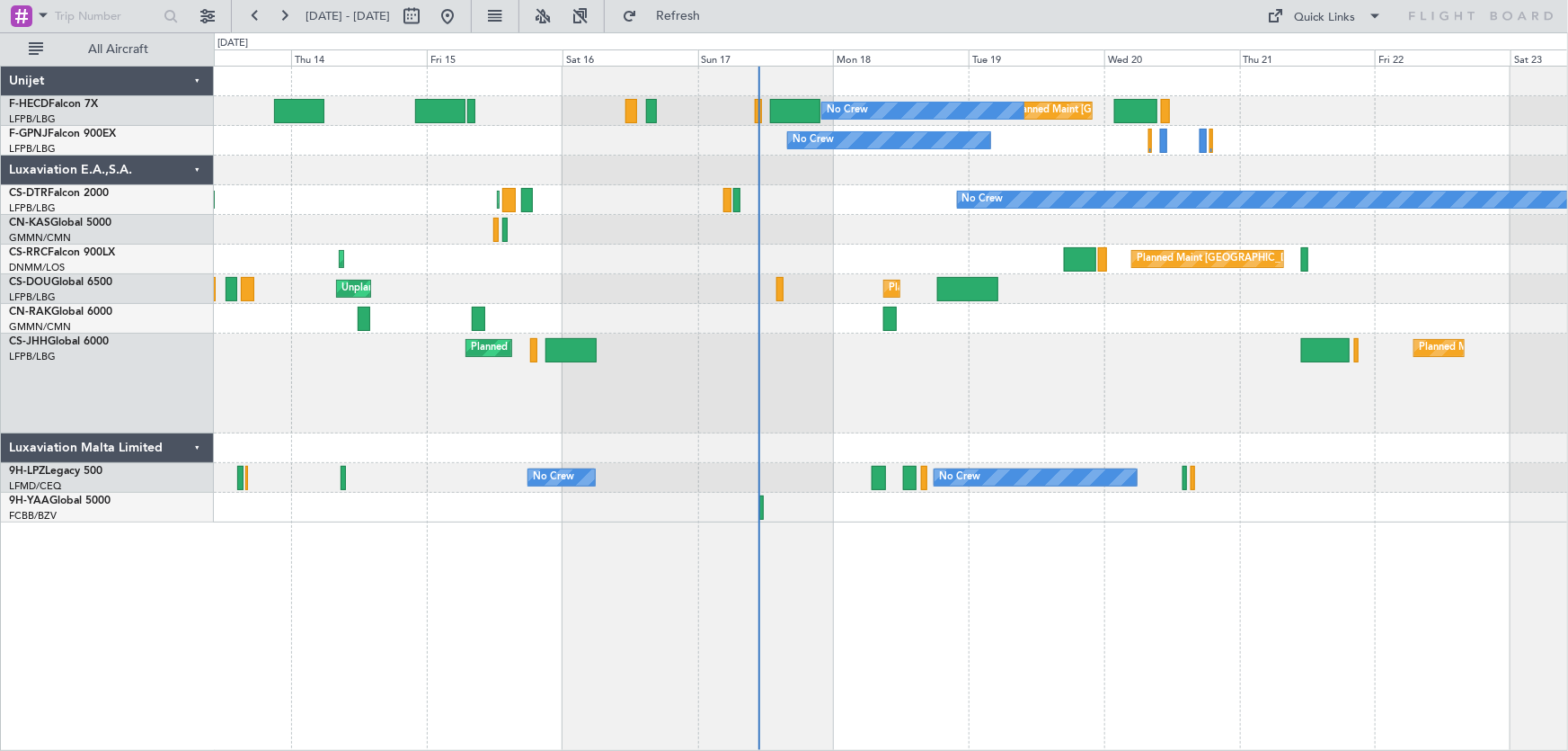
click at [651, 157] on div "Planned Maint Paris (Le Bourget) No Crew No Crew No Crew No Crew No Crew Planne…" at bounding box center [890, 294] width 1355 height 456
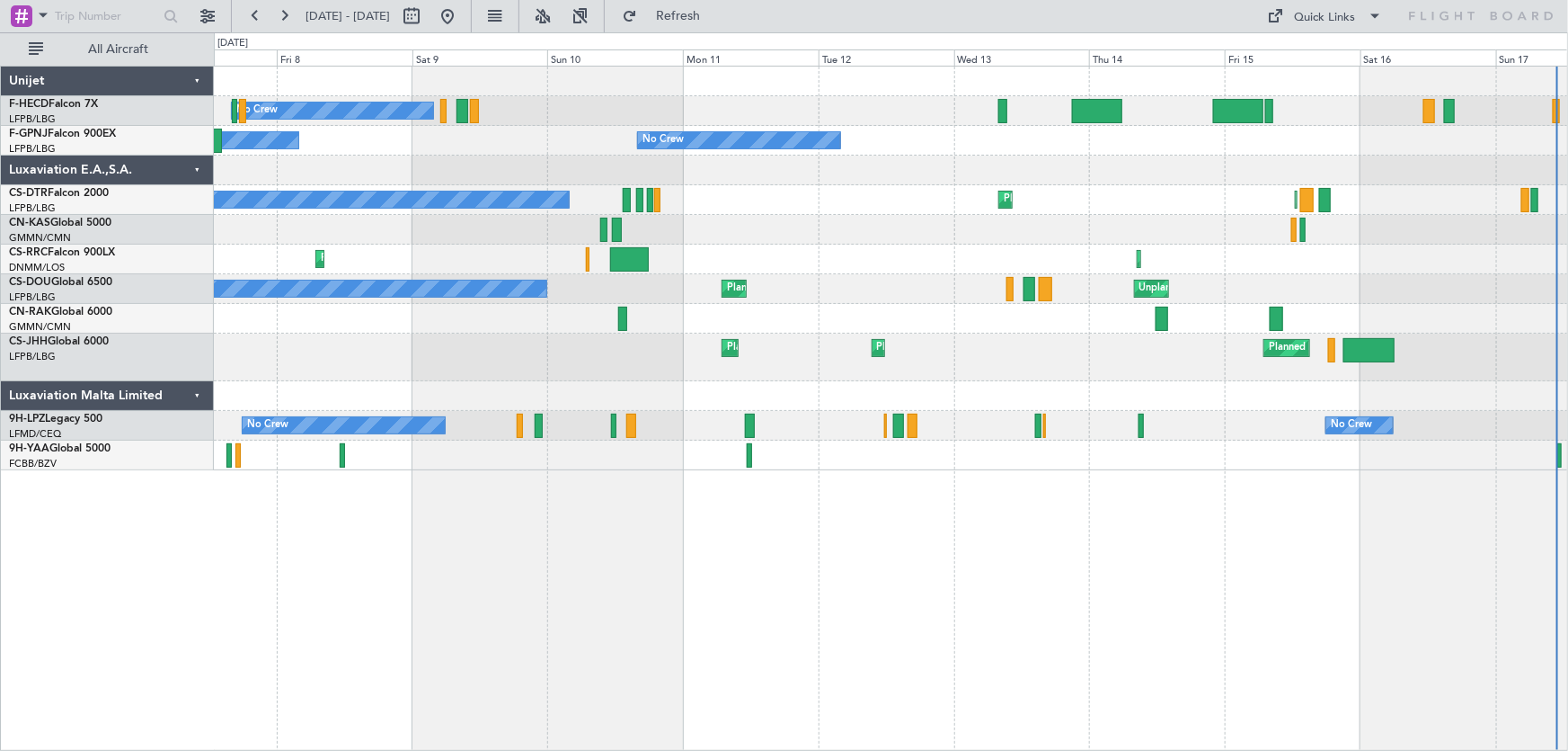
click at [683, 218] on div "No Crew No Crew Planned Maint Paris (Le Bourget) No Crew No Crew No Crew No Cre…" at bounding box center [890, 269] width 1355 height 404
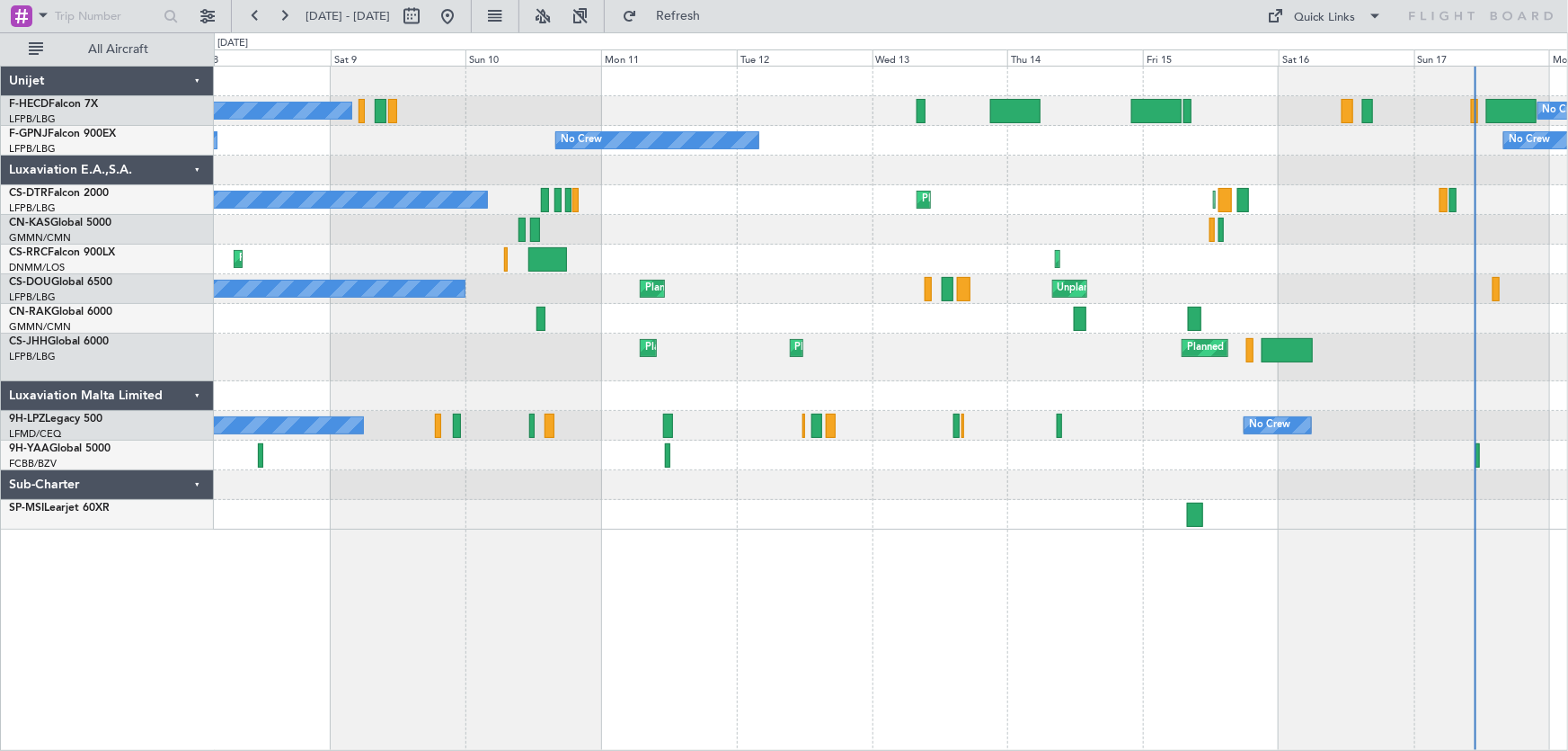
click at [754, 207] on div "No Crew No Crew Planned Maint Paris (Le Bourget) No Crew No Crew No Crew No Cre…" at bounding box center [890, 298] width 1355 height 463
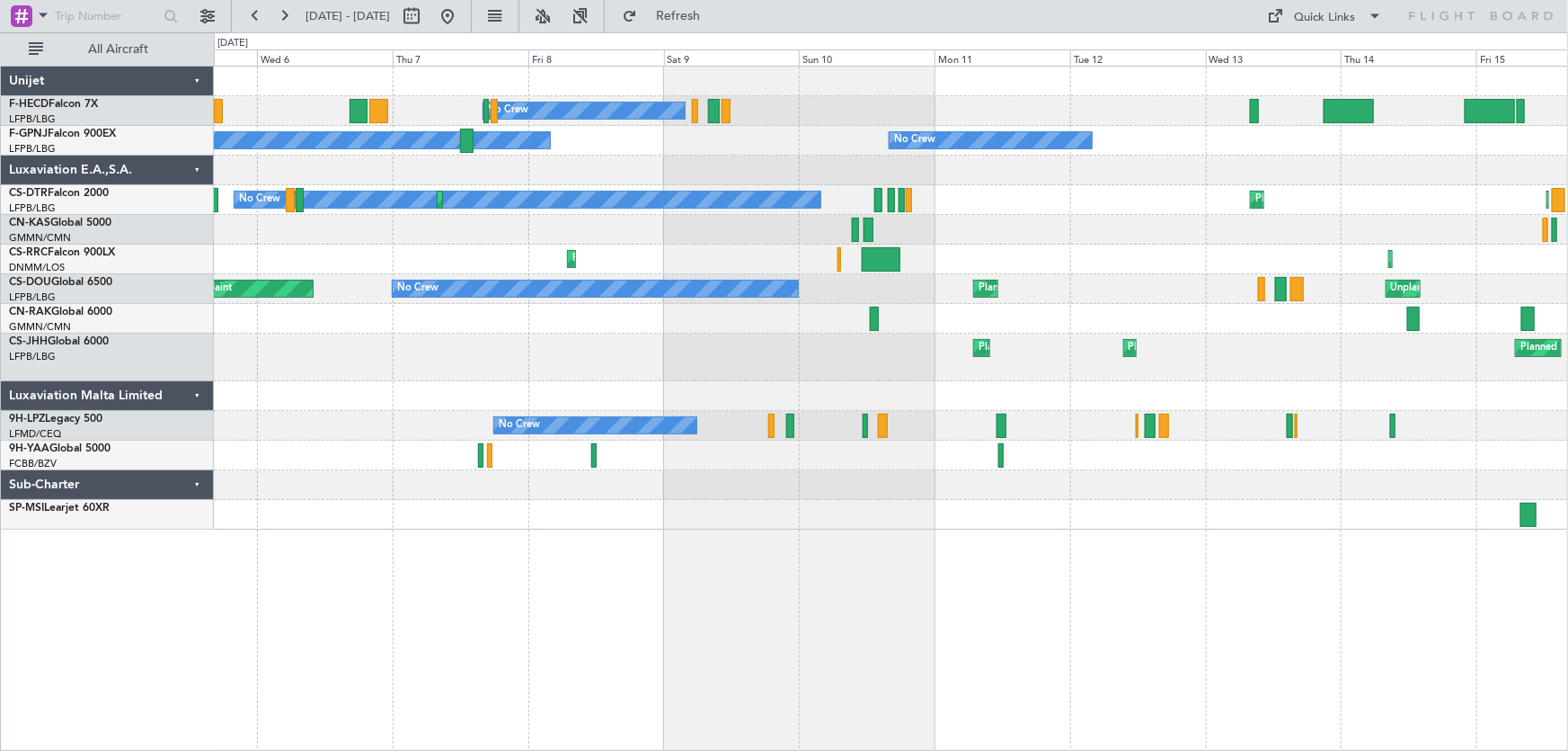
click at [716, 163] on div "No Crew No Crew No Crew No Crew No Crew No Crew Planned Maint Paris (Le Bourget…" at bounding box center [890, 298] width 1355 height 463
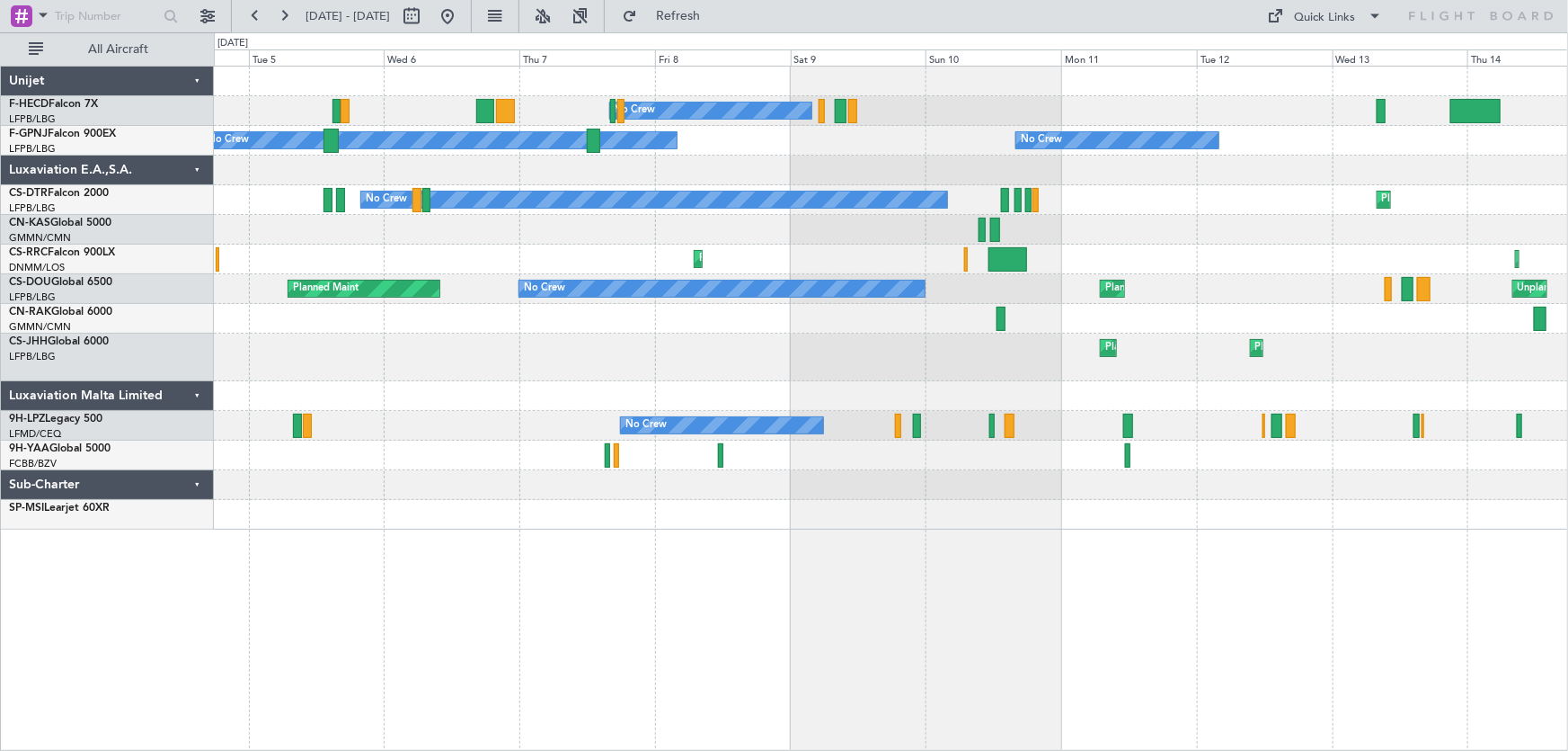
click at [671, 185] on div "No Crew No Crew No Crew No Crew Planned Maint Sofia No Crew Planned Maint Sofia…" at bounding box center [890, 298] width 1355 height 463
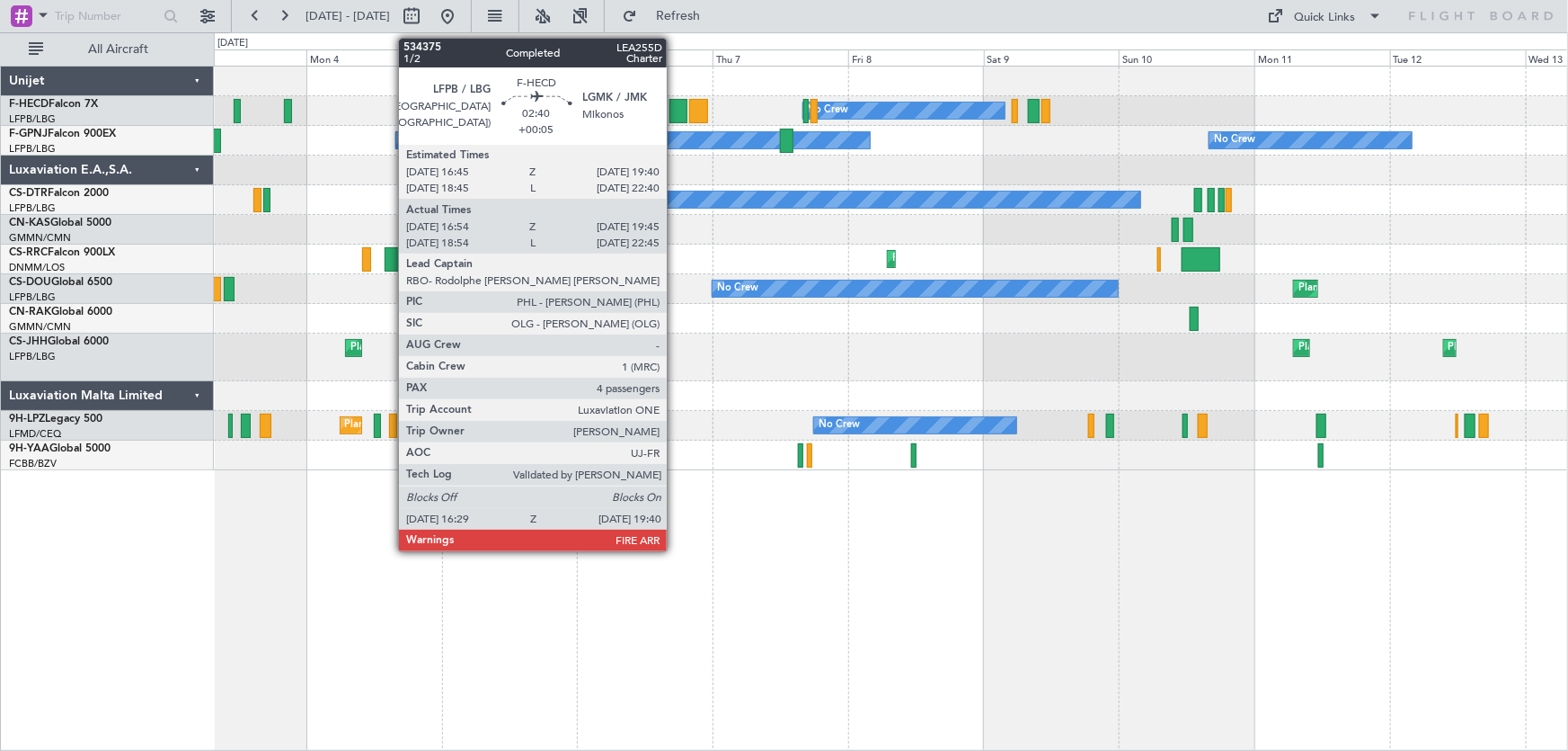
click at [675, 103] on div at bounding box center [679, 110] width 18 height 25
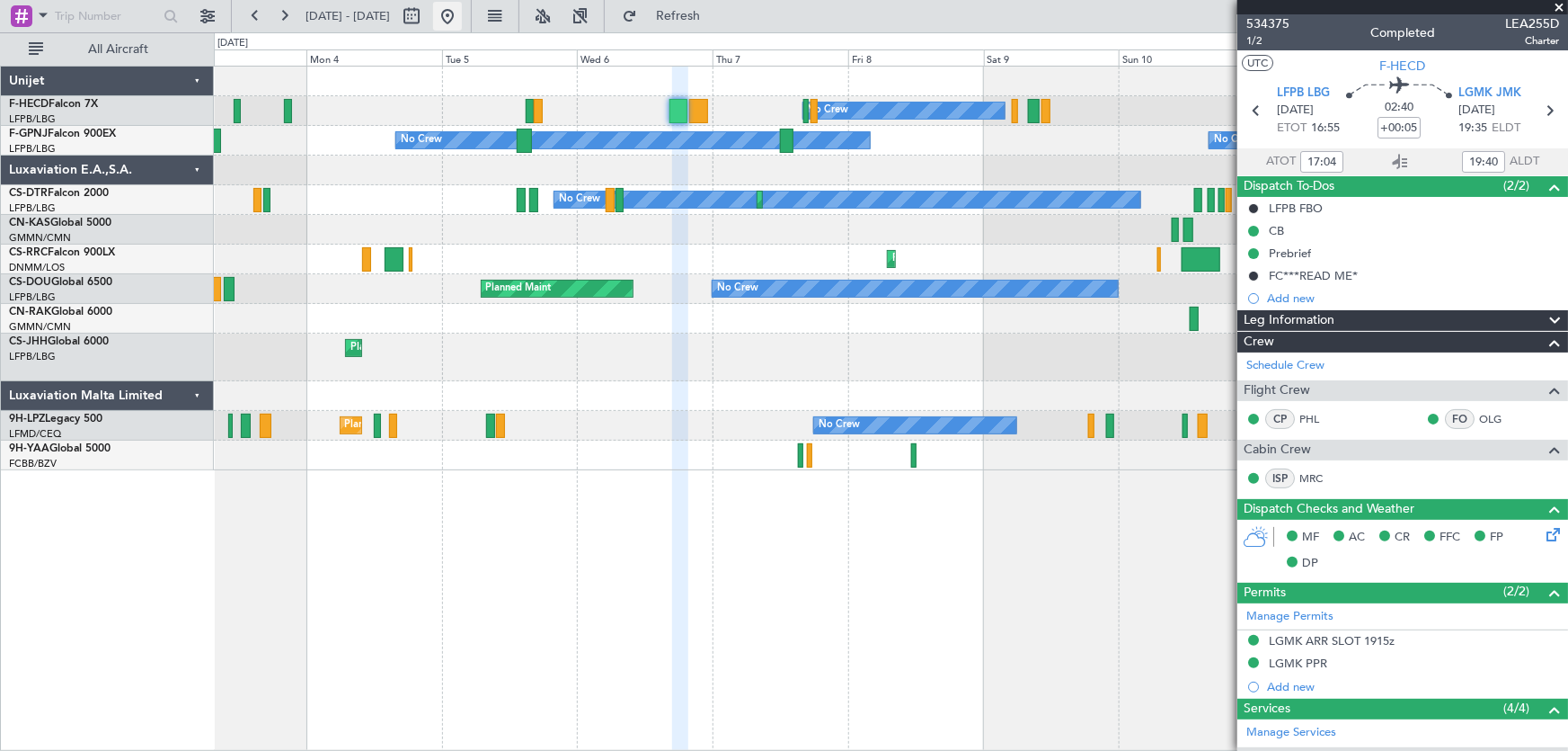
click at [462, 26] on button at bounding box center [447, 16] width 29 height 29
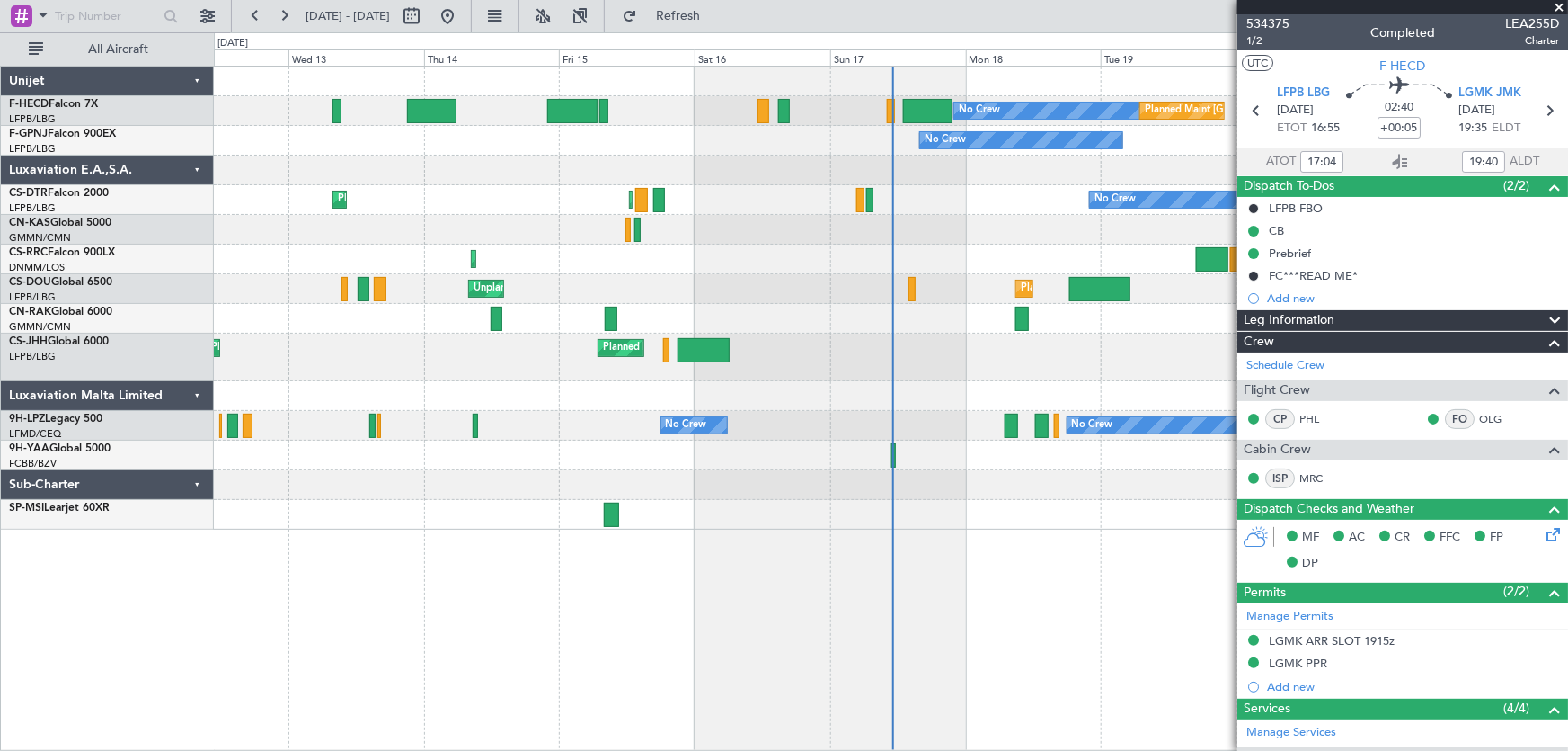
type input "19:04"
type input "22:40"
type input "17:04"
type input "19:40"
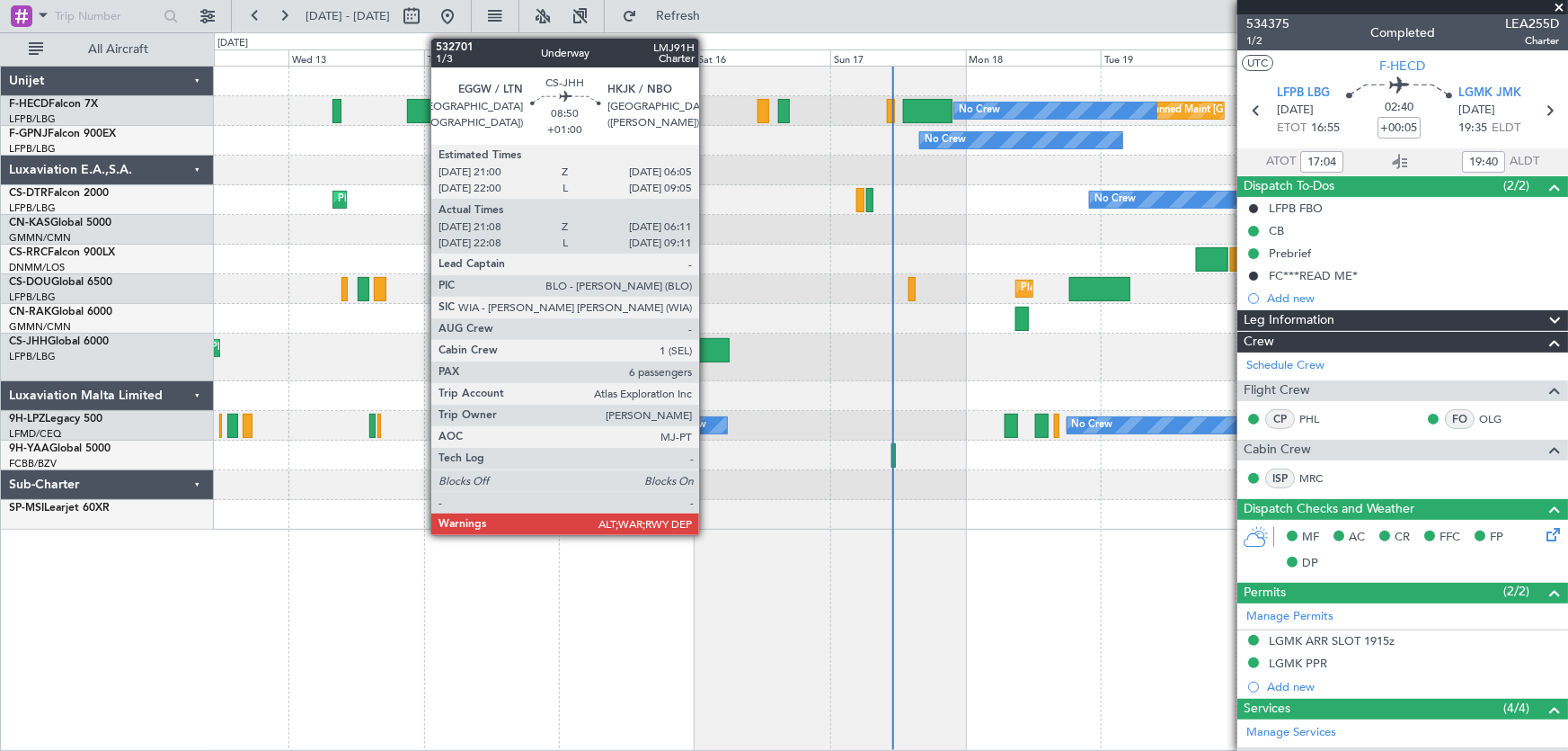
click at [707, 357] on div at bounding box center [703, 350] width 51 height 25
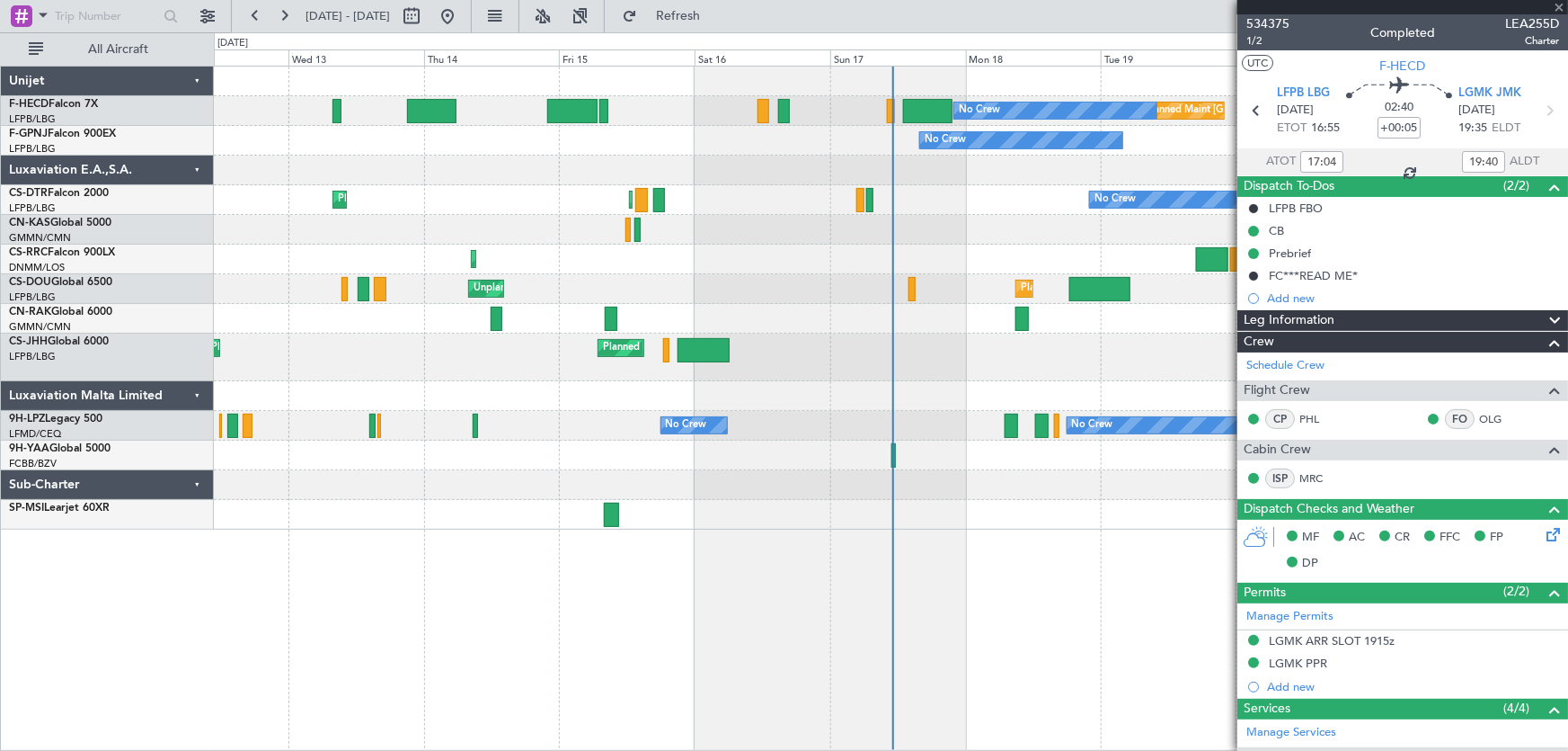
type input "+01:00"
type input "21:18"
type input "06:06"
type input "6"
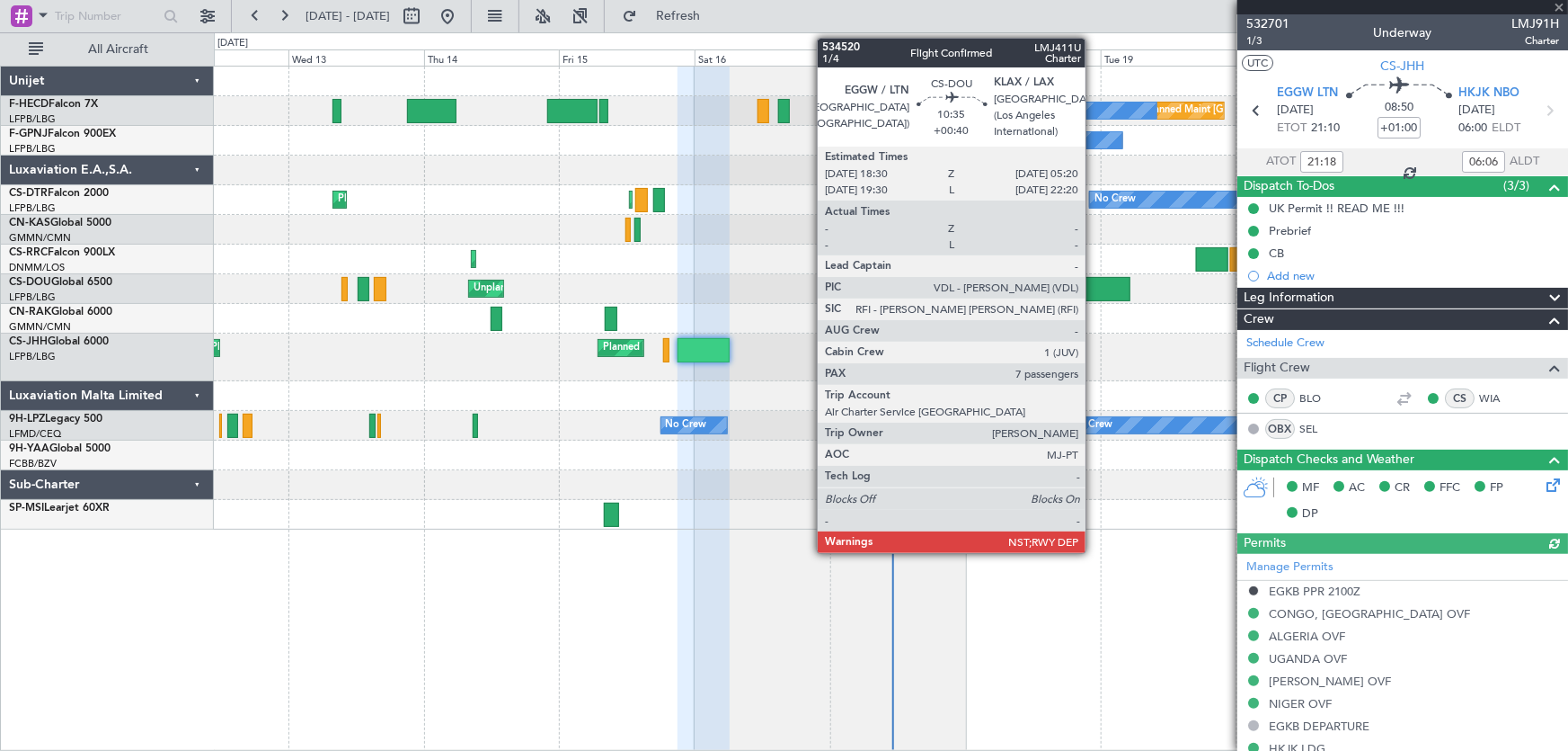
click at [1092, 289] on div at bounding box center [1100, 288] width 62 height 25
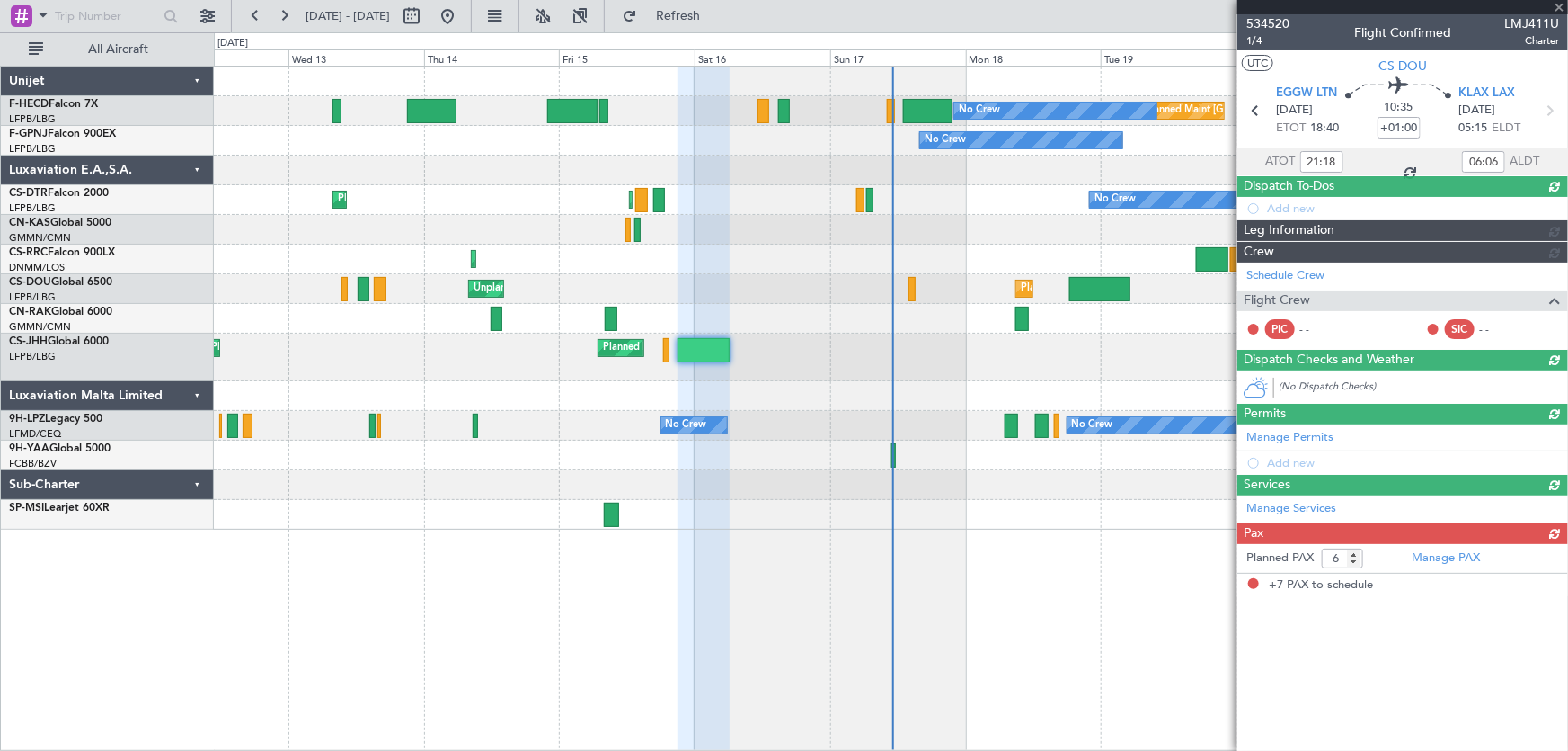
type input "+00:40"
type input "7"
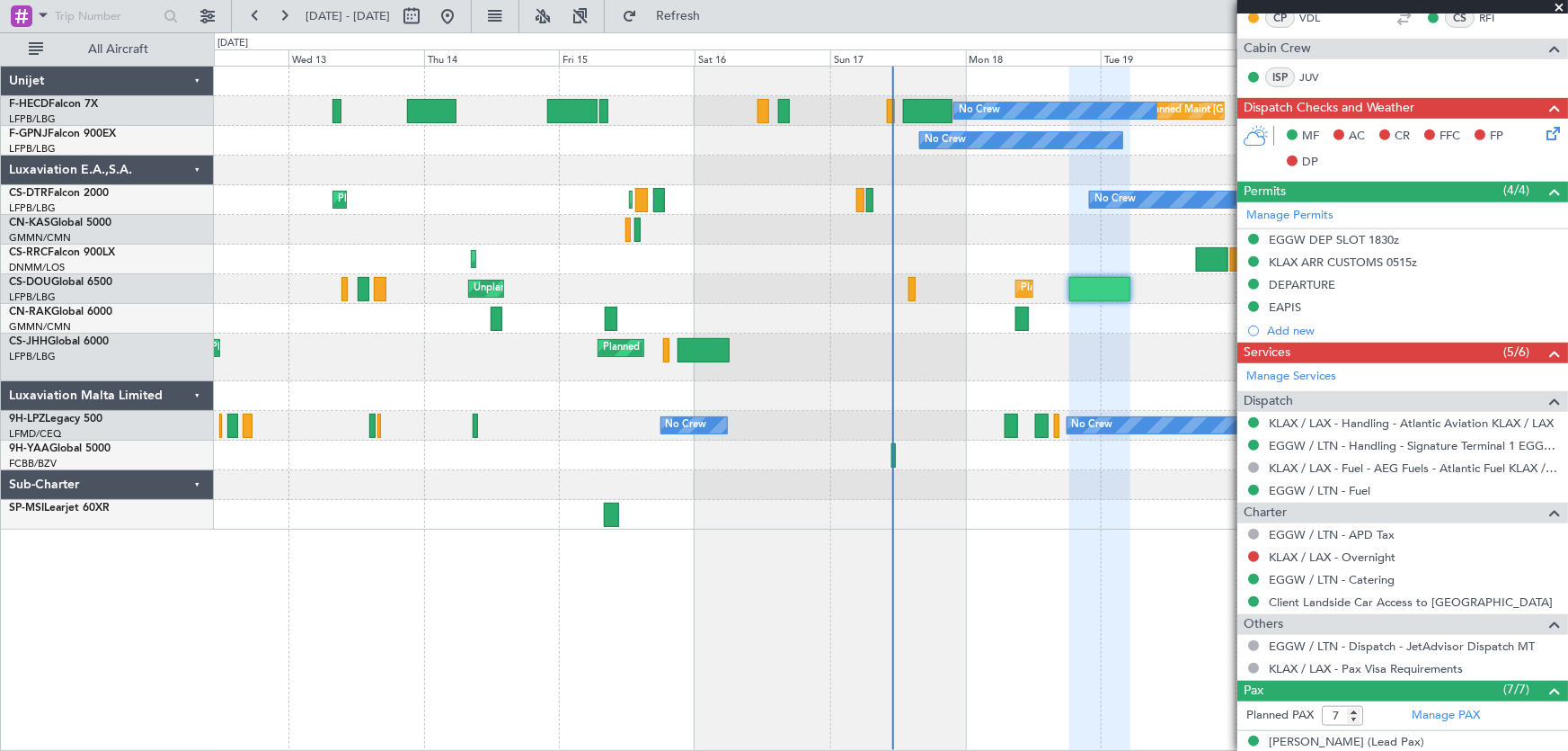
scroll to position [572, 0]
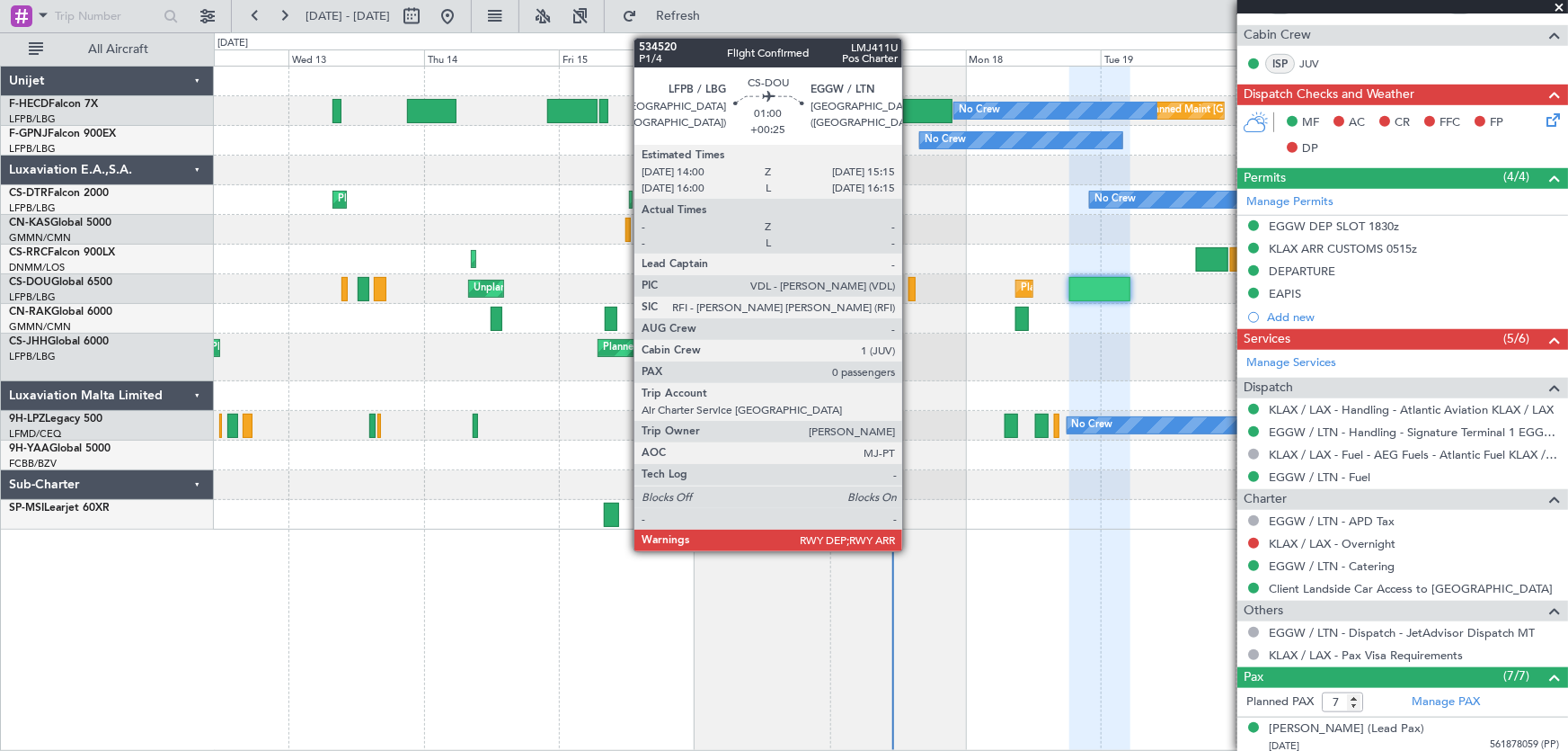
click at [910, 287] on div at bounding box center [912, 288] width 7 height 25
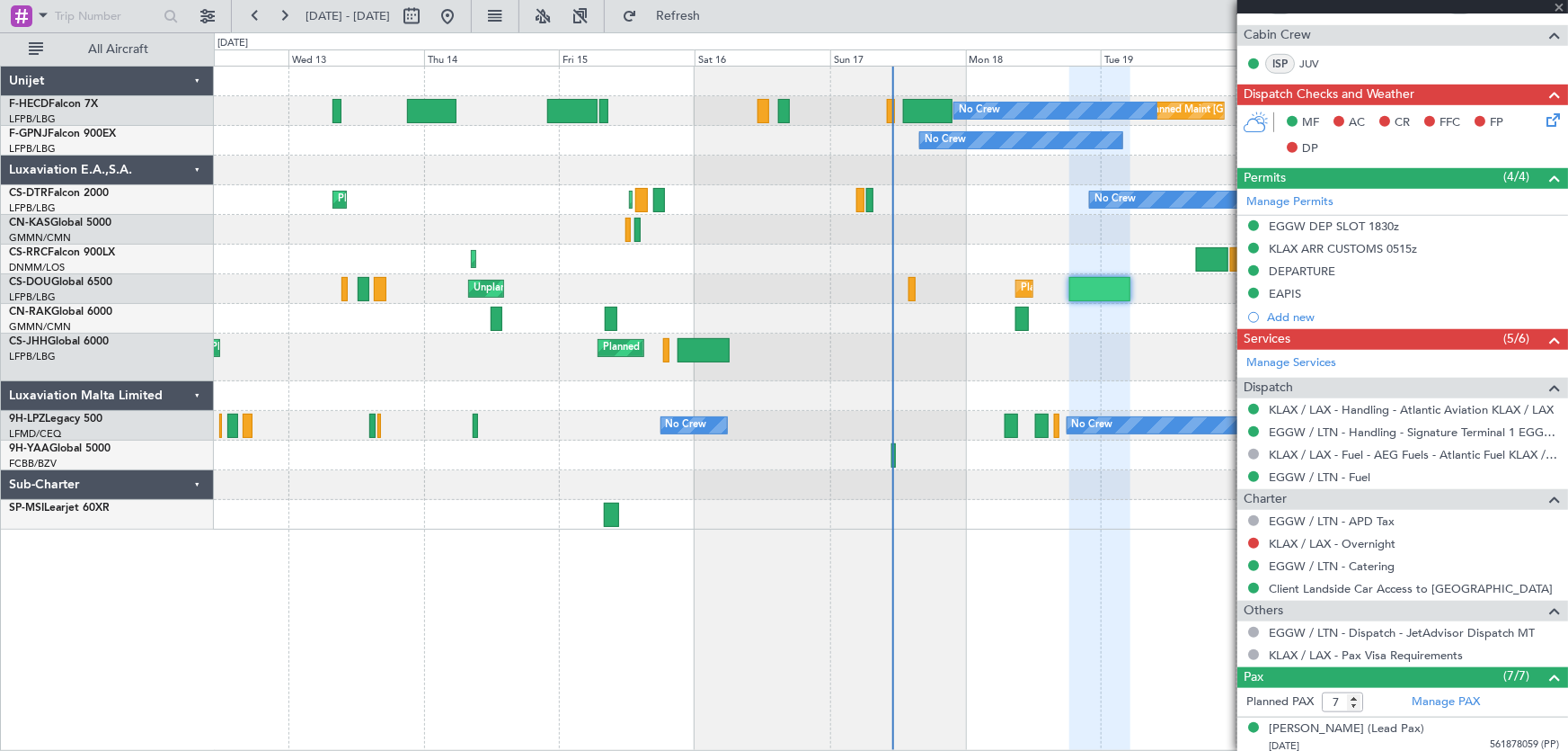
type input "+00:25"
type input "0"
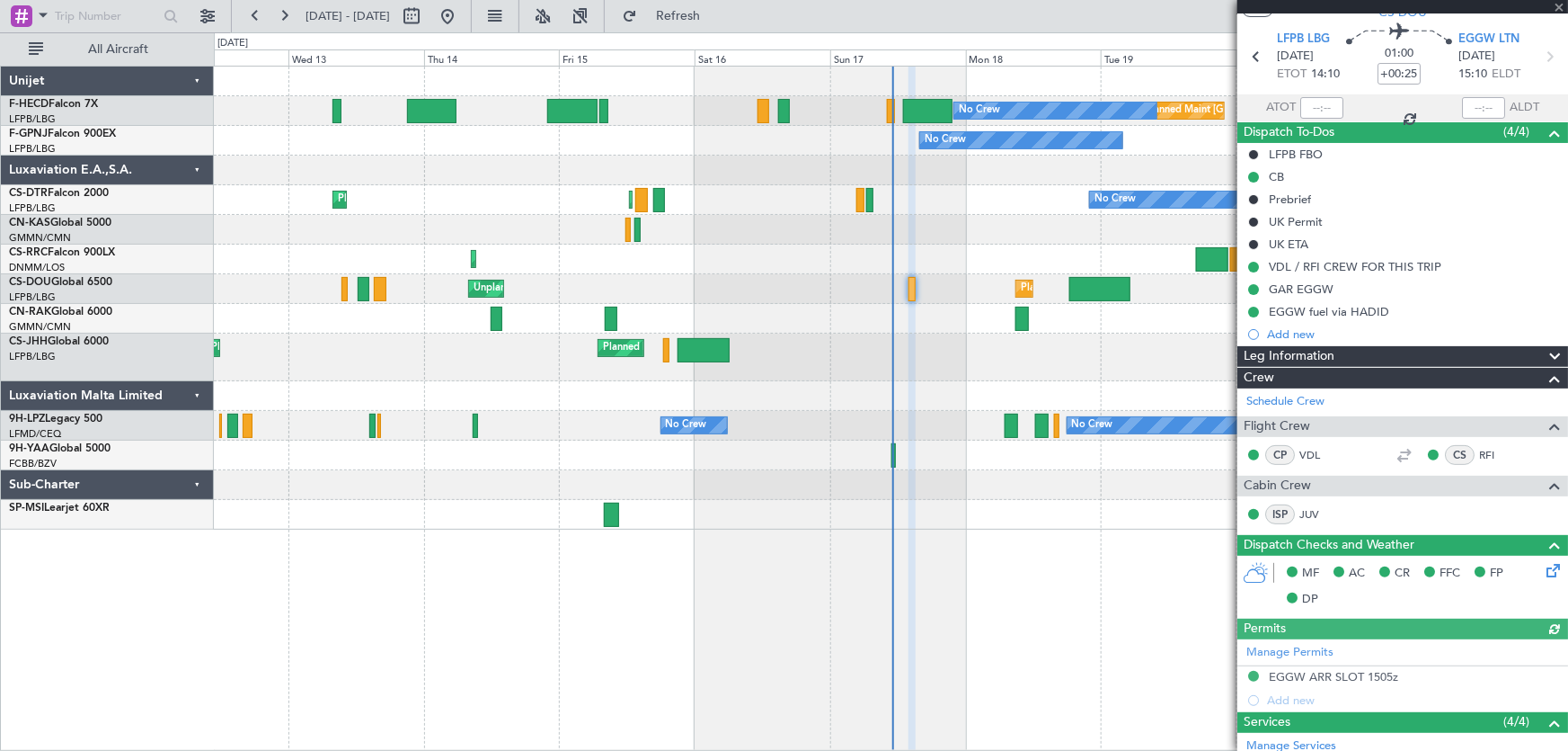
scroll to position [81, 0]
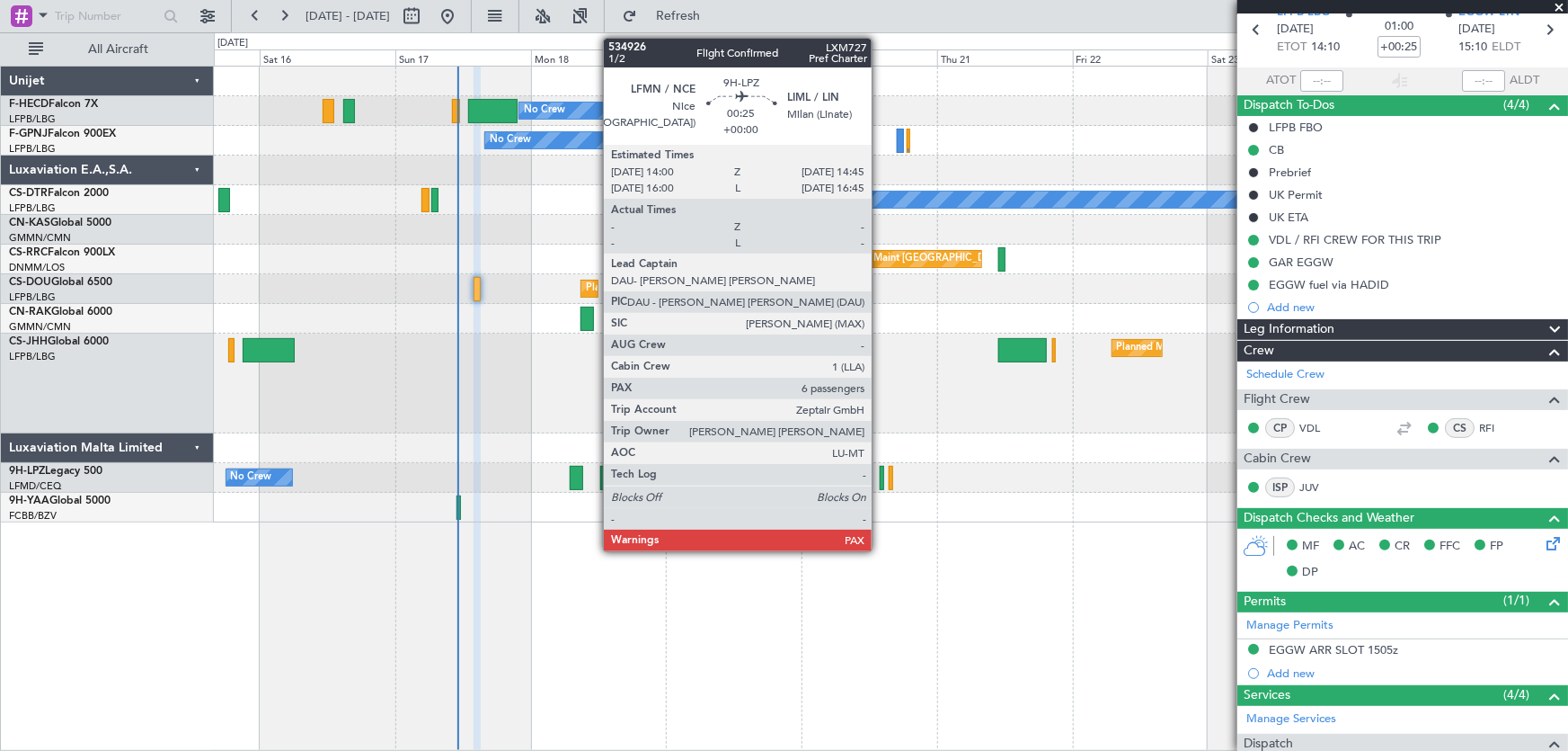
click at [879, 479] on div at bounding box center [881, 477] width 5 height 25
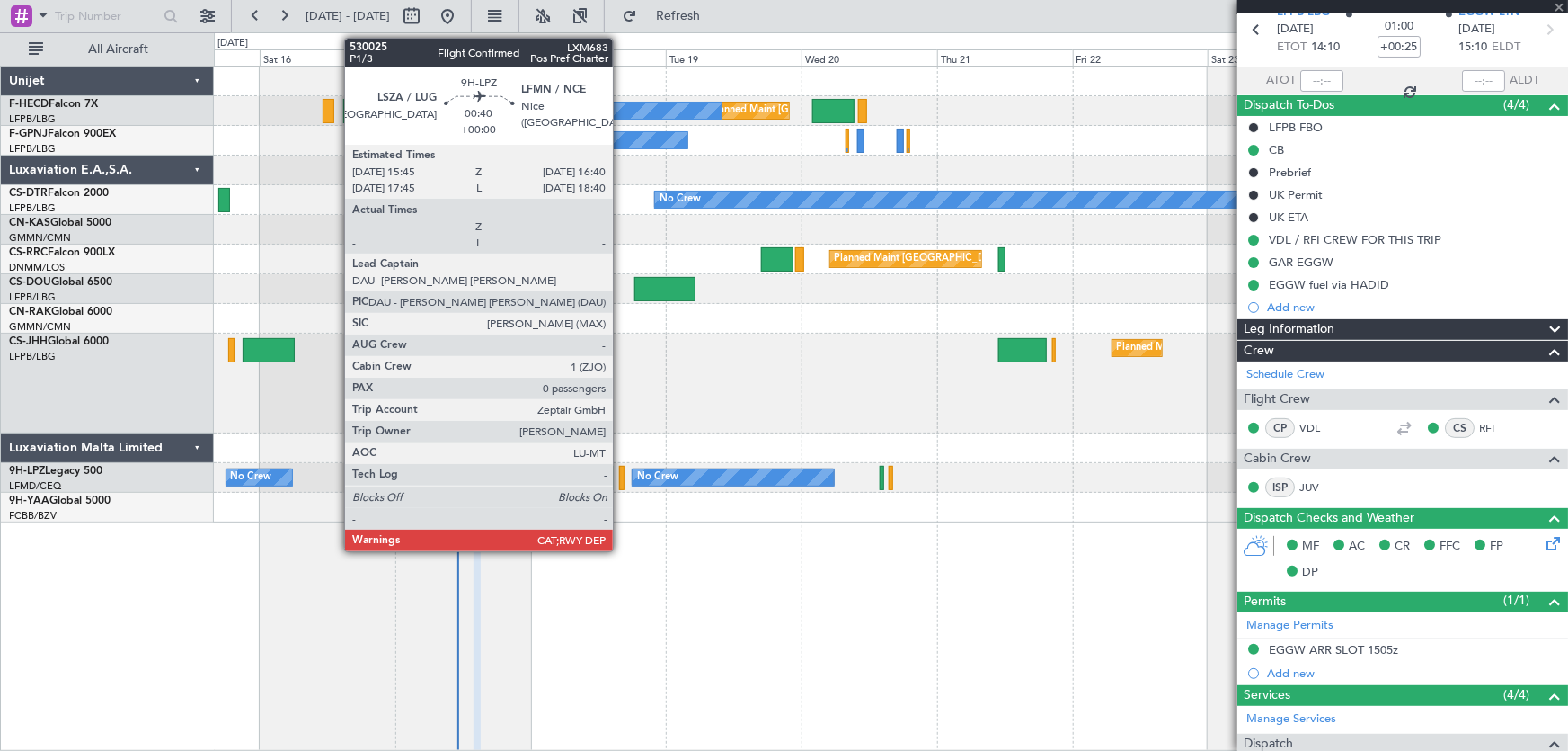
type input "6"
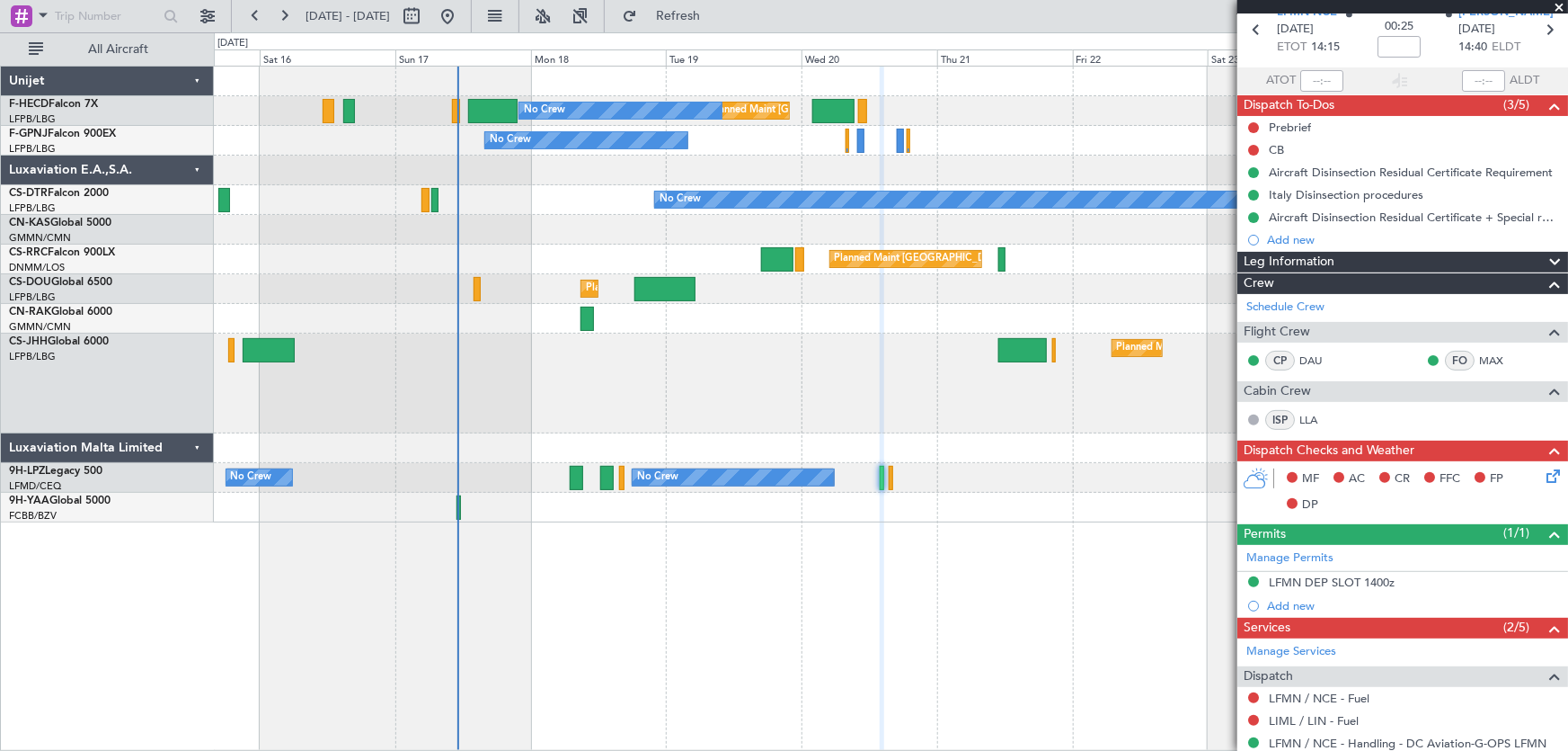
scroll to position [0, 0]
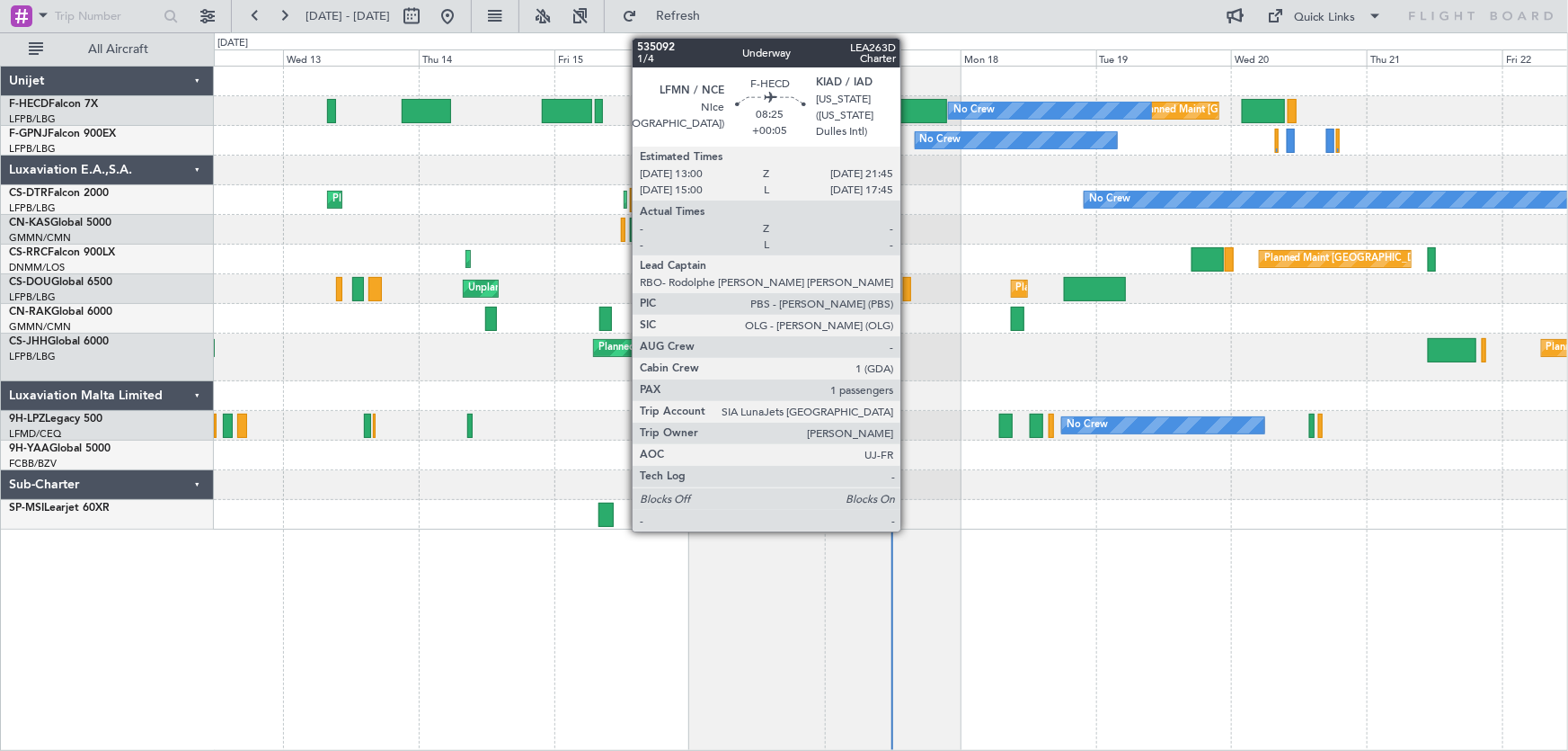
click at [909, 112] on div at bounding box center [923, 110] width 49 height 25
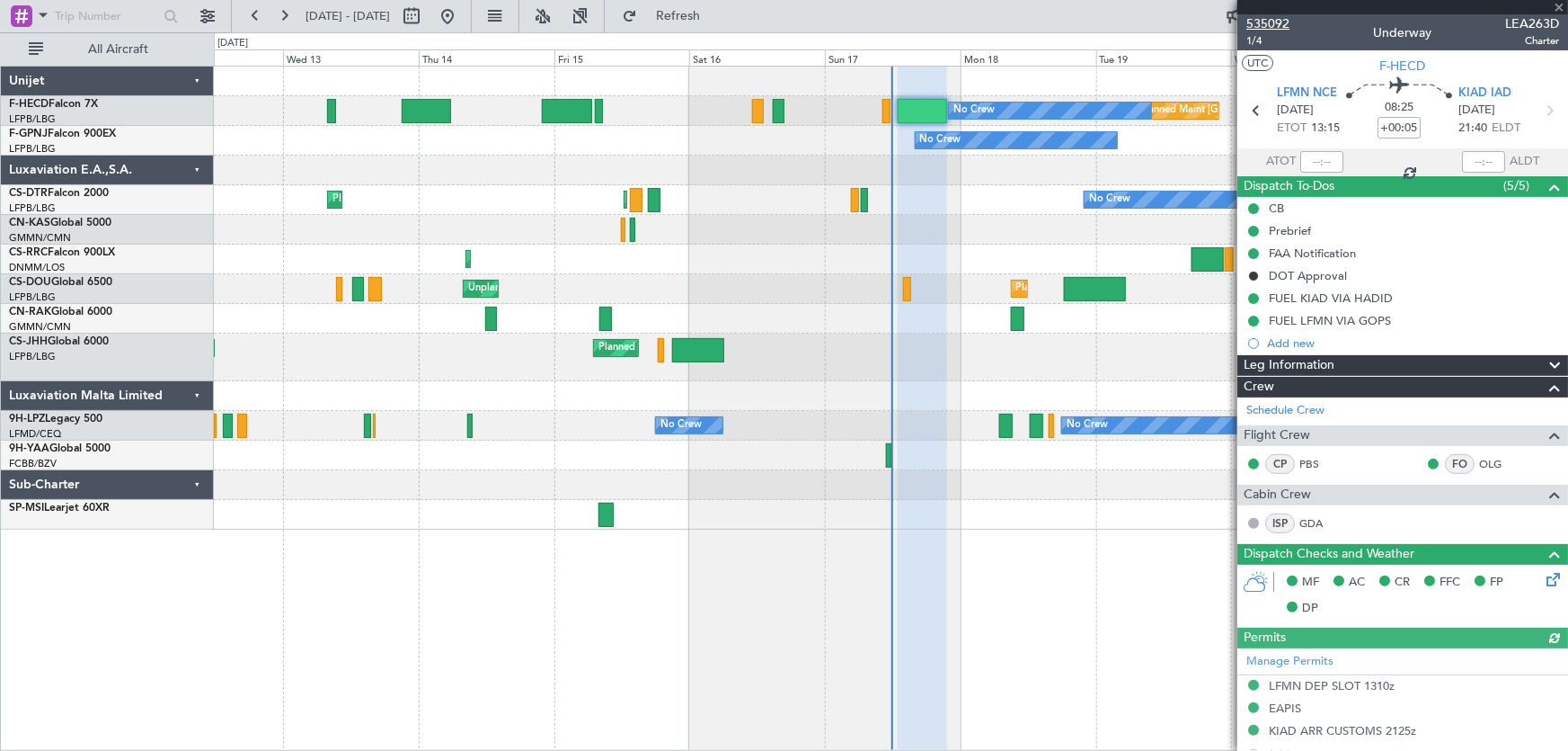
click at [1281, 20] on span "535092" at bounding box center [1268, 24] width 43 height 19
